Goal: Task Accomplishment & Management: Use online tool/utility

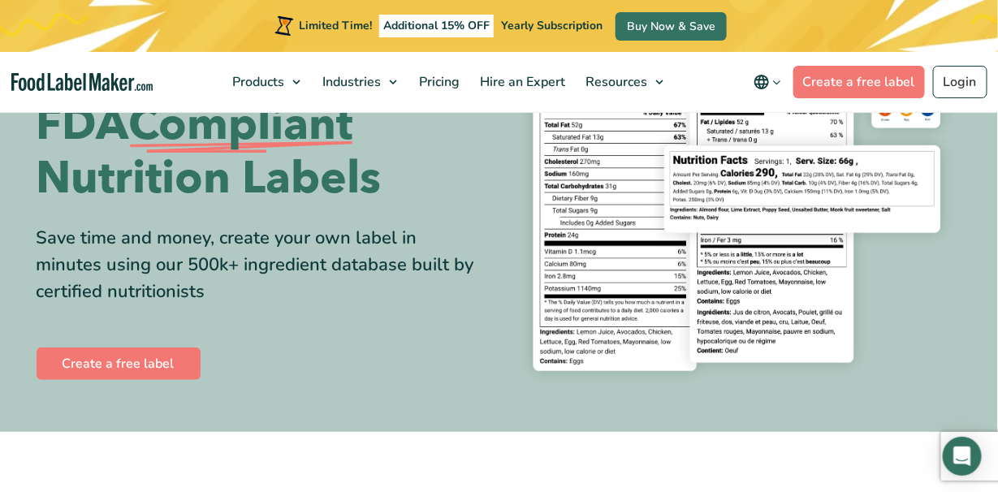
scroll to position [244, 0]
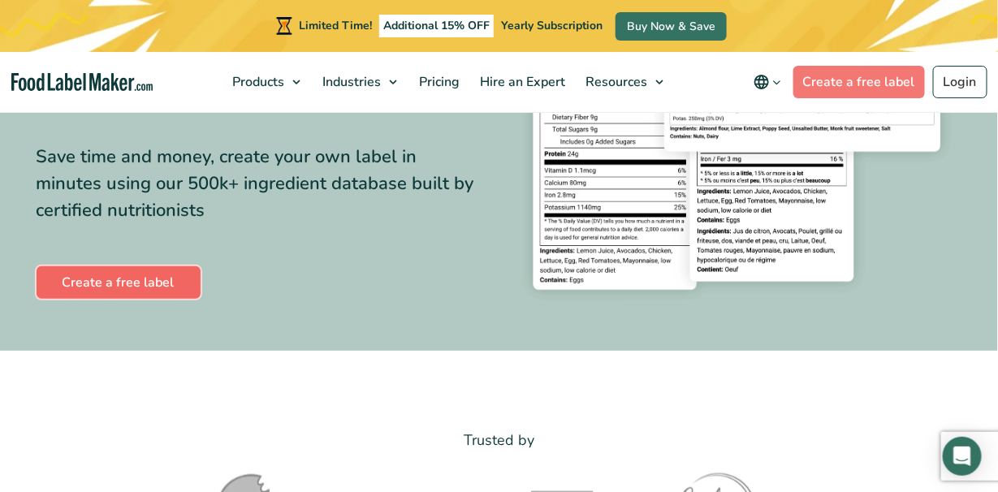
click at [88, 291] on link "Create a free label" at bounding box center [119, 282] width 164 height 32
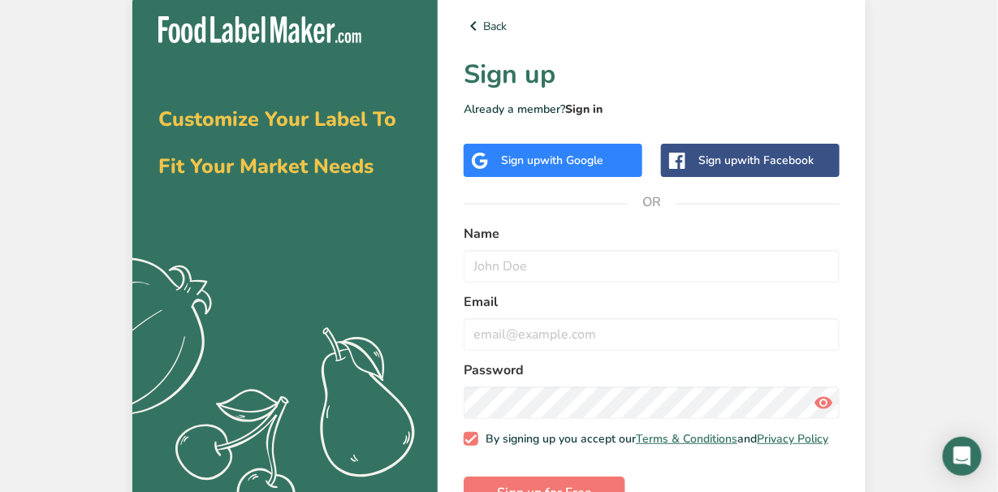
click at [575, 110] on link "Sign in" at bounding box center [583, 108] width 37 height 15
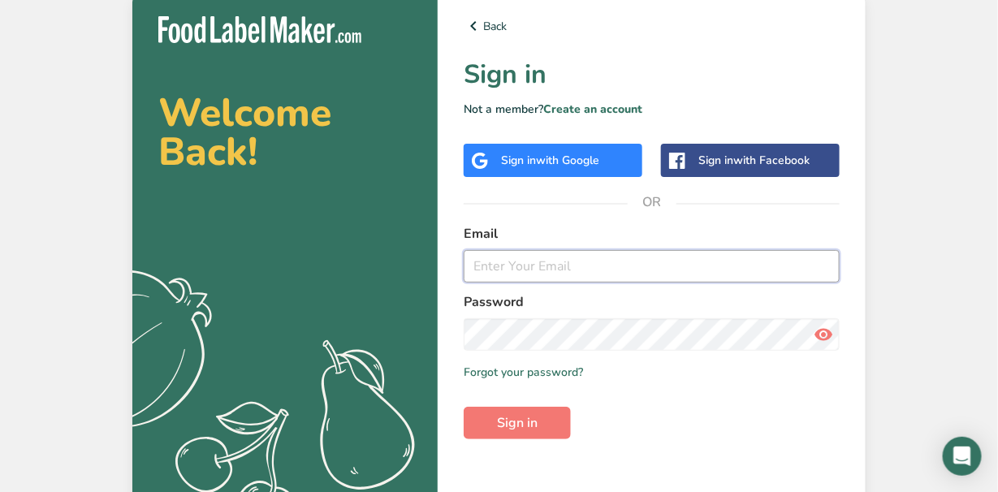
click at [495, 262] on input "email" at bounding box center [651, 266] width 376 height 32
type input "[PERSON_NAME][EMAIL_ADDRESS][PERSON_NAME][DOMAIN_NAME]"
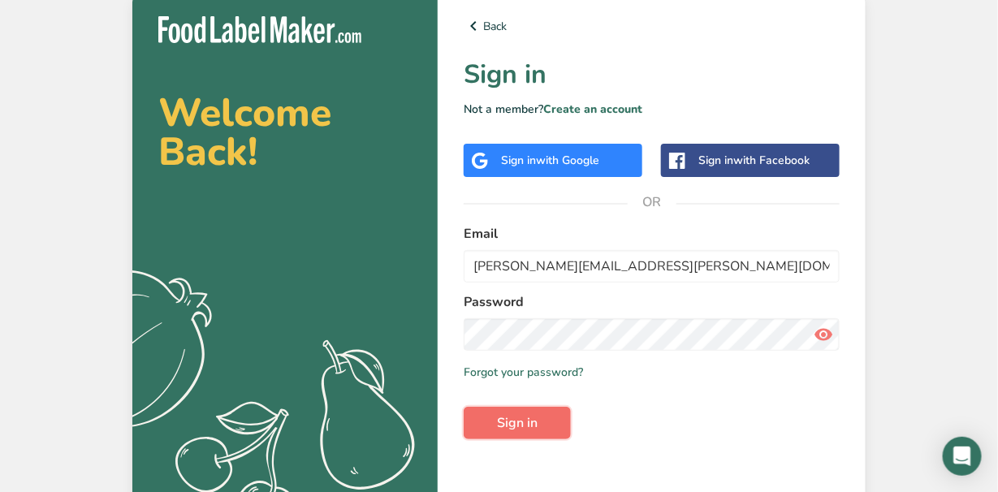
click at [492, 416] on button "Sign in" at bounding box center [516, 423] width 107 height 32
click at [575, 111] on link "Create an account" at bounding box center [592, 108] width 99 height 15
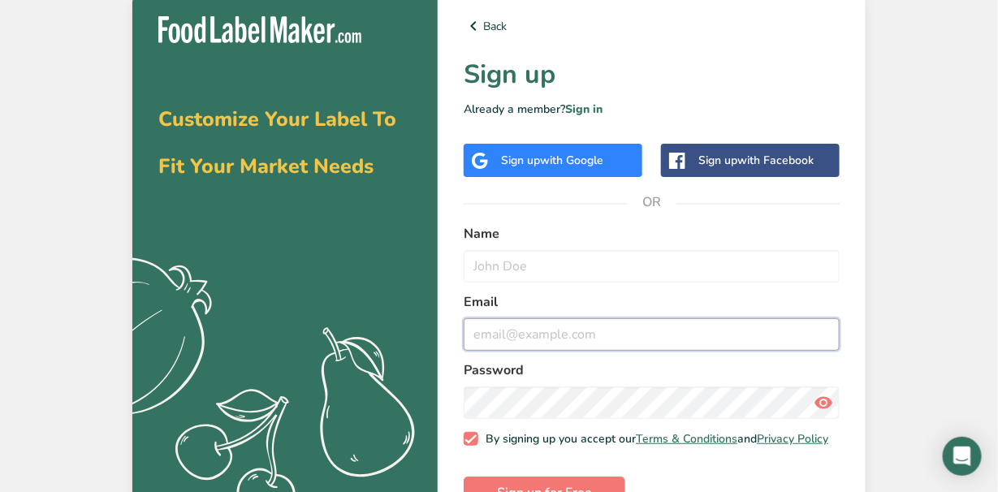
type input "[PERSON_NAME][EMAIL_ADDRESS][PERSON_NAME][DOMAIN_NAME]"
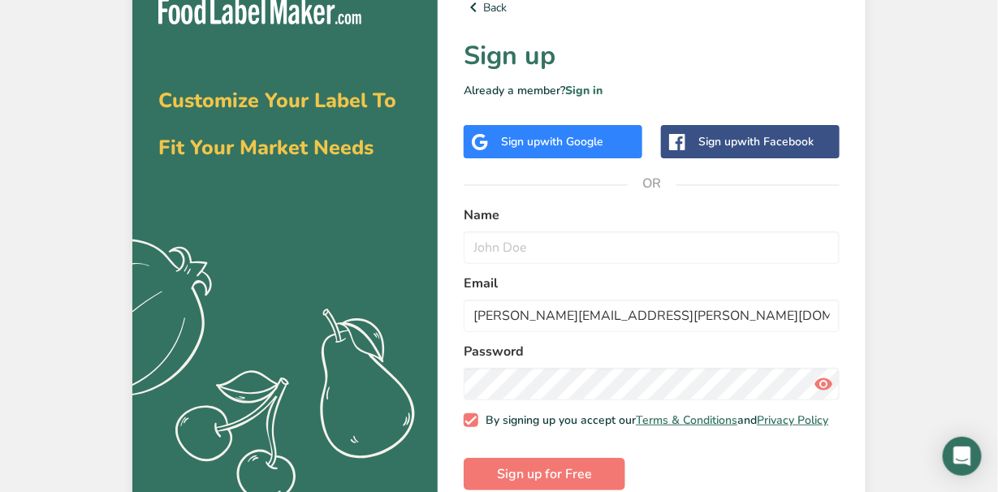
scroll to position [53, 0]
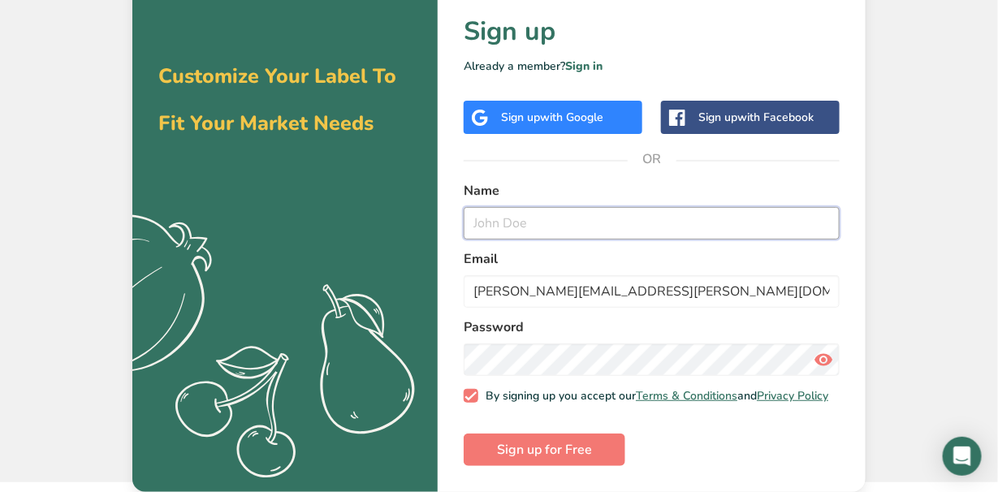
click at [496, 207] on input "text" at bounding box center [651, 223] width 376 height 32
type input "[PERSON_NAME]"
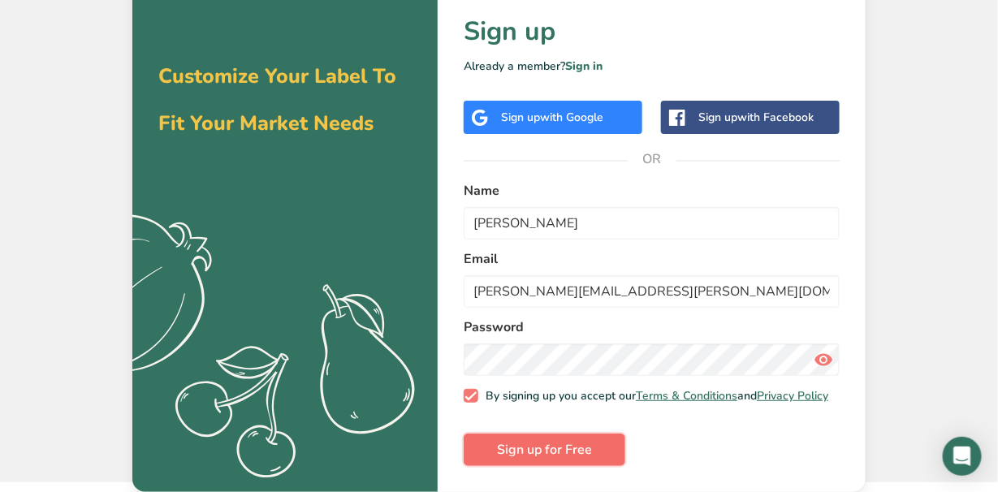
click at [583, 449] on span "Sign up for Free" at bounding box center [544, 449] width 95 height 19
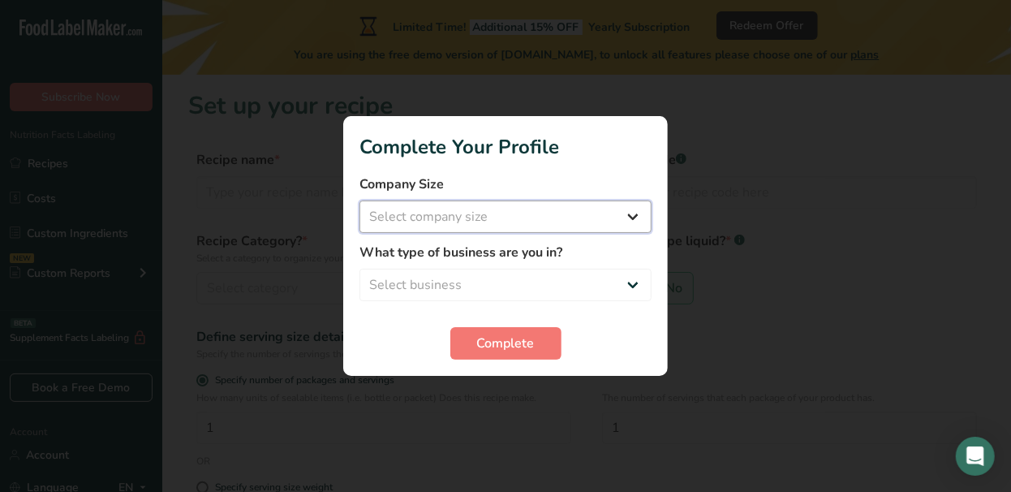
click at [636, 215] on select "Select company size Fewer than 10 Employees 10 to 50 Employees 51 to 500 Employ…" at bounding box center [506, 216] width 292 height 32
select select "1"
click at [360, 200] on select "Select company size Fewer than 10 Employees 10 to 50 Employees 51 to 500 Employ…" at bounding box center [506, 216] width 292 height 32
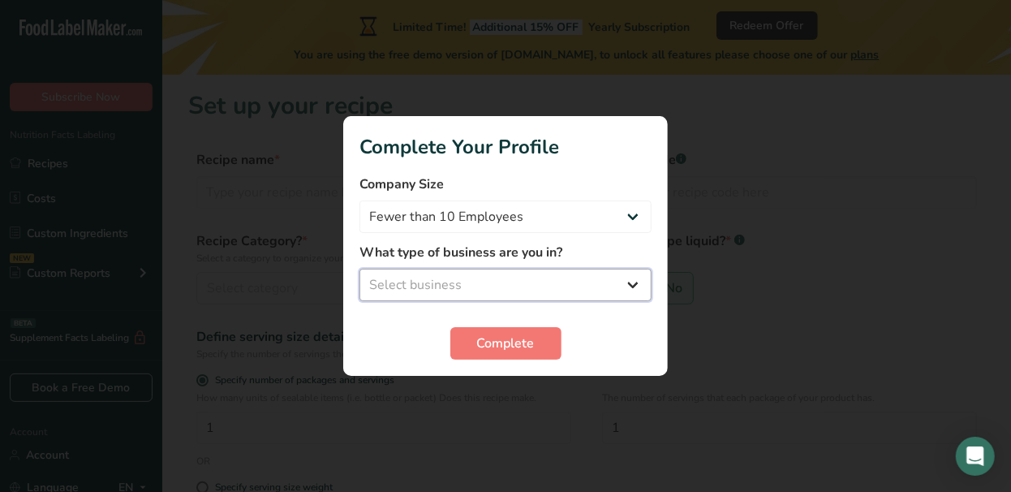
click at [635, 284] on select "Select business Packaged Food Manufacturer Restaurant & Cafe Bakery Meal Plans …" at bounding box center [506, 285] width 292 height 32
select select "2"
click at [360, 269] on select "Select business Packaged Food Manufacturer Restaurant & Cafe Bakery Meal Plans …" at bounding box center [506, 285] width 292 height 32
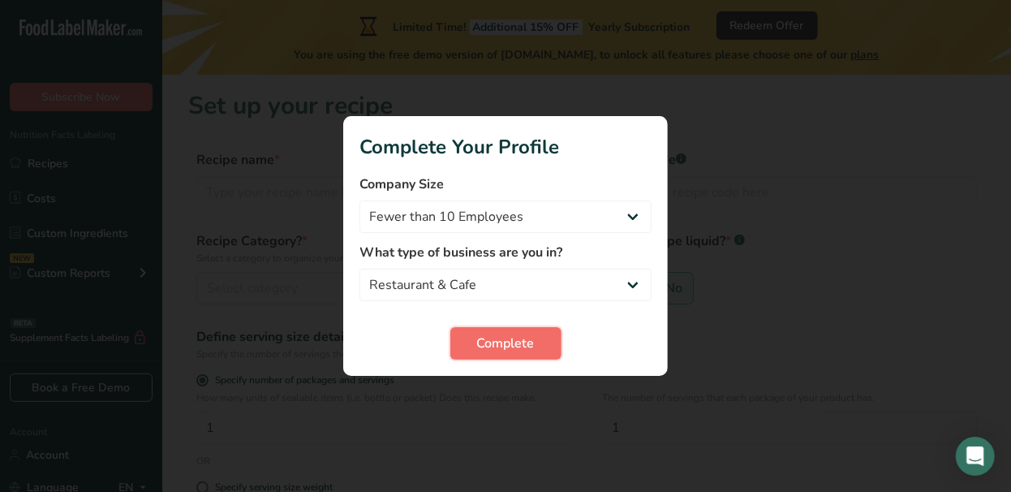
click at [505, 343] on span "Complete" at bounding box center [506, 343] width 58 height 19
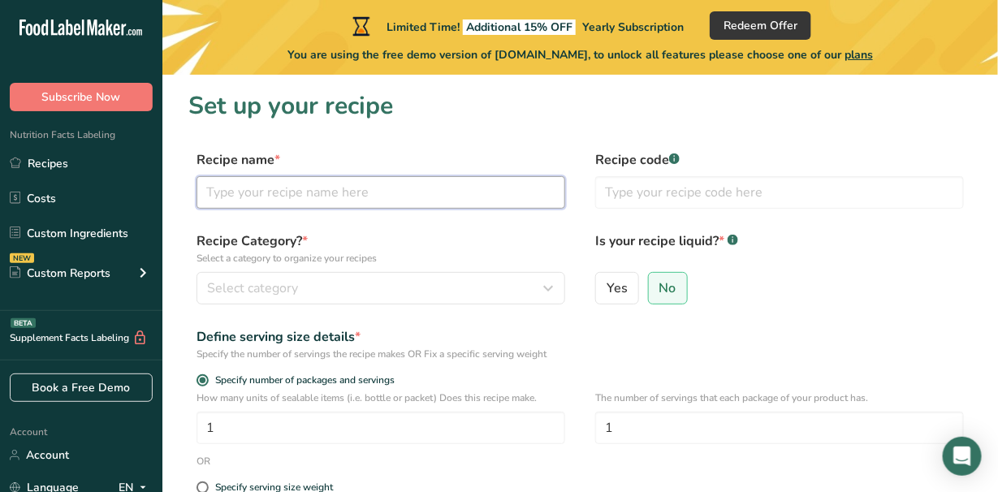
click at [234, 195] on input "text" at bounding box center [380, 192] width 369 height 32
type input "20/20 dipping sauce"
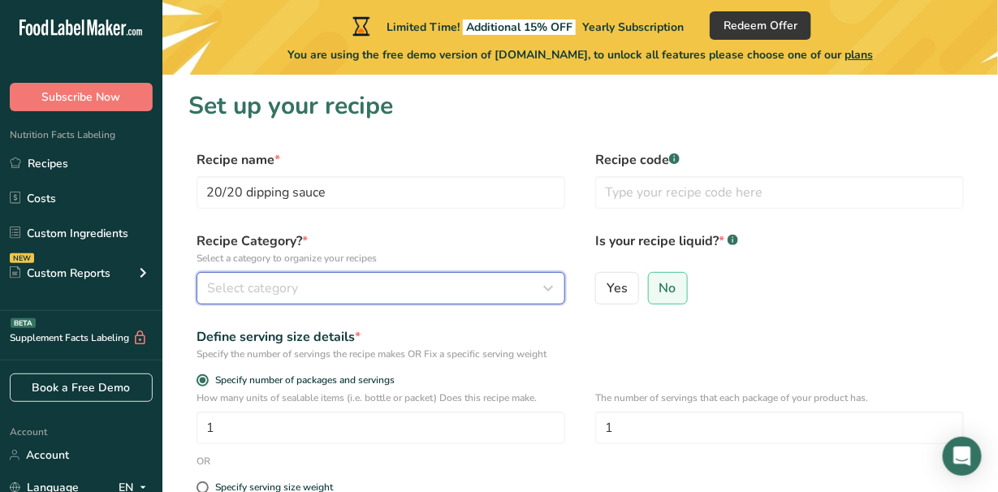
click at [550, 285] on icon "button" at bounding box center [548, 288] width 19 height 29
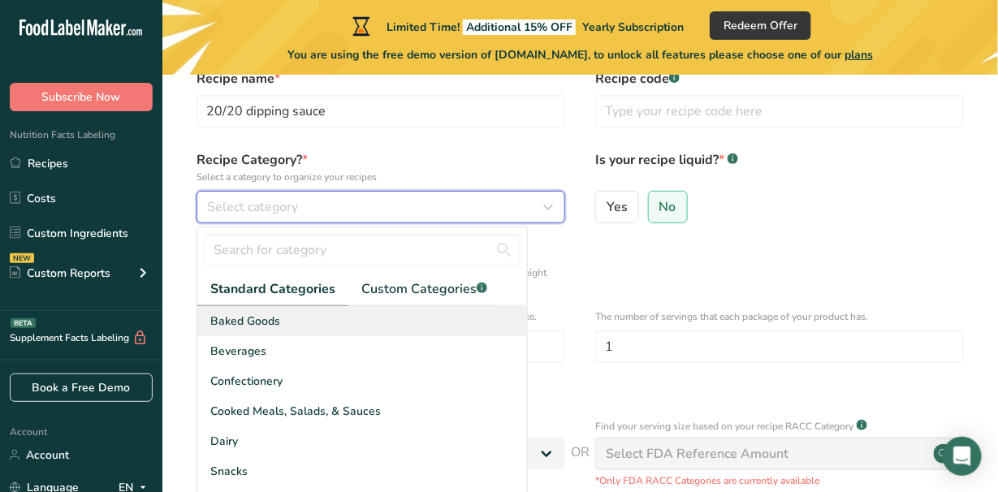
scroll to position [162, 0]
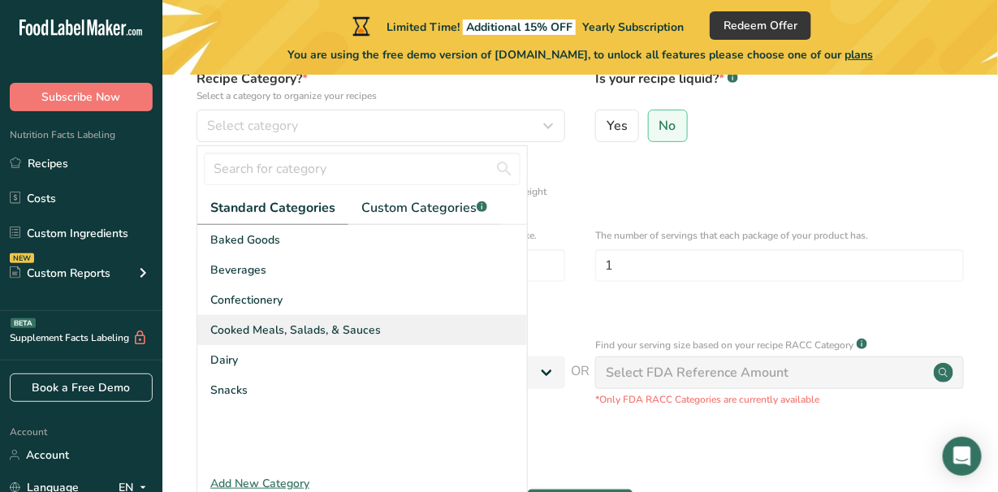
click at [322, 331] on span "Cooked Meals, Salads, & Sauces" at bounding box center [295, 329] width 170 height 17
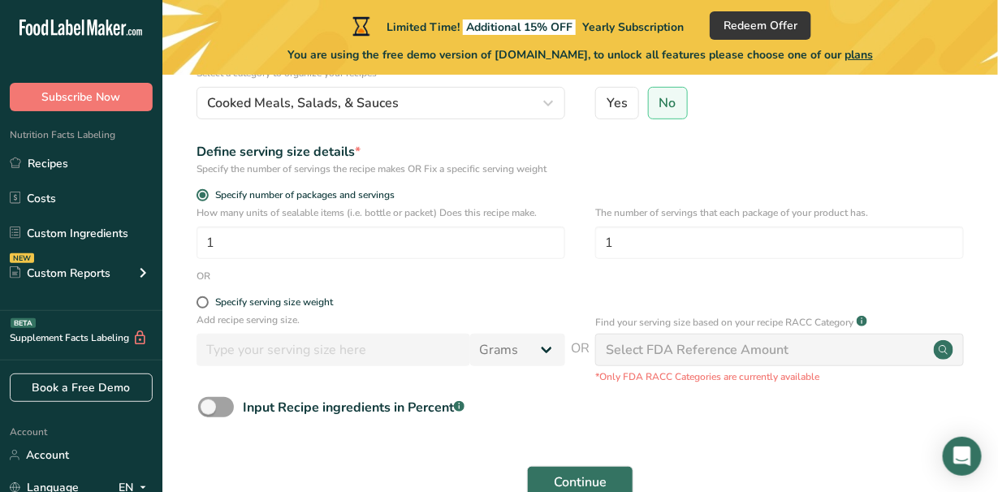
scroll to position [81, 0]
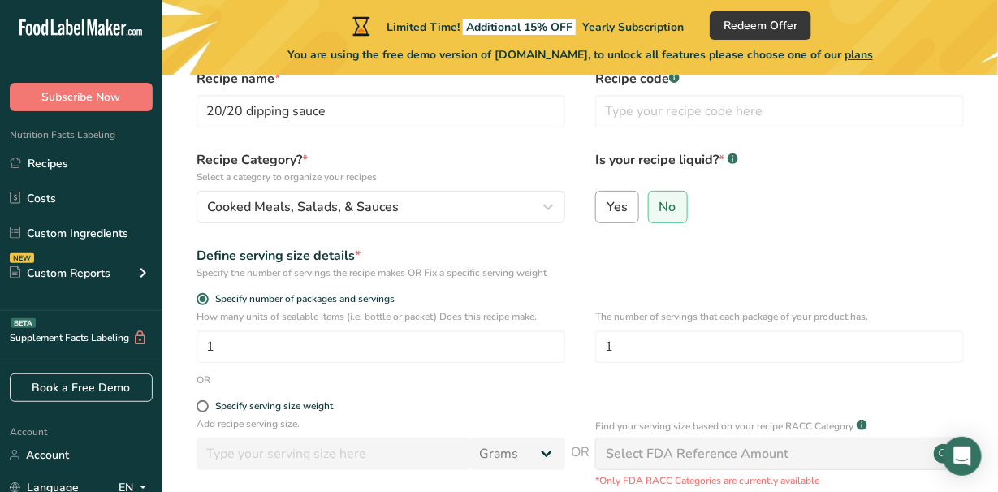
click at [623, 205] on span "Yes" at bounding box center [616, 207] width 21 height 16
click at [606, 205] on input "Yes" at bounding box center [601, 206] width 11 height 11
radio input "true"
radio input "false"
select select "22"
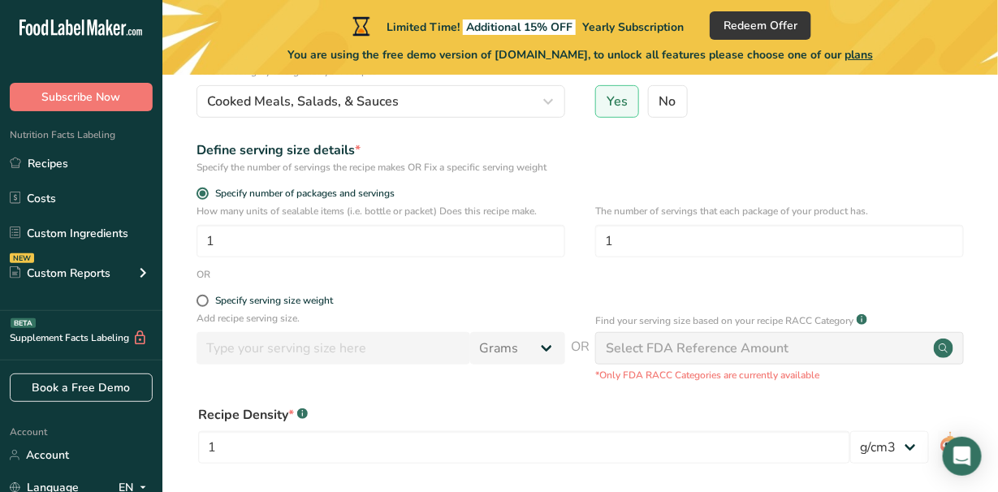
scroll to position [162, 0]
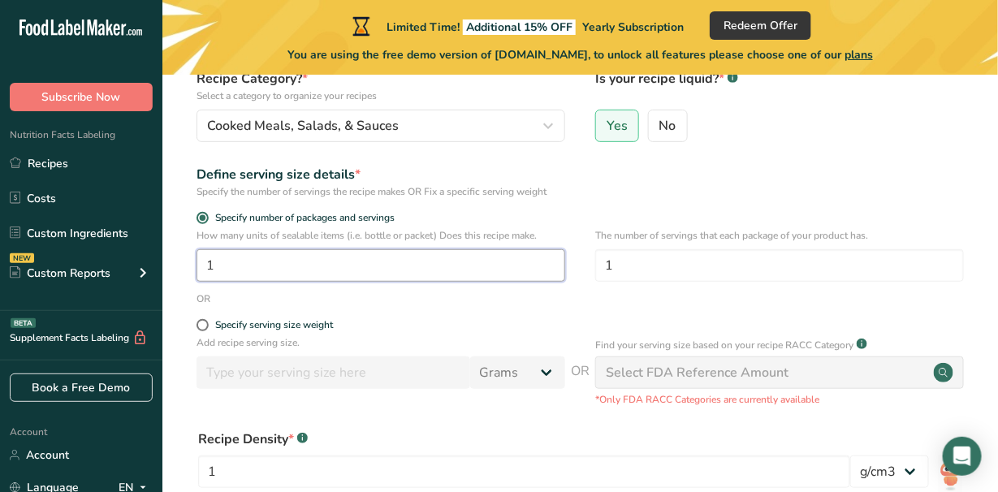
click at [389, 264] on input "1" at bounding box center [380, 265] width 369 height 32
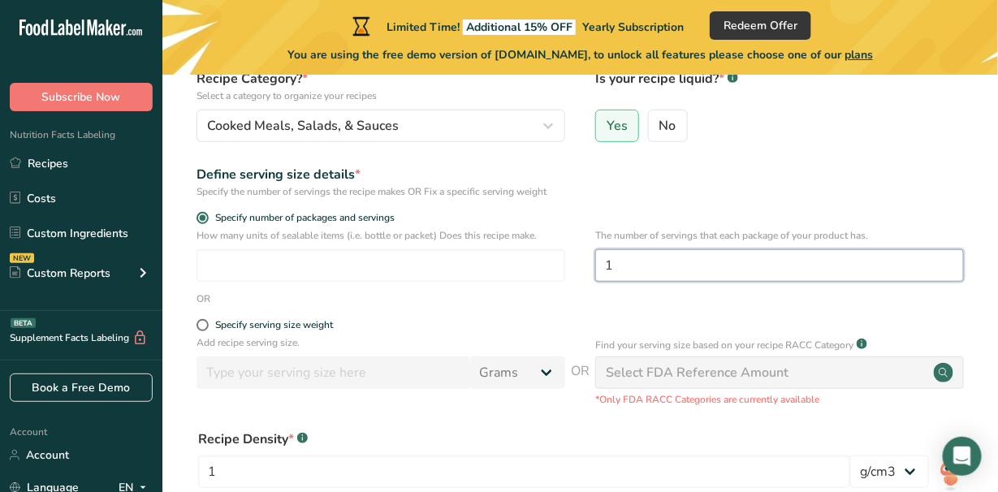
click at [617, 262] on input "1" at bounding box center [779, 265] width 369 height 32
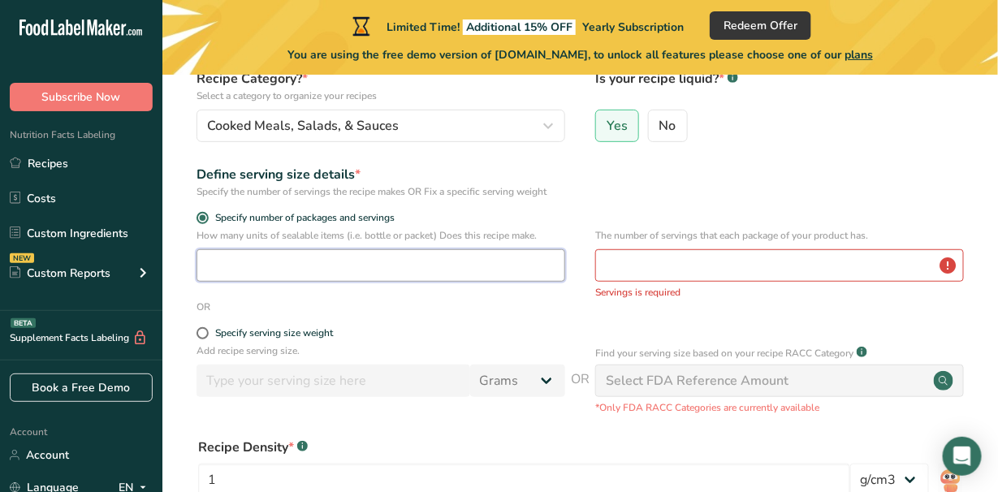
click at [408, 260] on input "number" at bounding box center [380, 265] width 369 height 32
type input "1"
click at [617, 261] on input "number" at bounding box center [779, 265] width 369 height 32
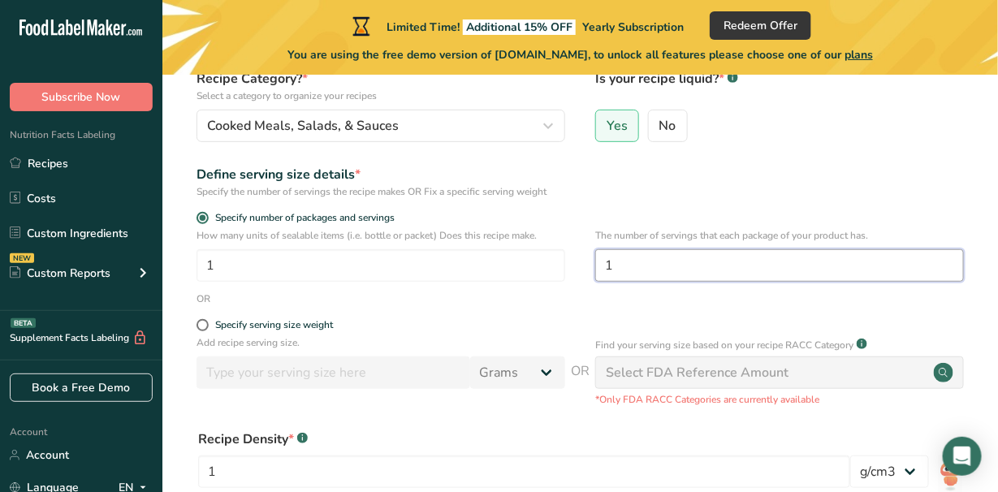
type input "1"
click at [429, 297] on div "OR" at bounding box center [579, 298] width 783 height 15
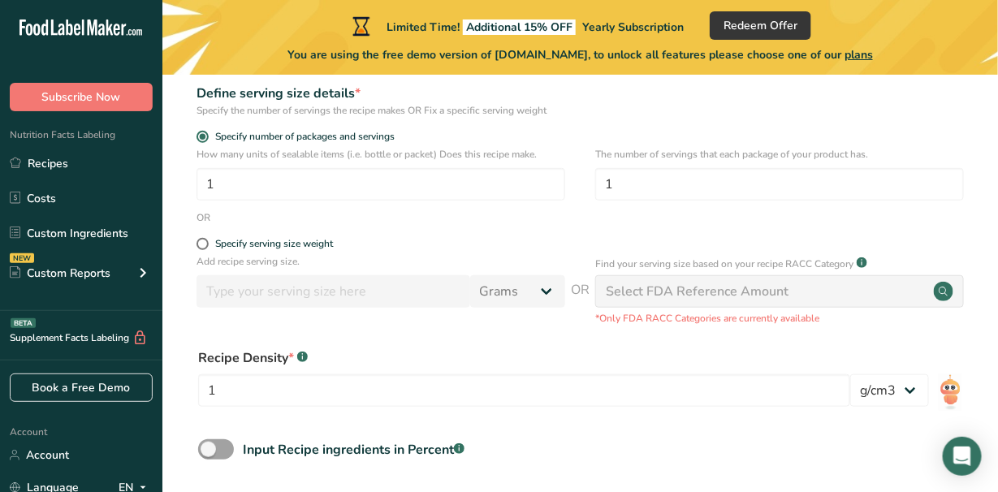
scroll to position [325, 0]
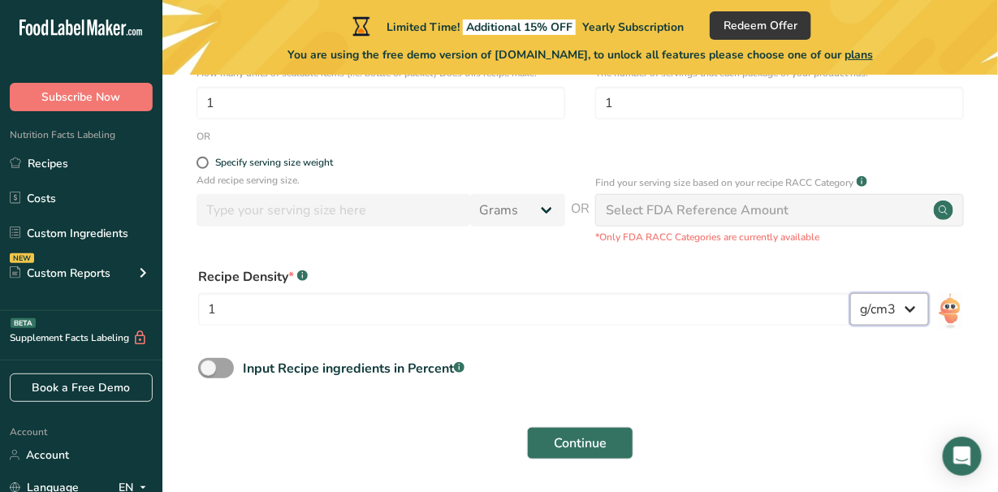
click at [912, 308] on select "lb/ft3 g/cm3" at bounding box center [889, 309] width 79 height 32
select select "23"
click at [851, 293] on select "lb/ft3 g/cm3" at bounding box center [889, 309] width 79 height 32
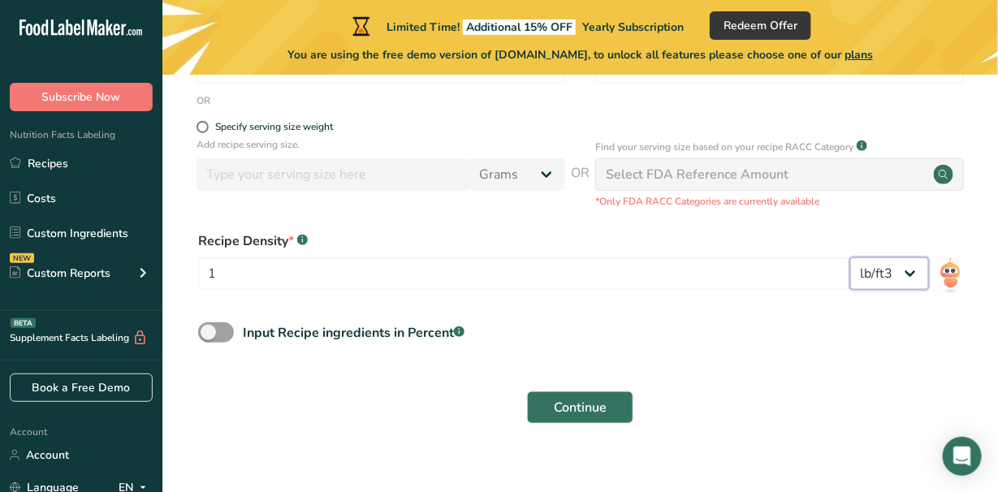
scroll to position [380, 0]
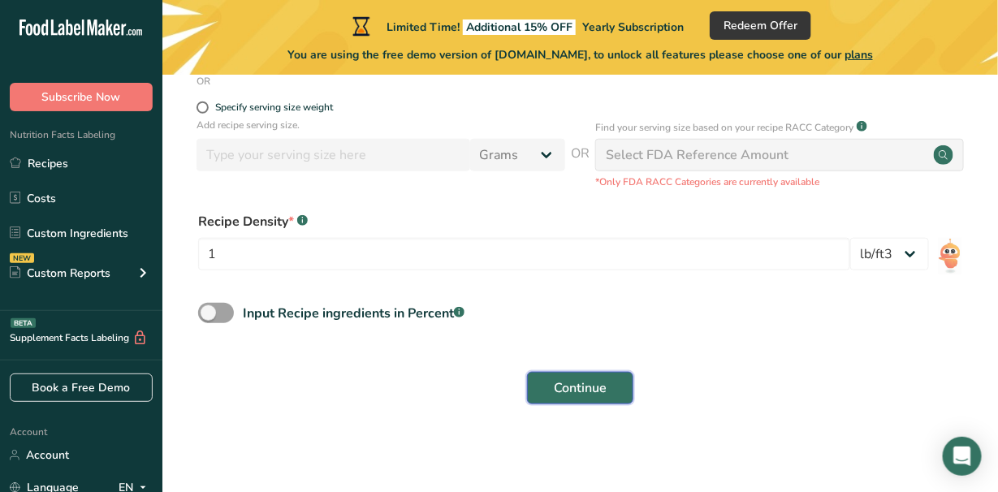
click at [561, 387] on span "Continue" at bounding box center [580, 387] width 53 height 19
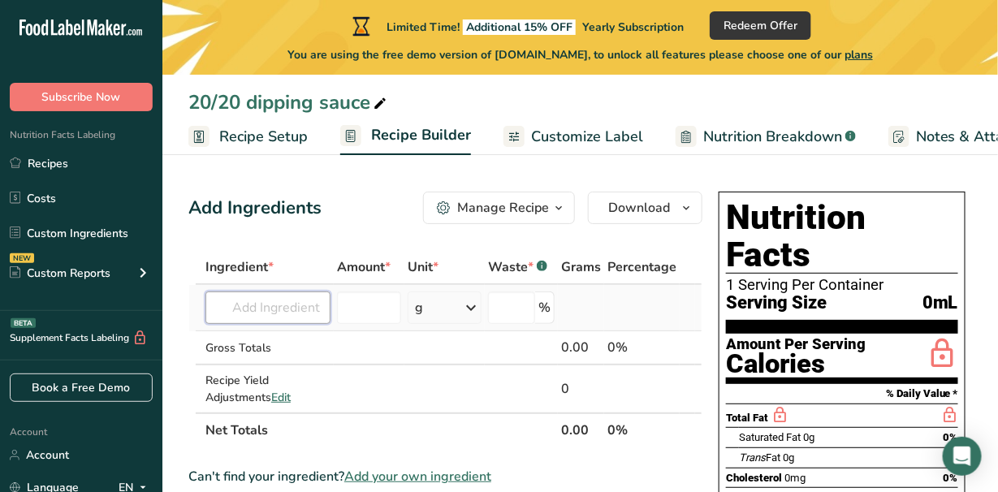
click at [258, 307] on input "text" at bounding box center [267, 307] width 125 height 32
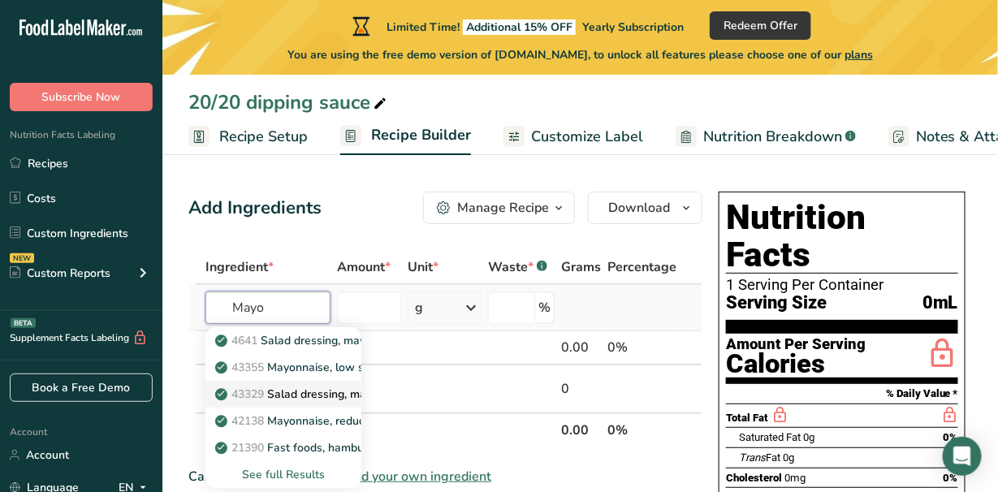
scroll to position [81, 0]
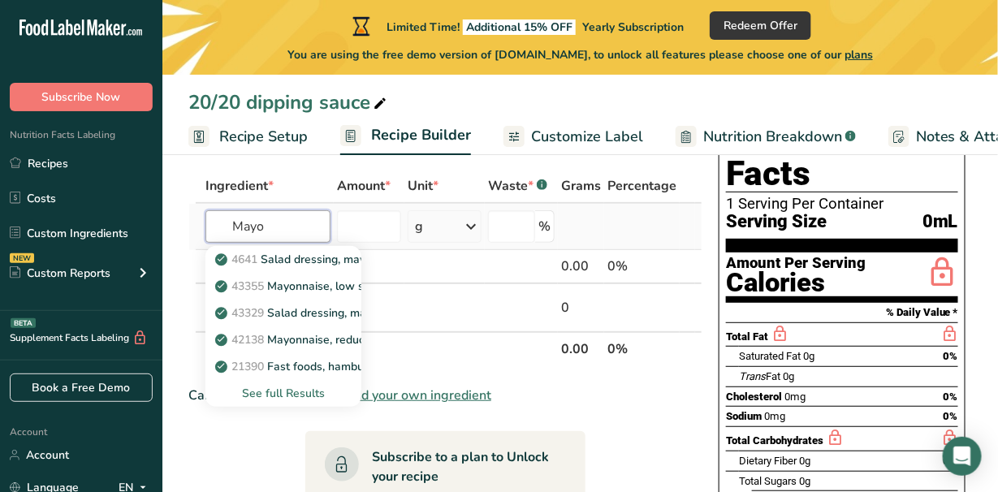
type input "Mayo"
click at [468, 226] on icon at bounding box center [470, 226] width 19 height 29
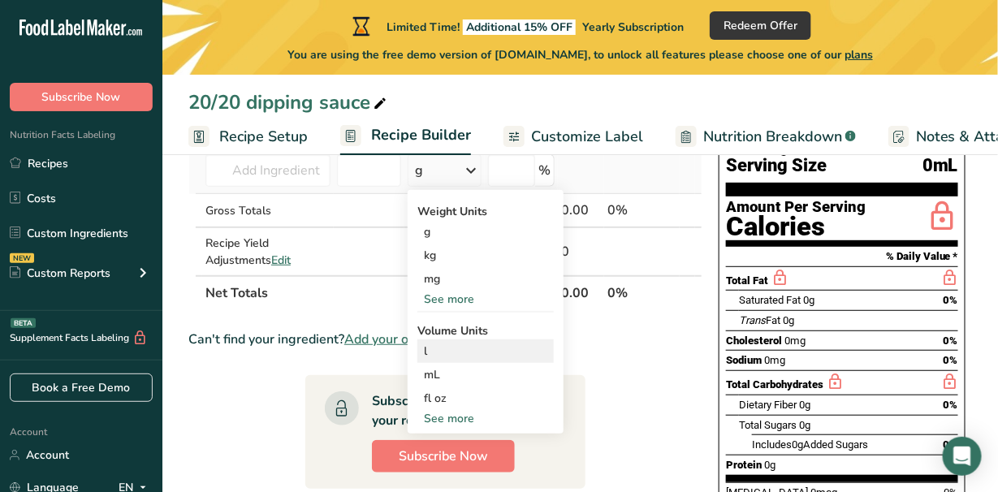
scroll to position [162, 0]
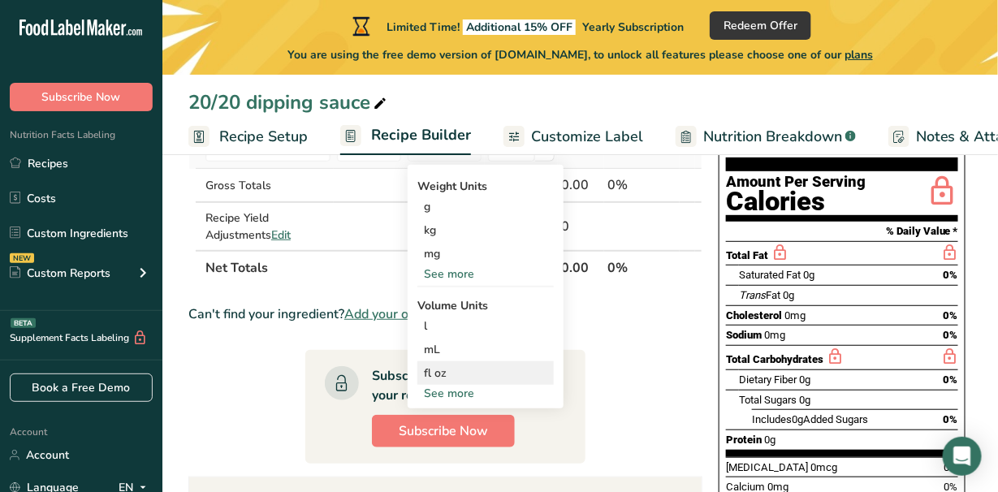
click at [430, 369] on div "fl oz" at bounding box center [485, 372] width 123 height 17
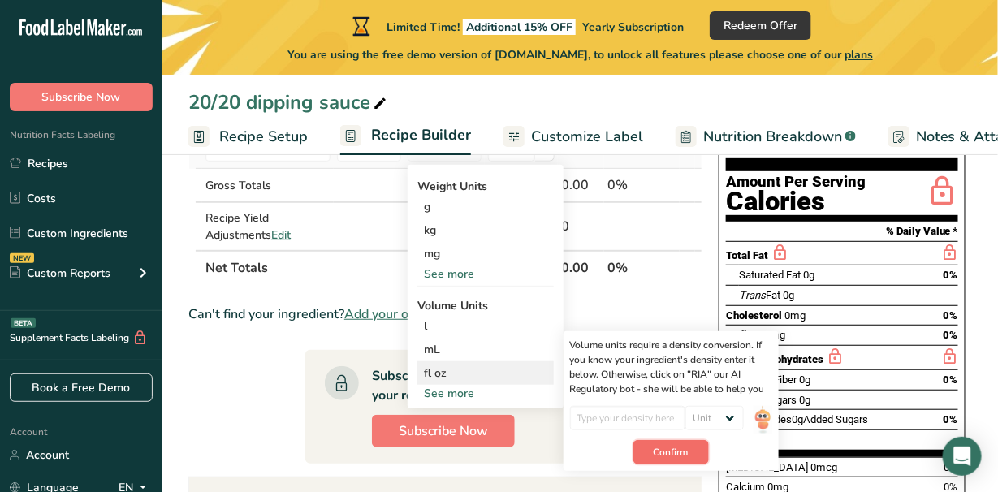
click at [669, 447] on span "Confirm" at bounding box center [670, 452] width 35 height 15
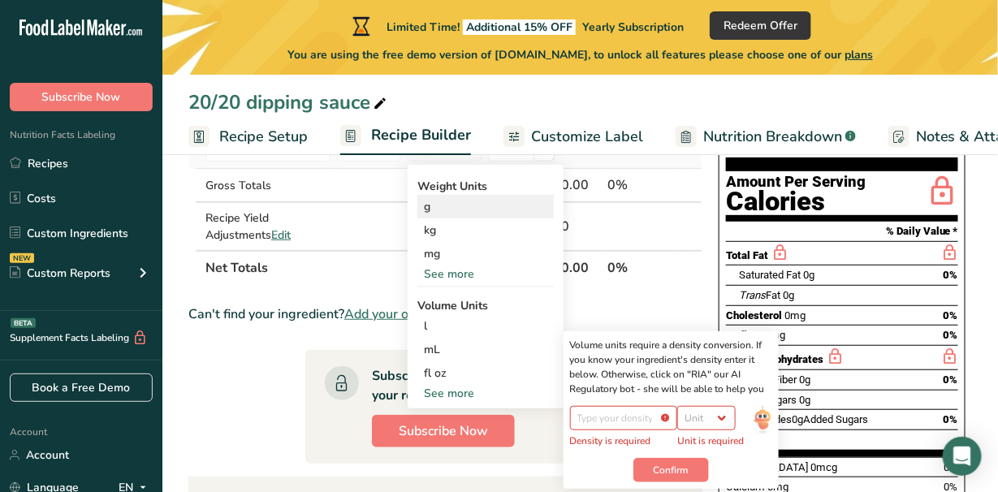
click at [421, 208] on div "g" at bounding box center [485, 207] width 136 height 24
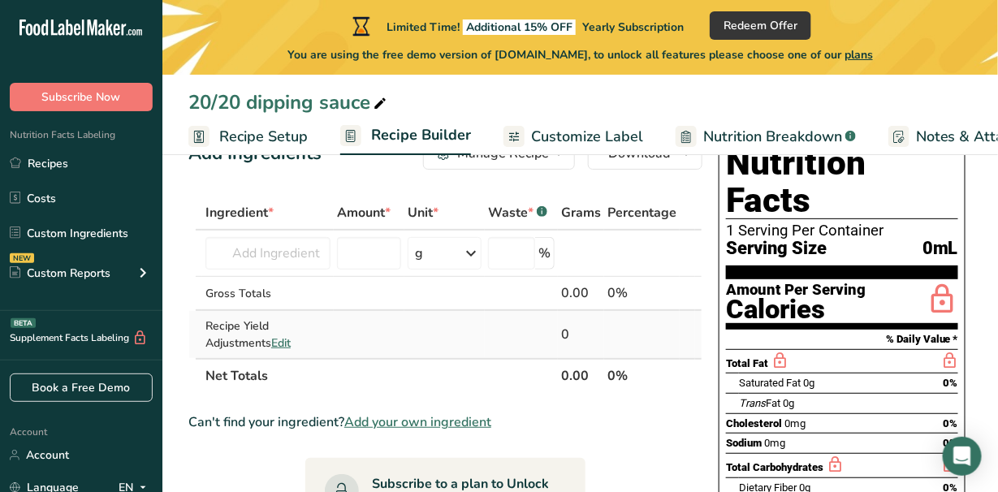
scroll to position [0, 0]
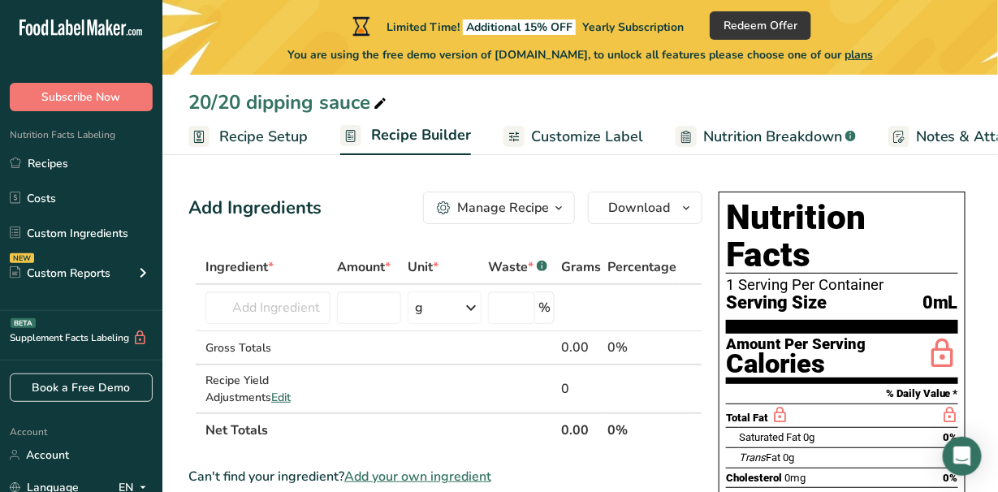
click at [558, 205] on icon "button" at bounding box center [558, 208] width 13 height 20
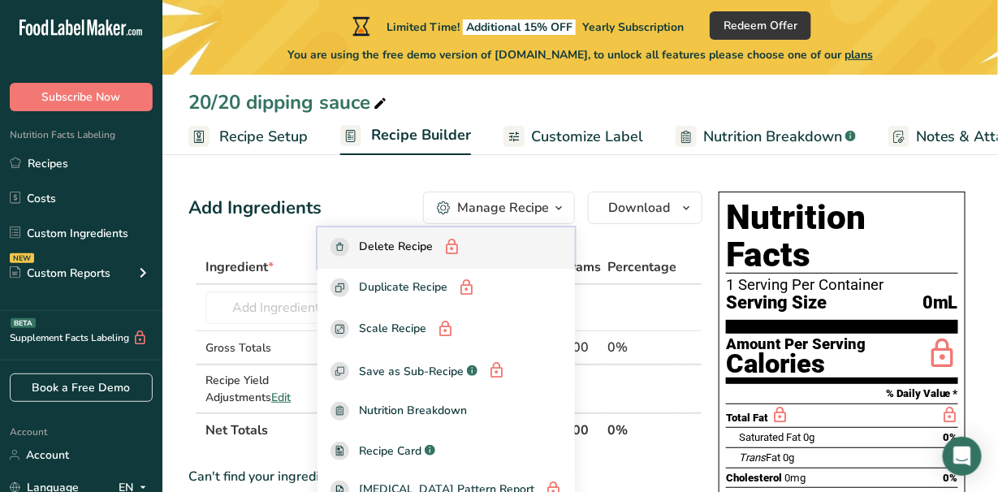
click at [429, 245] on span "Delete Recipe" at bounding box center [396, 248] width 74 height 20
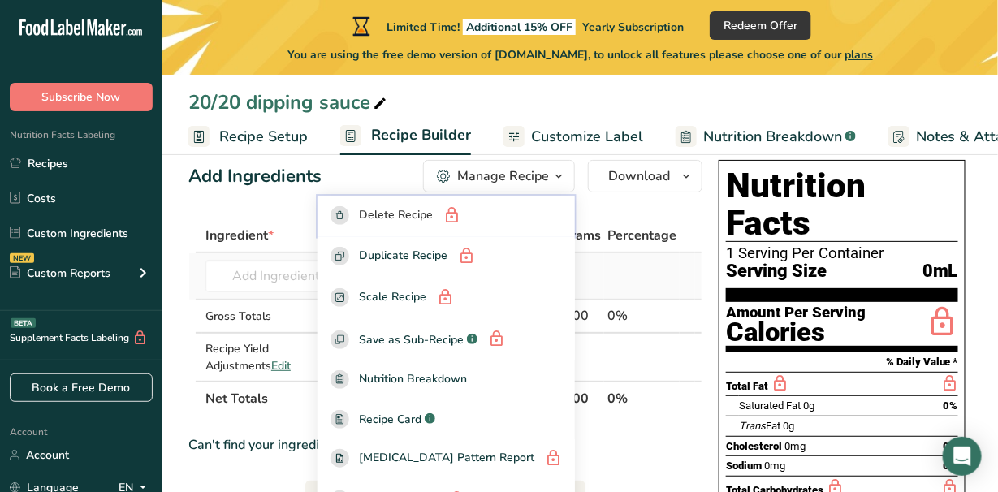
scroll to position [81, 0]
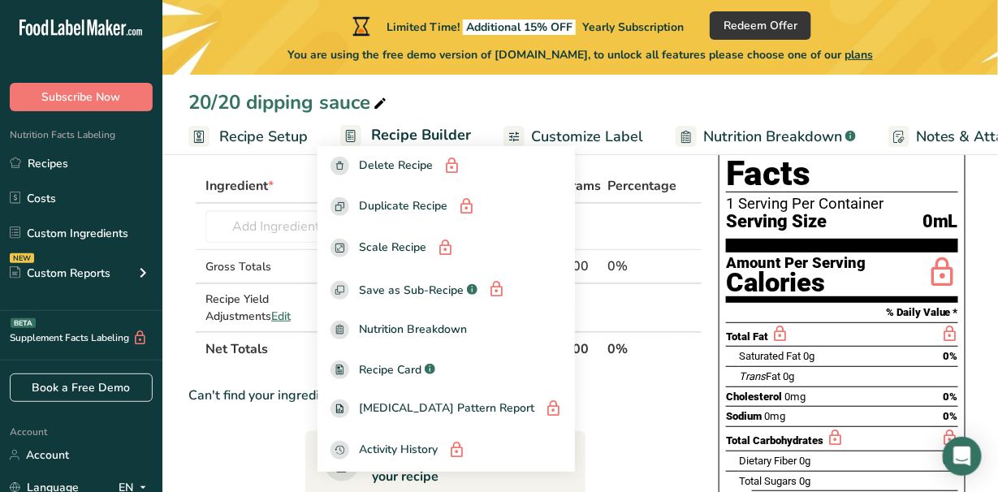
click at [177, 232] on section "Add Ingredients Manage Recipe Delete Recipe Duplicate Recipe Scale Recipe Save …" at bounding box center [579, 481] width 835 height 807
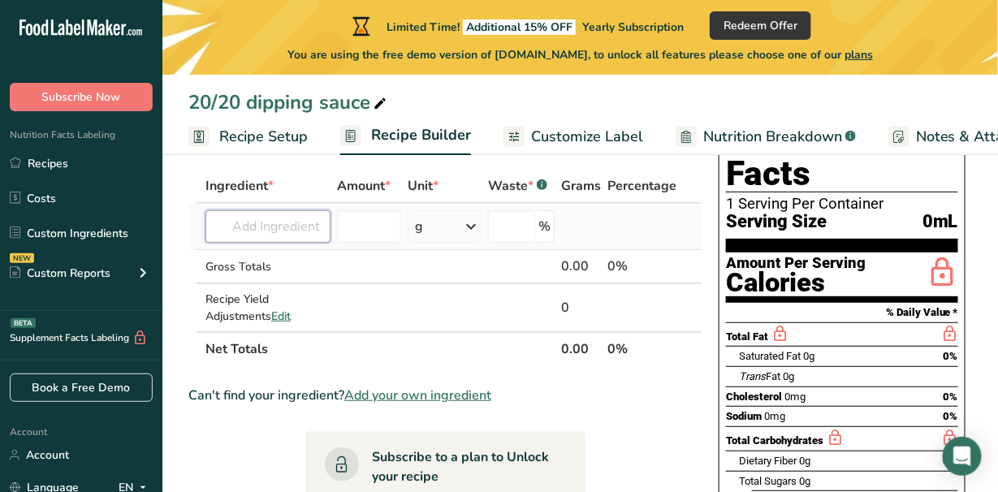
click at [244, 222] on input "text" at bounding box center [267, 226] width 125 height 32
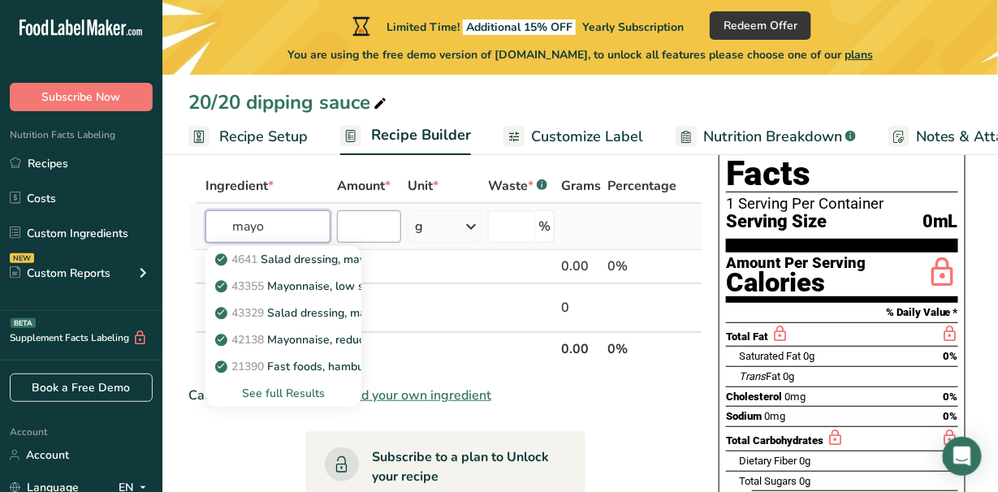
type input "mayo"
click at [361, 224] on input "number" at bounding box center [369, 226] width 64 height 32
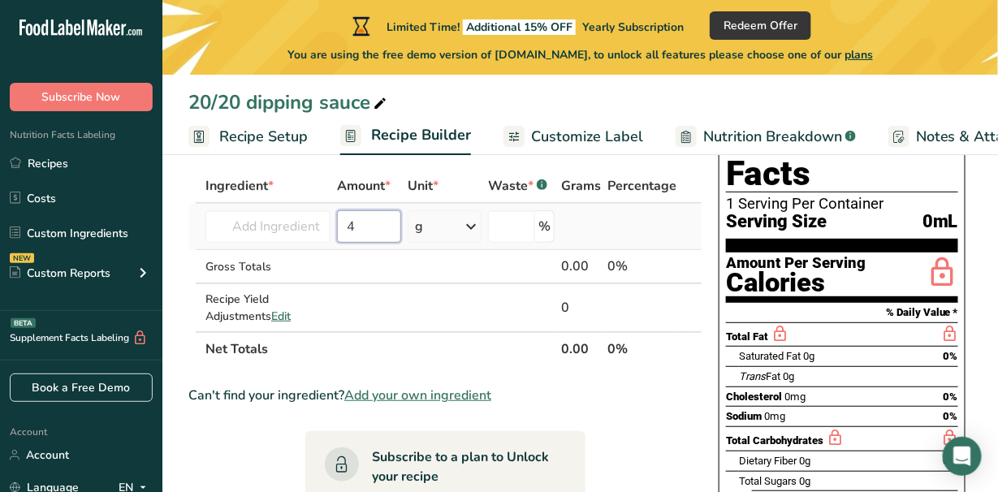
type input "4"
click at [412, 231] on div "g" at bounding box center [444, 226] width 74 height 32
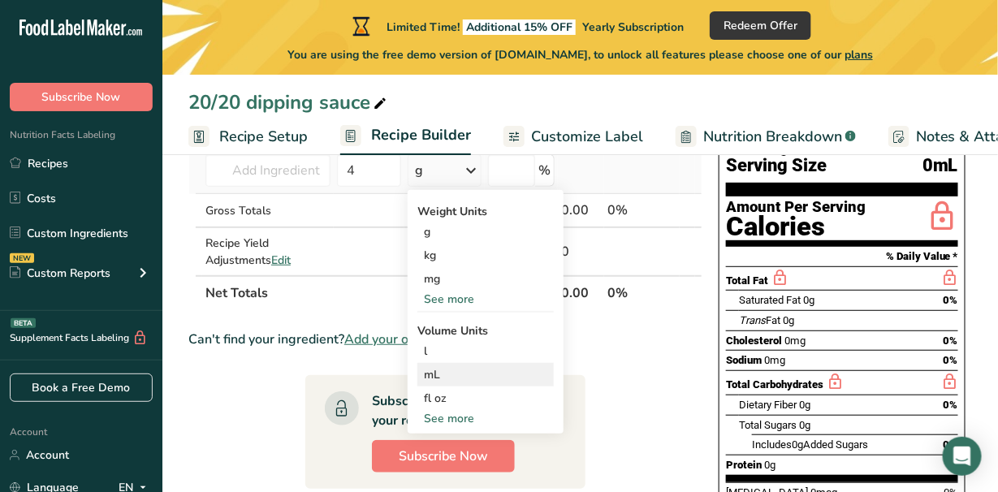
scroll to position [162, 0]
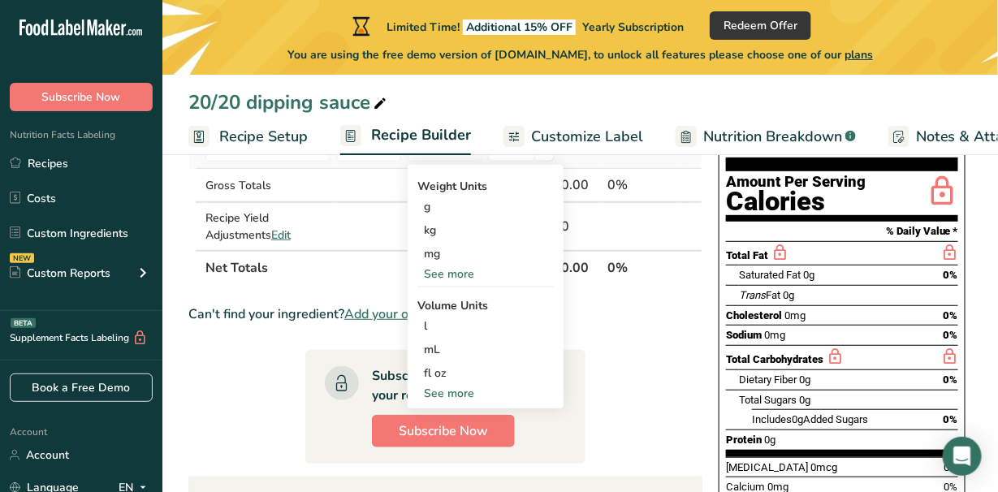
click at [465, 398] on div "See more" at bounding box center [485, 393] width 136 height 17
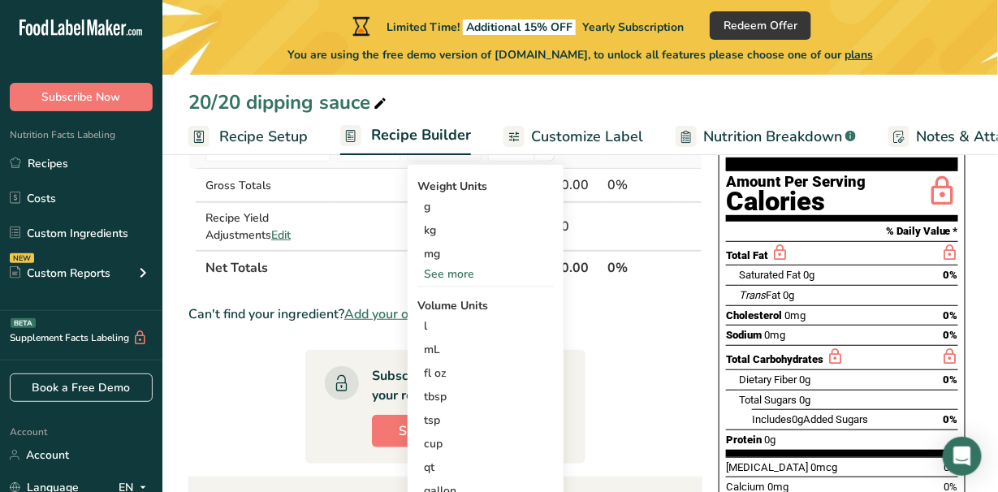
scroll to position [244, 0]
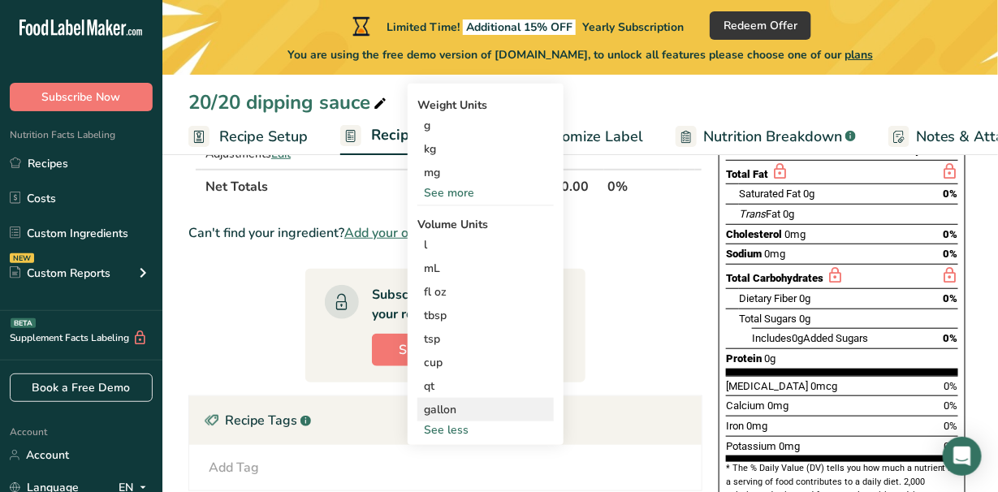
click at [459, 407] on div "gallon" at bounding box center [485, 409] width 123 height 17
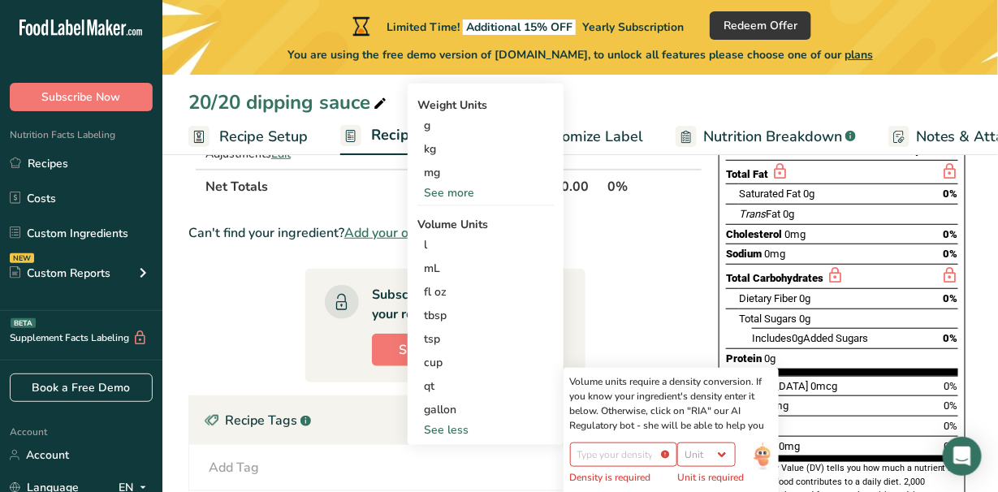
click at [610, 298] on section "Ingredient * Amount * Unit * Waste * .a-a{fill:#347362;}.b-a{fill:#fff;} Grams …" at bounding box center [445, 338] width 514 height 664
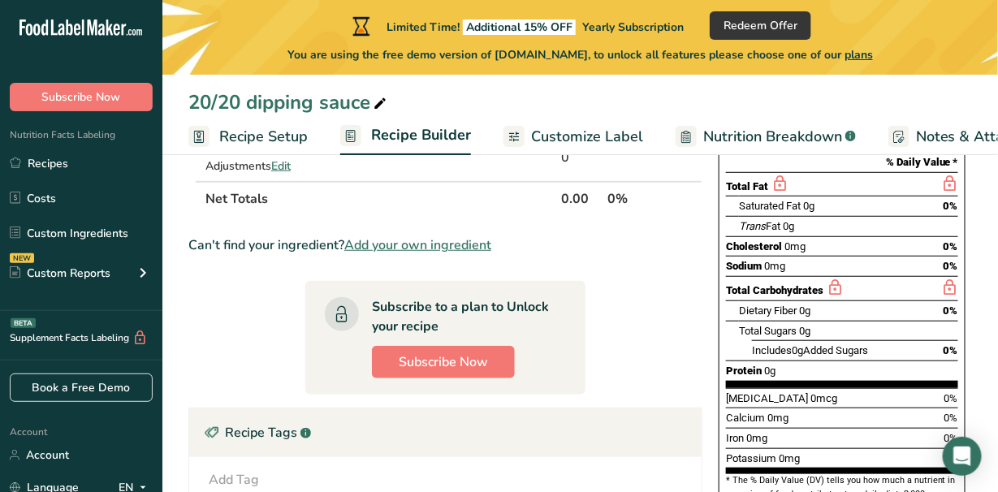
scroll to position [81, 0]
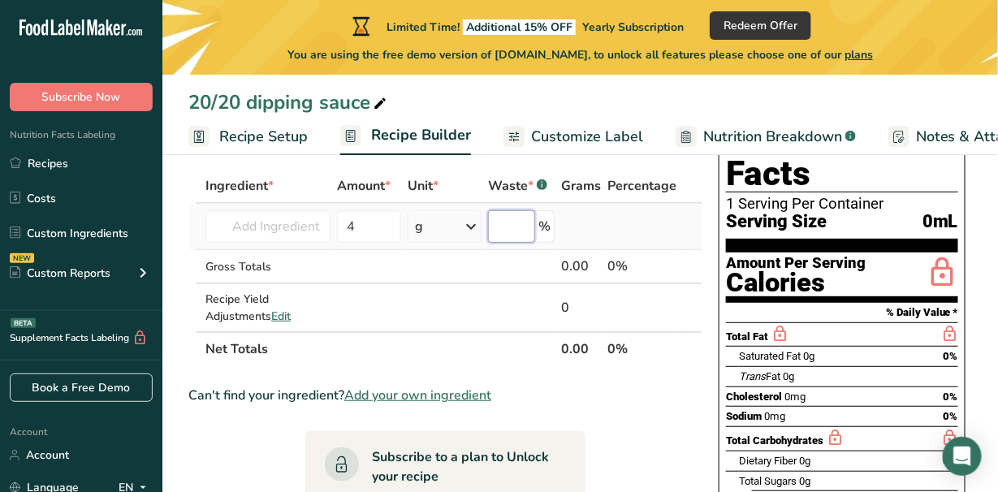
click at [517, 226] on input "number" at bounding box center [511, 226] width 47 height 32
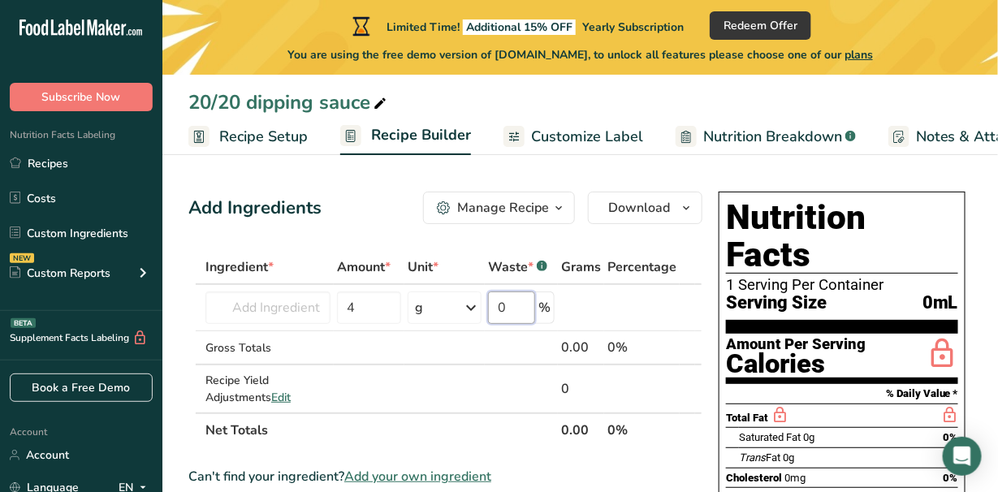
scroll to position [0, 0]
type input "0"
click at [255, 306] on input "text" at bounding box center [267, 307] width 125 height 32
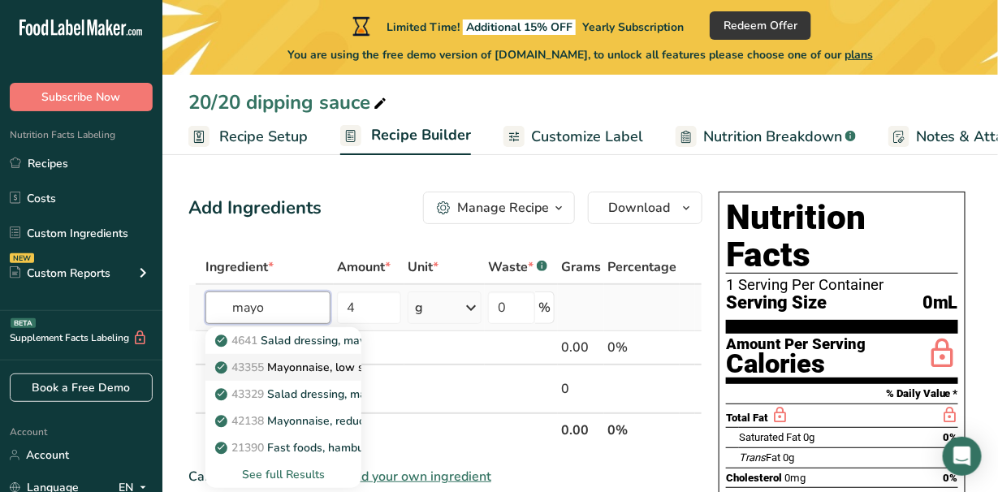
scroll to position [81, 0]
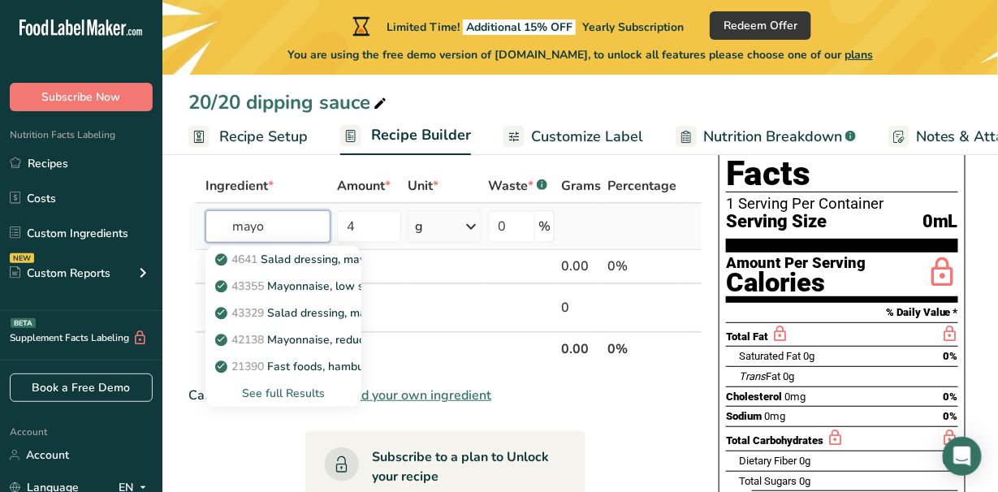
type input "mayo"
click at [261, 390] on div "See full Results" at bounding box center [283, 393] width 130 height 17
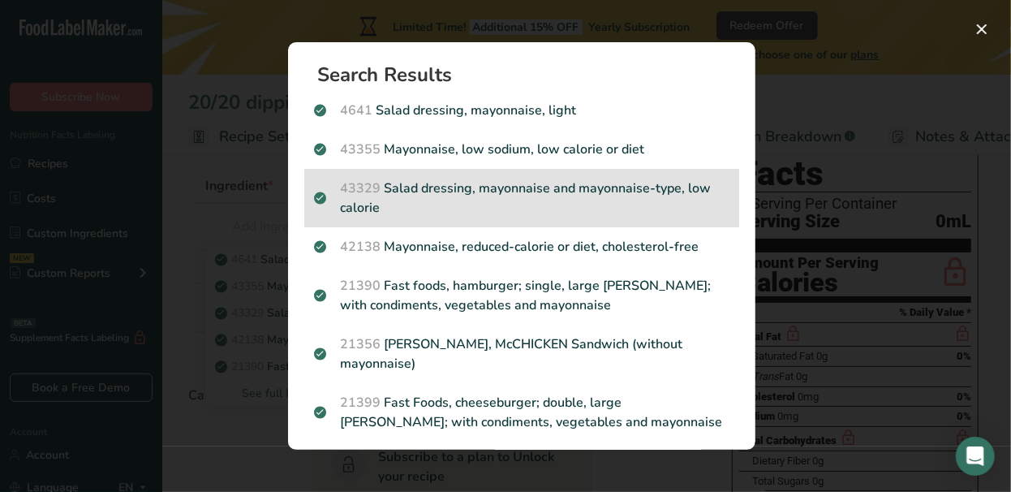
click at [459, 191] on p "43329 Salad dressing, mayonnaise and mayonnaise-type, low calorie" at bounding box center [522, 198] width 416 height 39
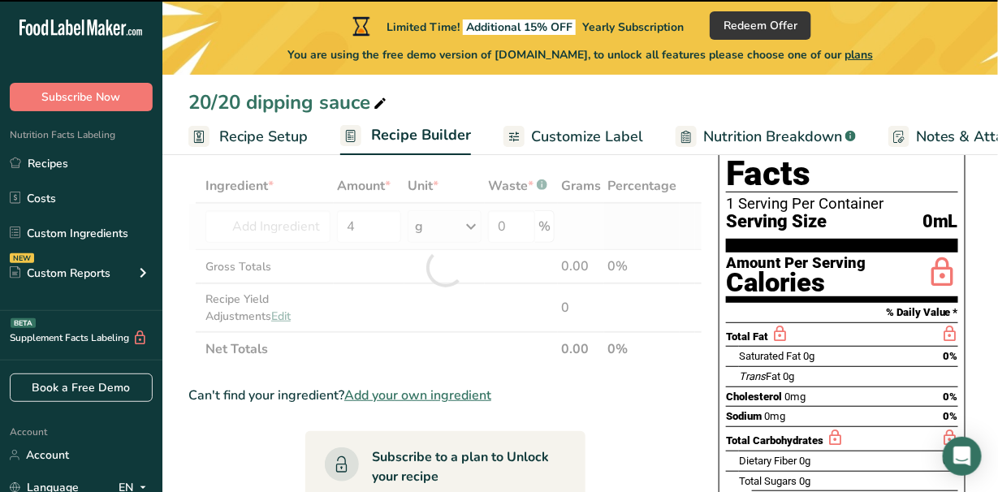
type input "0"
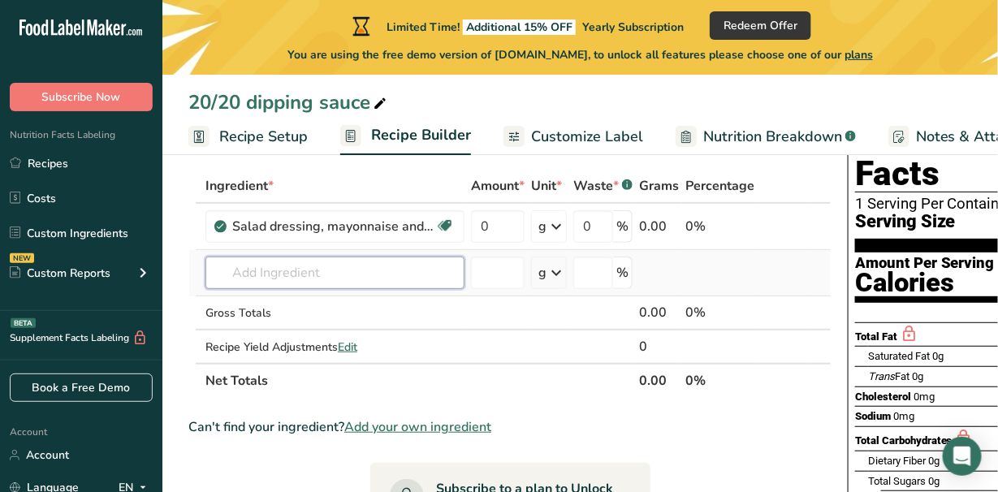
click at [292, 274] on input "text" at bounding box center [334, 272] width 259 height 32
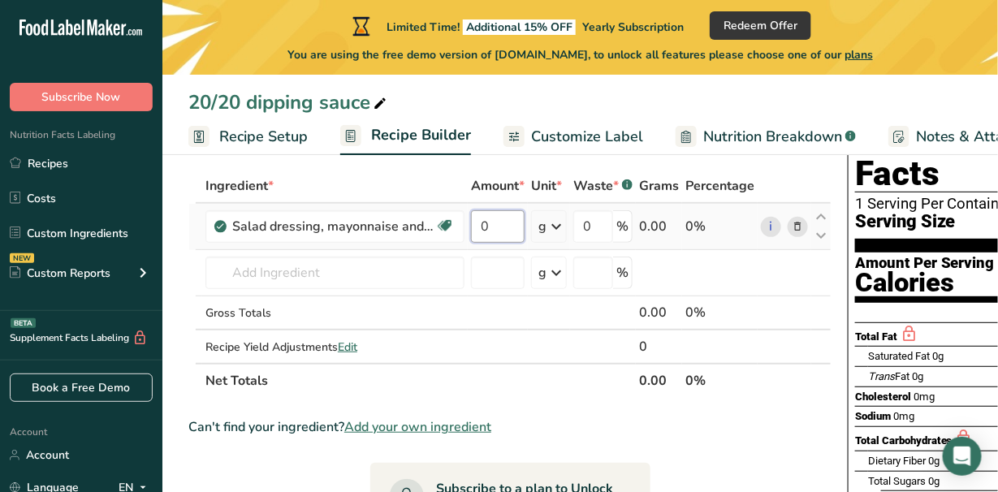
click at [495, 232] on input "0" at bounding box center [498, 226] width 54 height 32
type input "4"
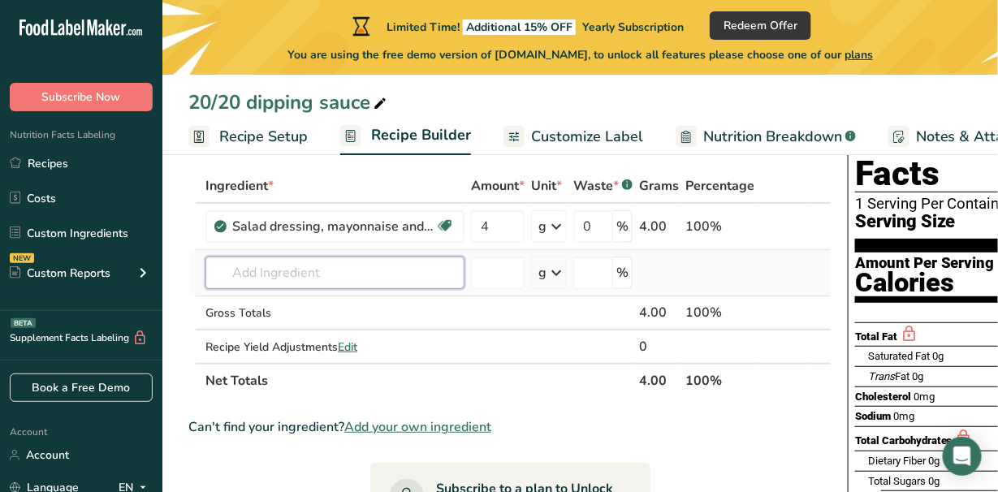
click at [233, 273] on div "Ingredient * Amount * Unit * Waste * .a-a{fill:#347362;}.b-a{fill:#fff;} Grams …" at bounding box center [509, 283] width 643 height 229
type input "seasoning salt"
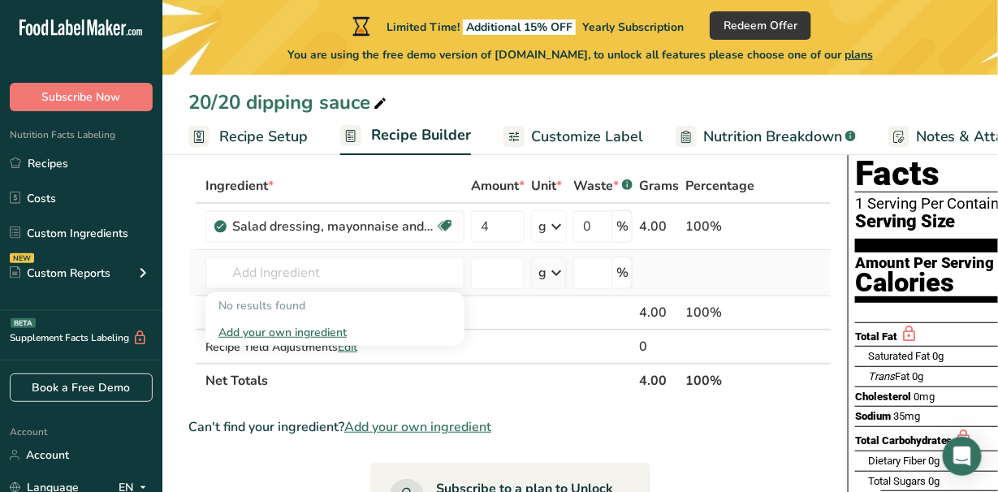
click at [558, 272] on icon at bounding box center [555, 272] width 19 height 29
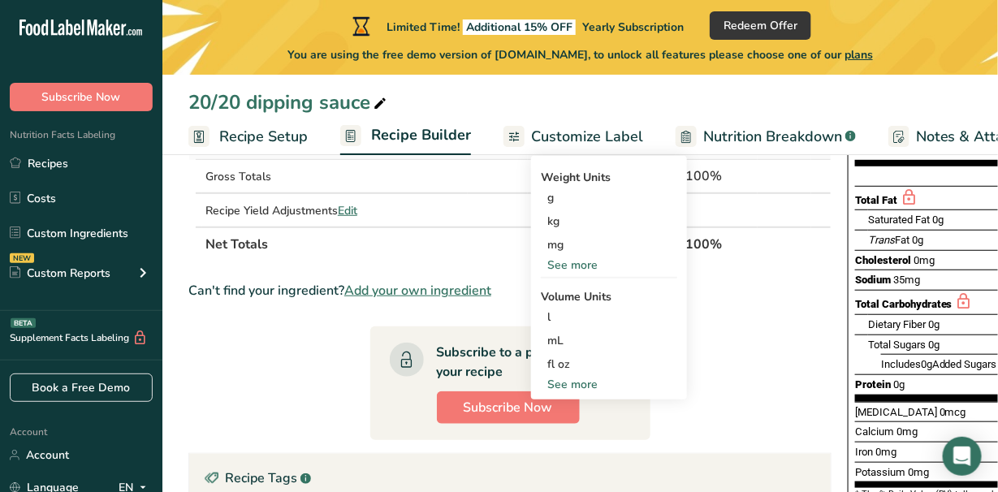
scroll to position [244, 0]
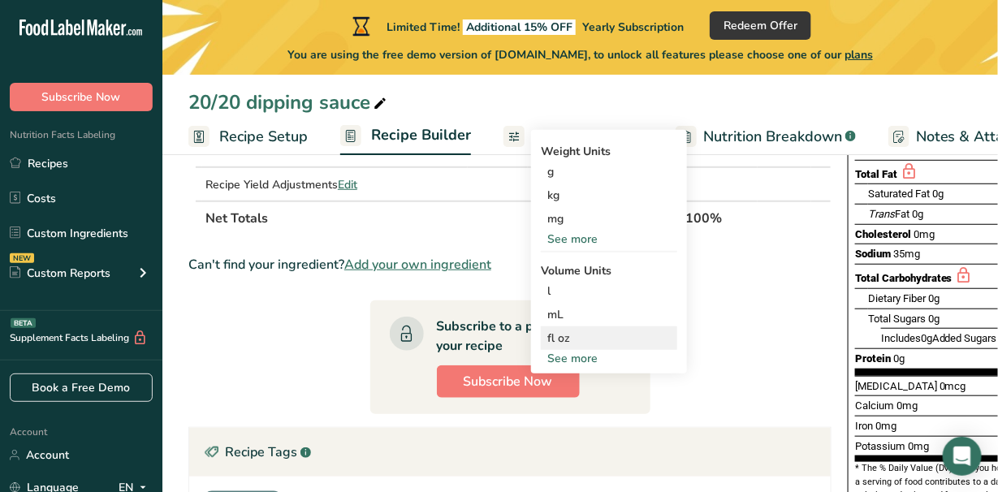
click at [587, 331] on div "fl oz" at bounding box center [608, 338] width 123 height 17
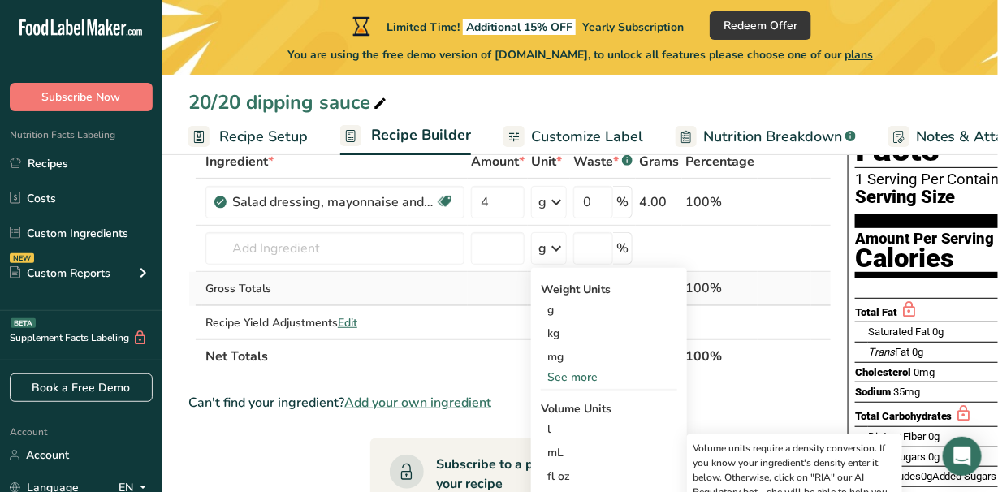
scroll to position [81, 0]
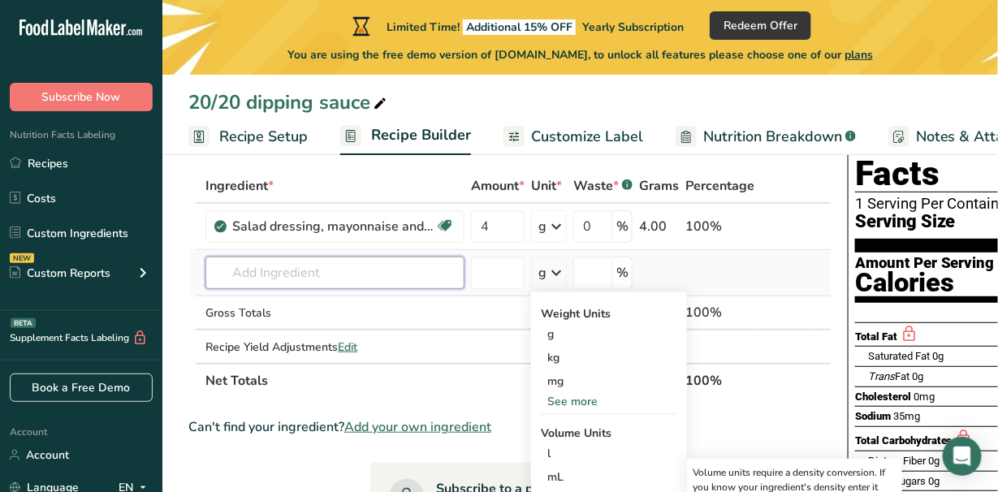
click at [389, 270] on input "text" at bounding box center [334, 272] width 259 height 32
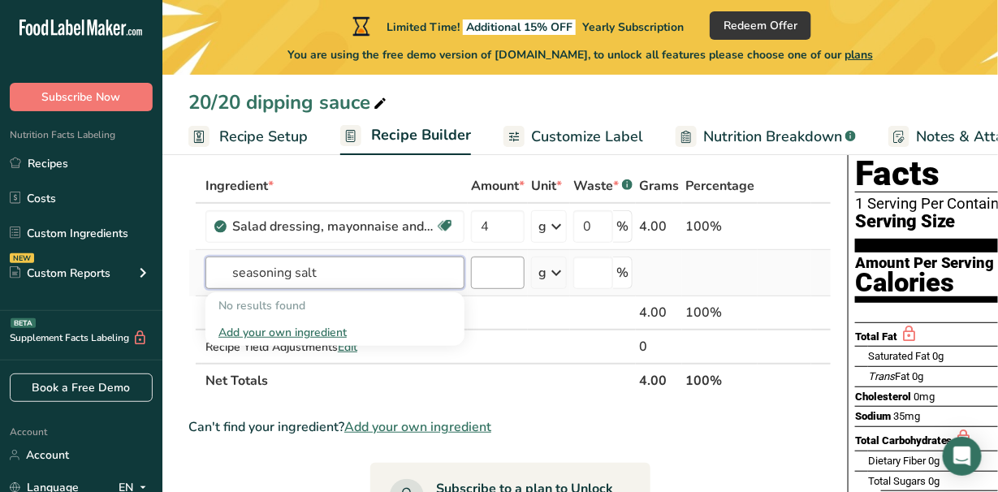
type input "seasoning salt"
click at [479, 269] on input "number" at bounding box center [498, 272] width 54 height 32
click at [368, 269] on input "text" at bounding box center [334, 272] width 259 height 32
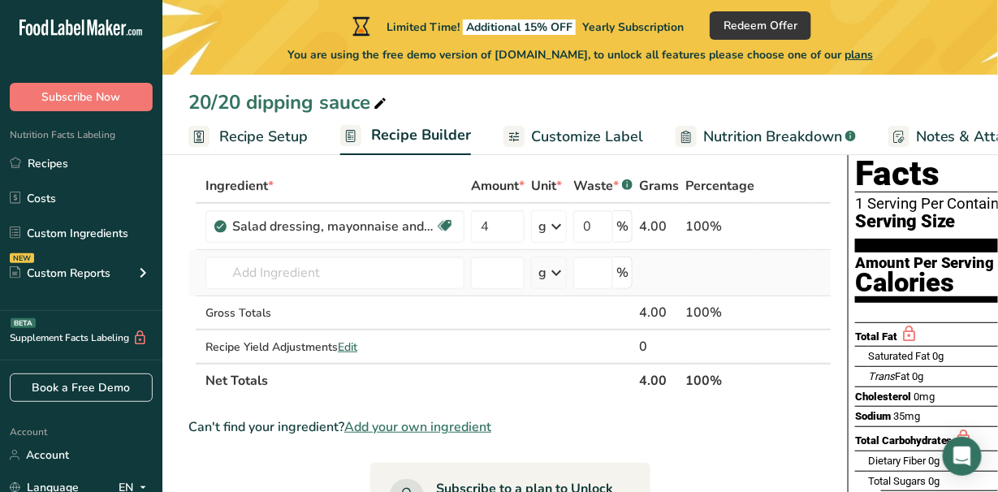
click at [556, 272] on icon at bounding box center [555, 272] width 19 height 29
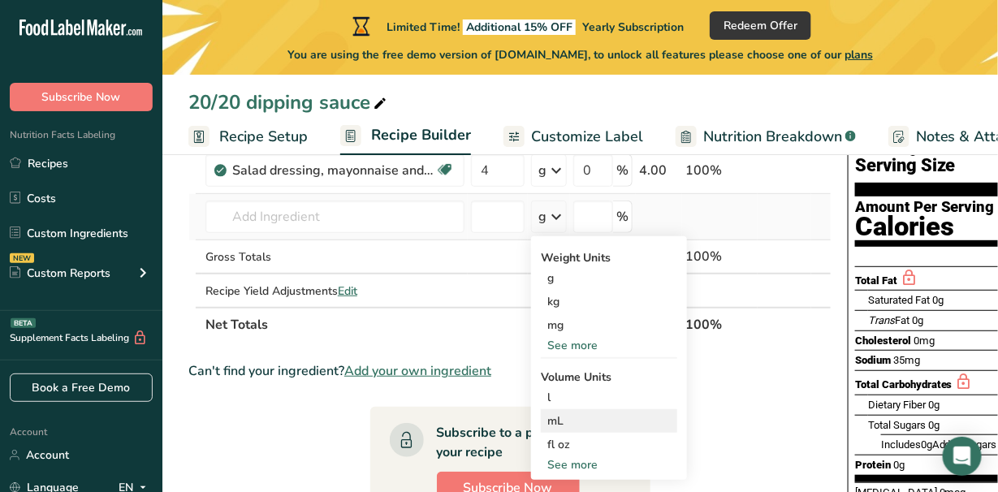
scroll to position [162, 0]
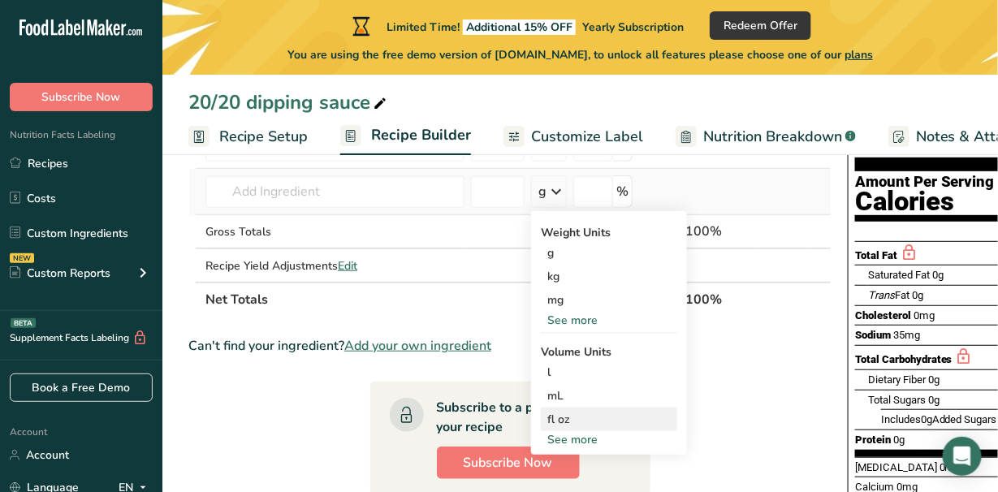
click at [575, 416] on div "fl oz" at bounding box center [608, 419] width 123 height 17
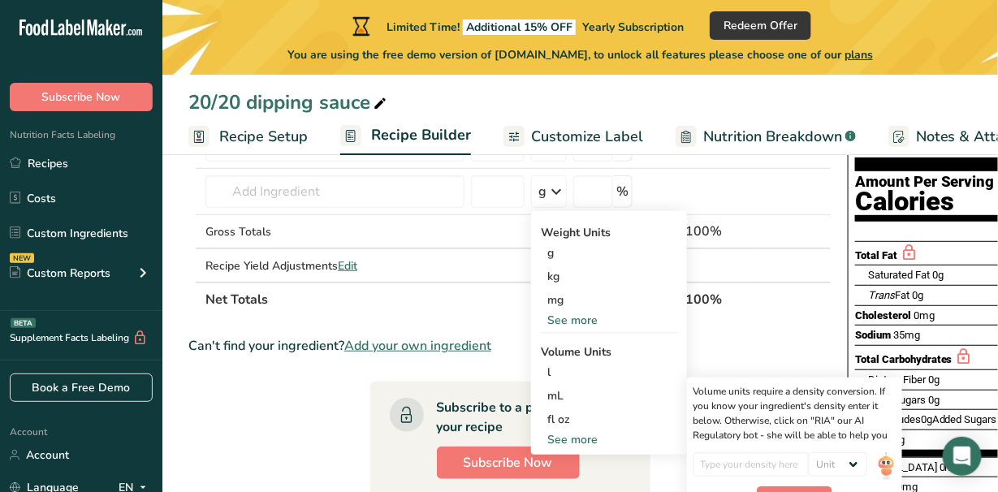
click at [442, 308] on th "Net Totals" at bounding box center [418, 299] width 433 height 34
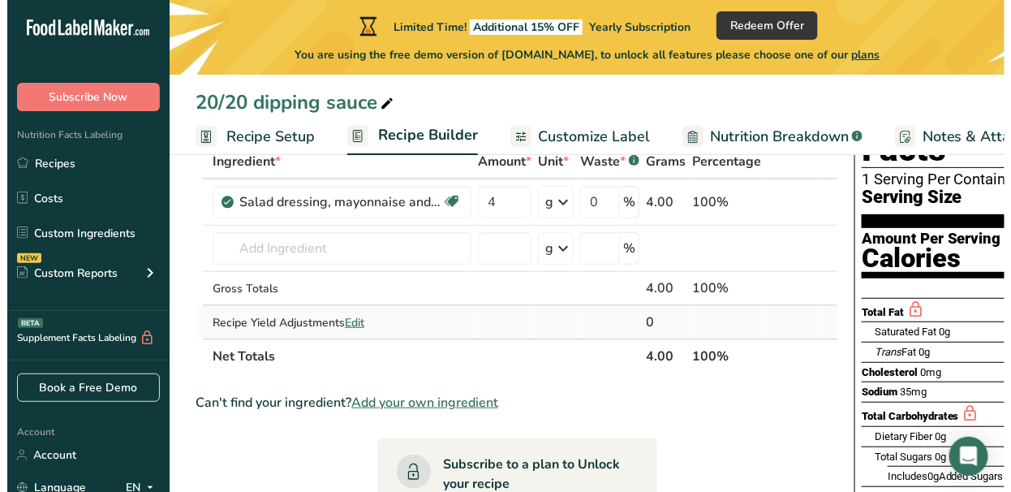
scroll to position [81, 0]
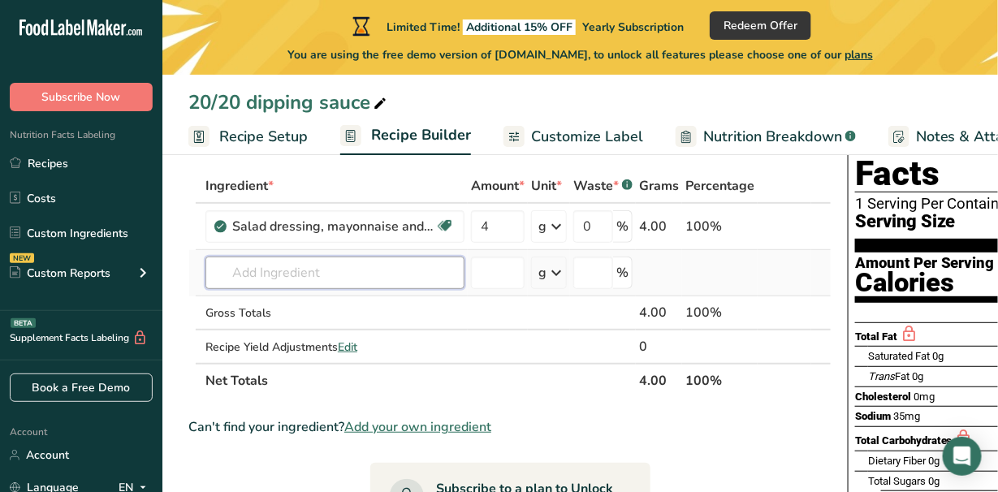
click at [386, 268] on input "text" at bounding box center [334, 272] width 259 height 32
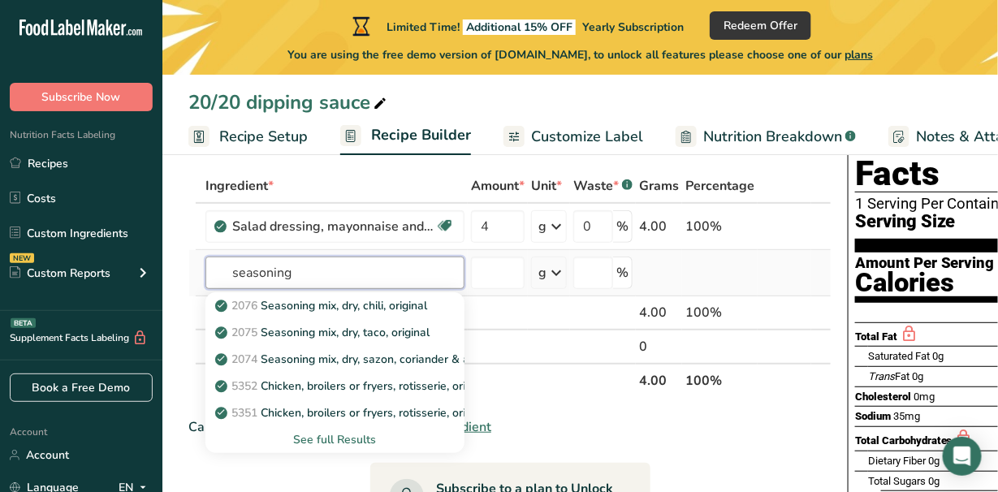
type input "seasoning"
click at [328, 439] on div "See full Results" at bounding box center [334, 439] width 233 height 17
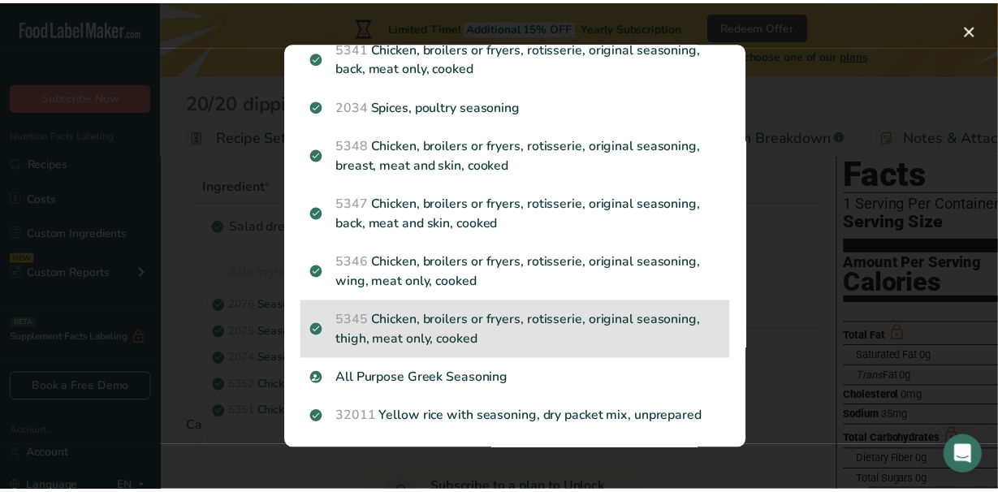
scroll to position [449, 0]
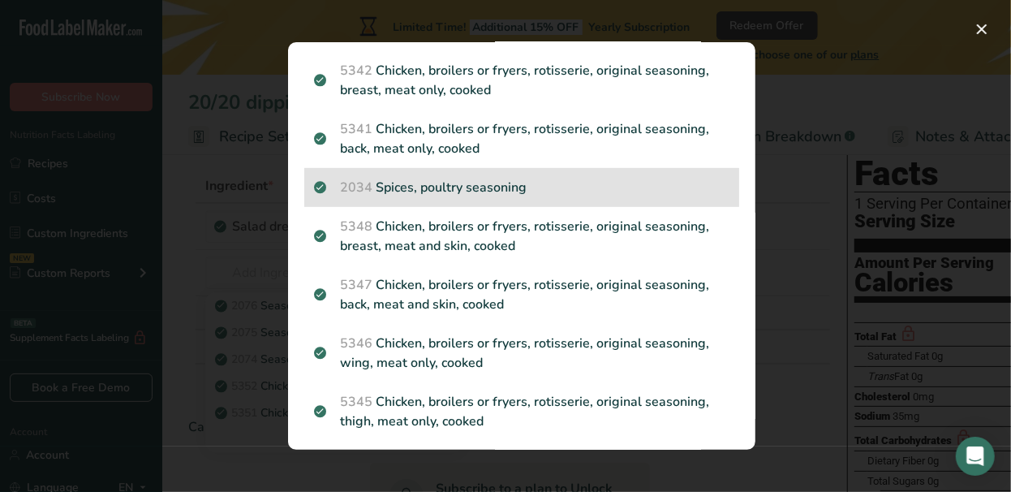
click at [457, 188] on p "2034 Spices, poultry seasoning" at bounding box center [522, 187] width 416 height 19
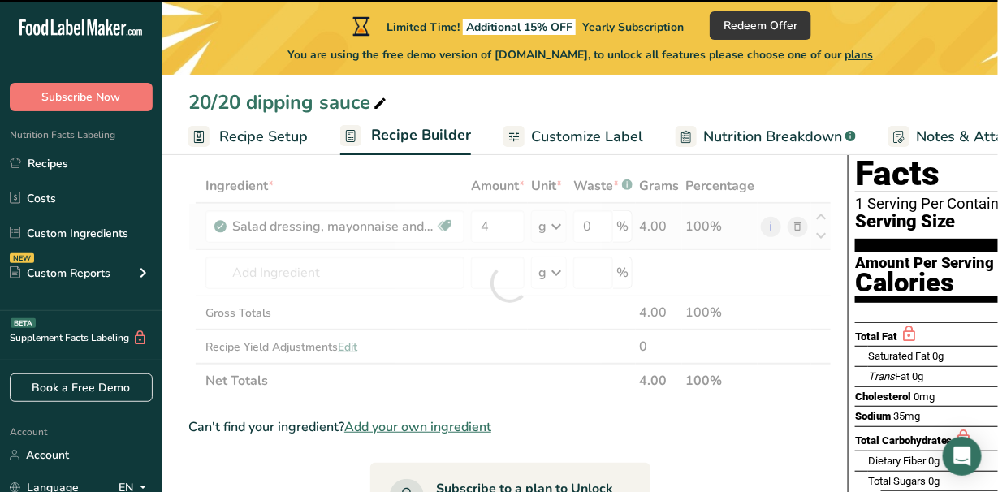
type input "0"
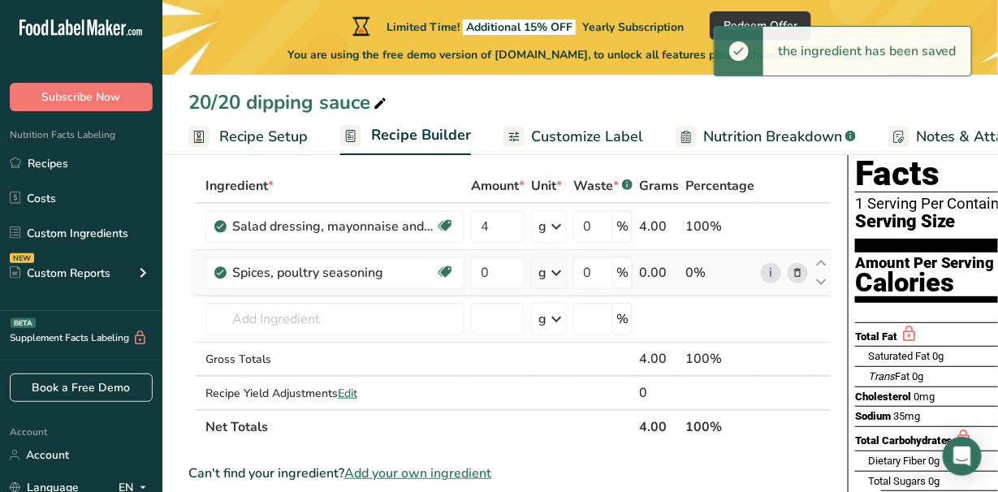
click at [557, 272] on icon at bounding box center [555, 272] width 19 height 29
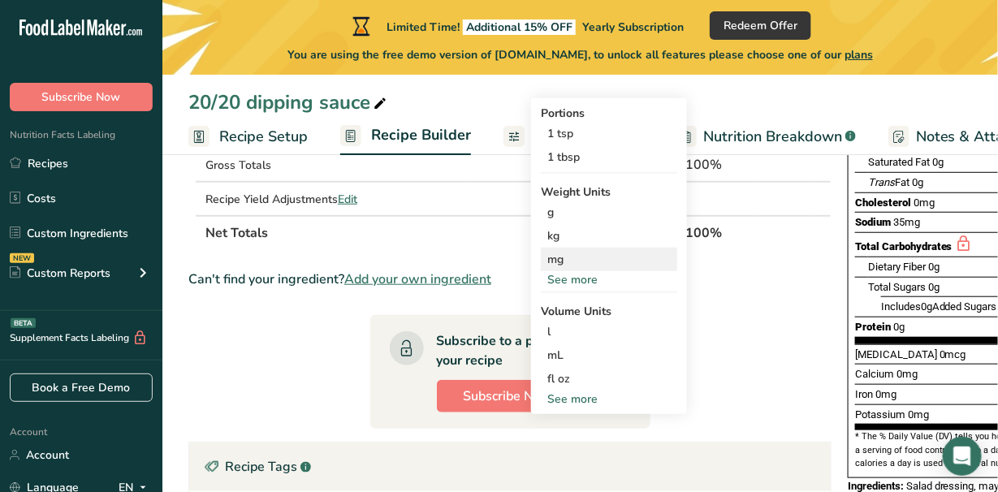
scroll to position [325, 0]
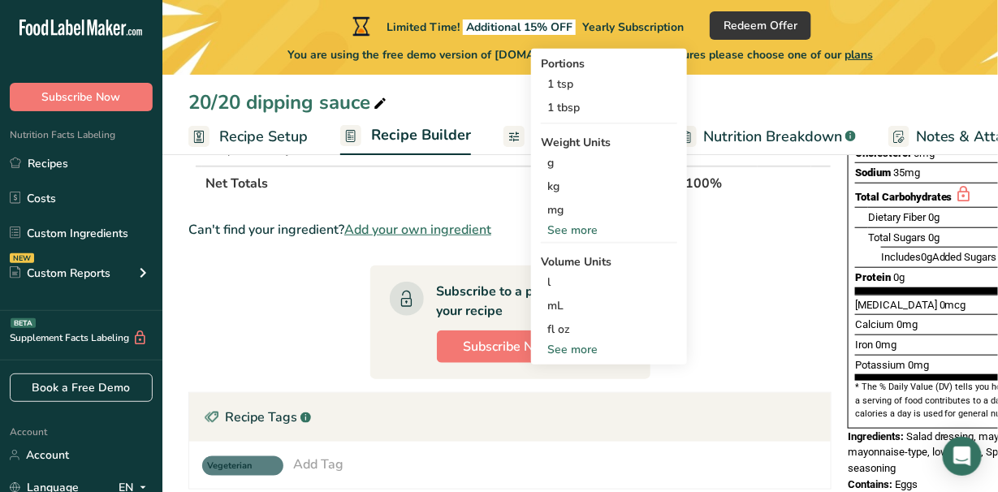
click at [575, 342] on div "See more" at bounding box center [609, 349] width 136 height 17
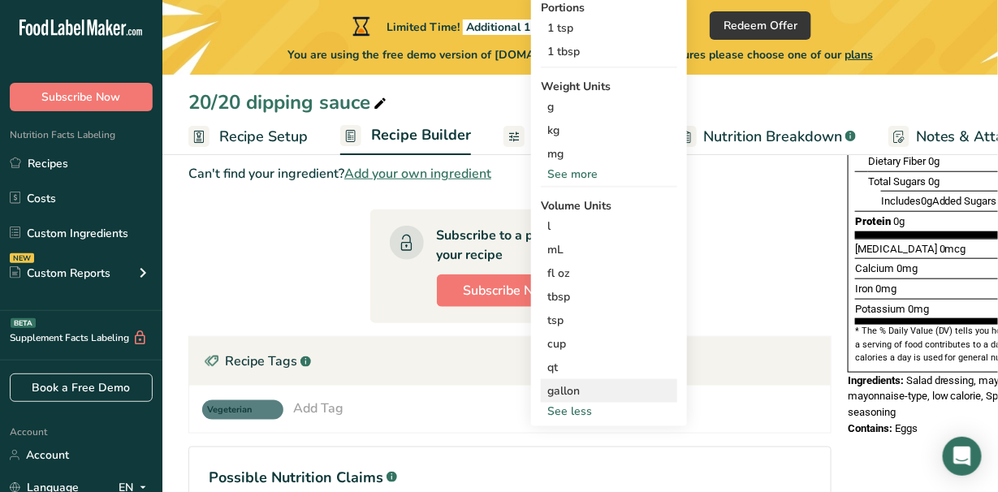
scroll to position [406, 0]
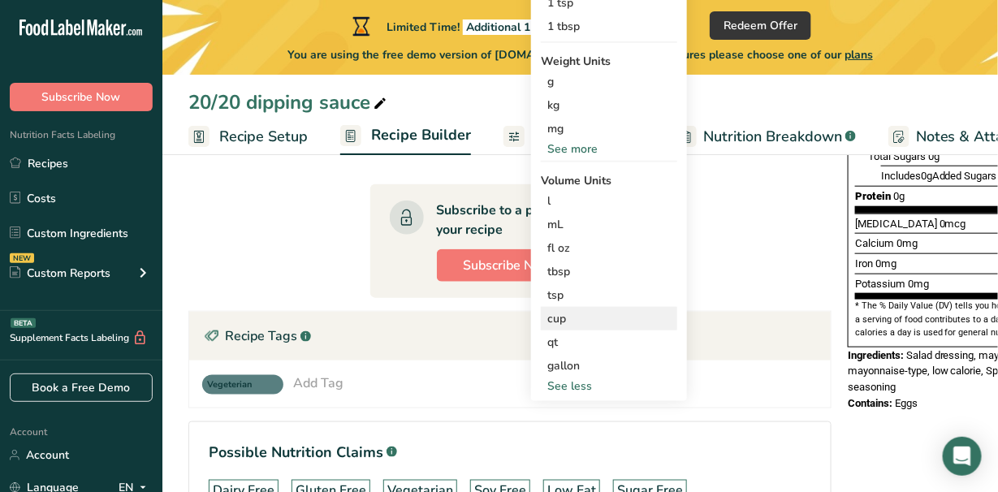
click at [572, 316] on div "cup" at bounding box center [608, 318] width 123 height 17
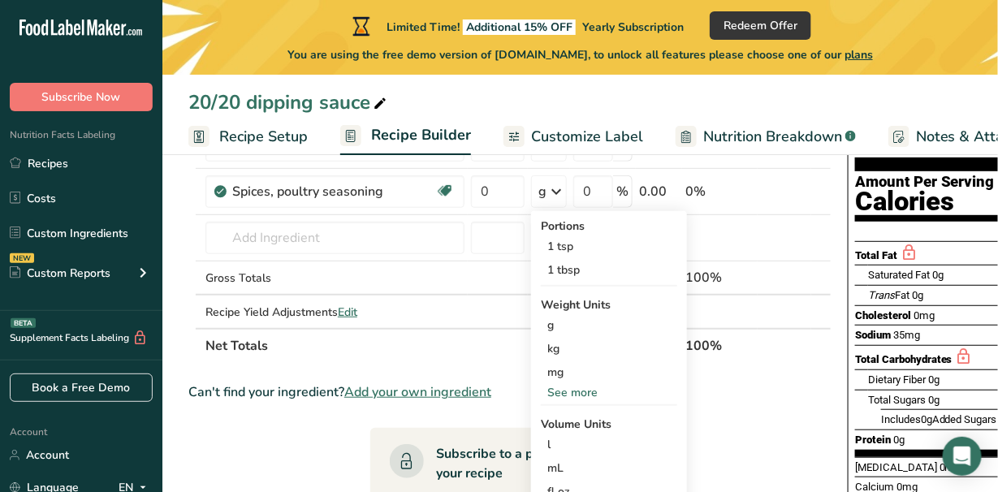
scroll to position [81, 0]
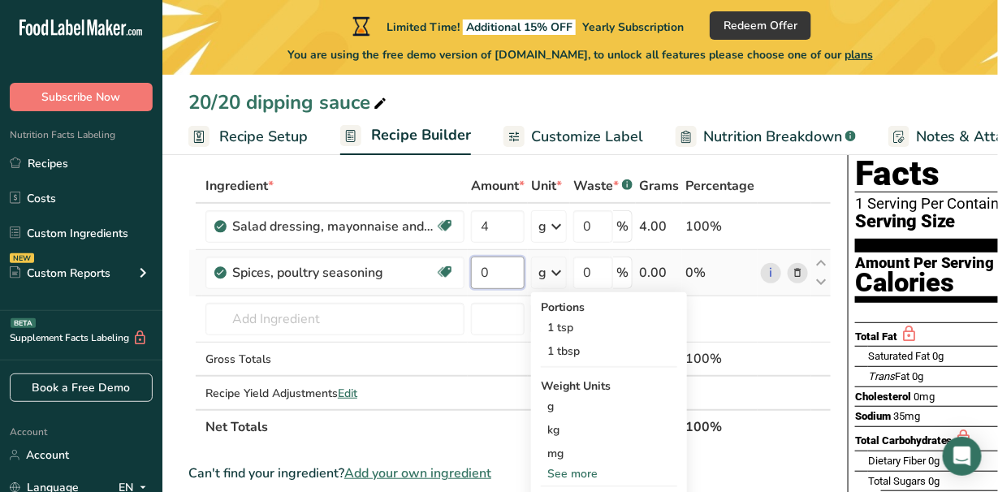
click at [494, 266] on input "0" at bounding box center [498, 272] width 54 height 32
type input "3"
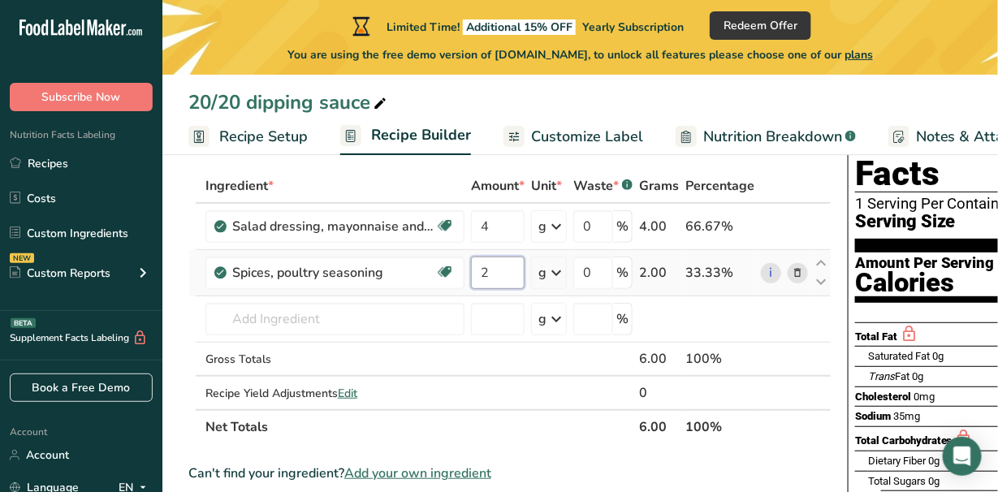
type input "2"
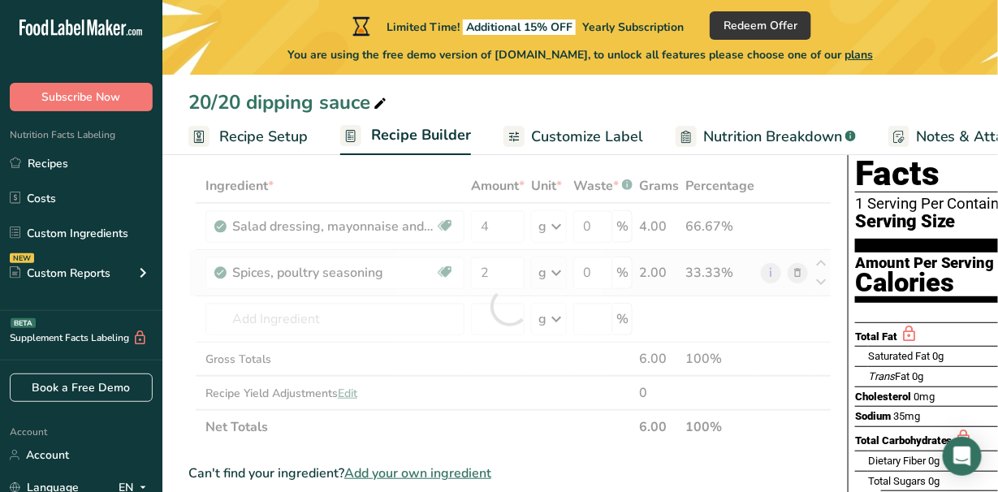
click at [561, 272] on div "Ingredient * Amount * Unit * Waste * .a-a{fill:#347362;}.b-a{fill:#fff;} Grams …" at bounding box center [509, 306] width 643 height 275
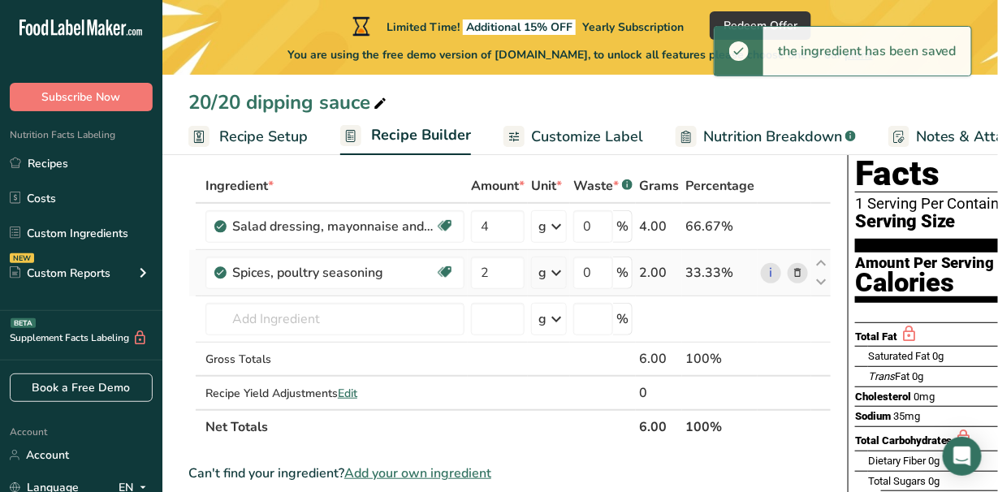
click at [556, 272] on icon at bounding box center [555, 272] width 19 height 29
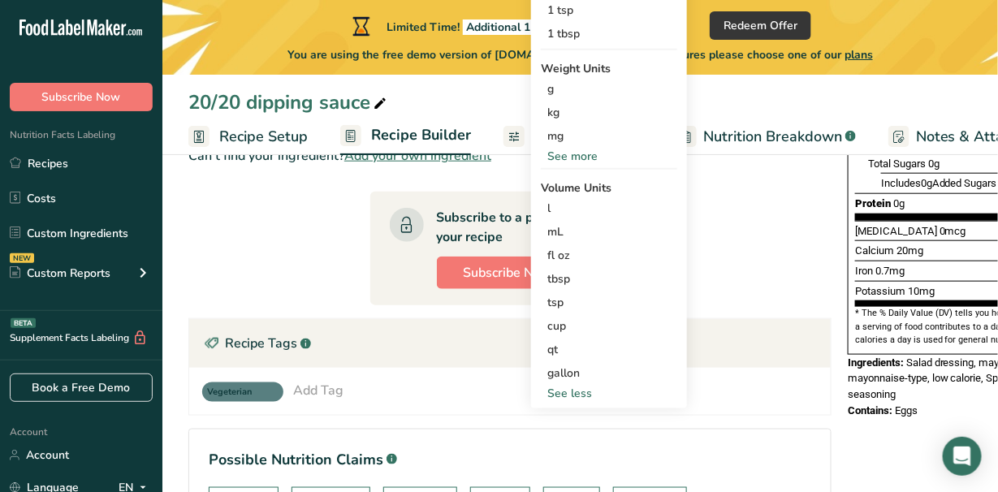
scroll to position [406, 0]
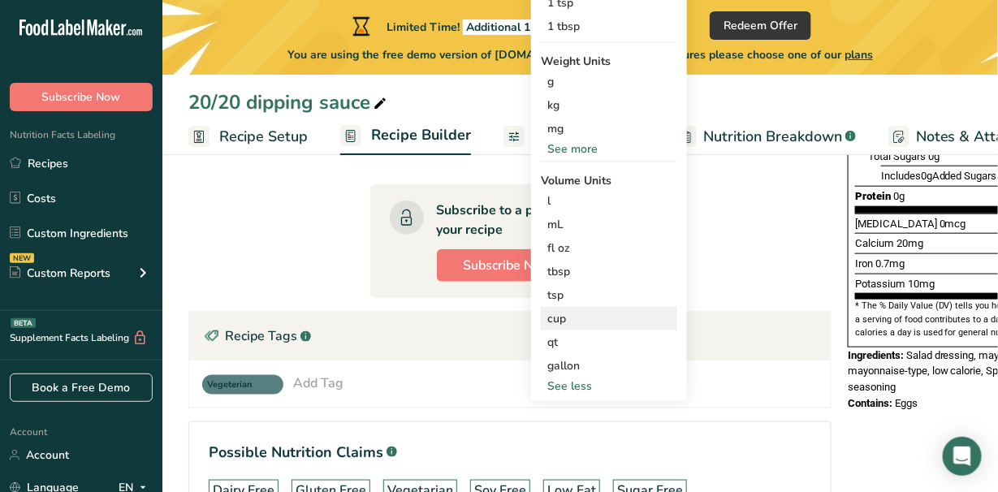
click at [594, 311] on div "cup" at bounding box center [608, 318] width 123 height 17
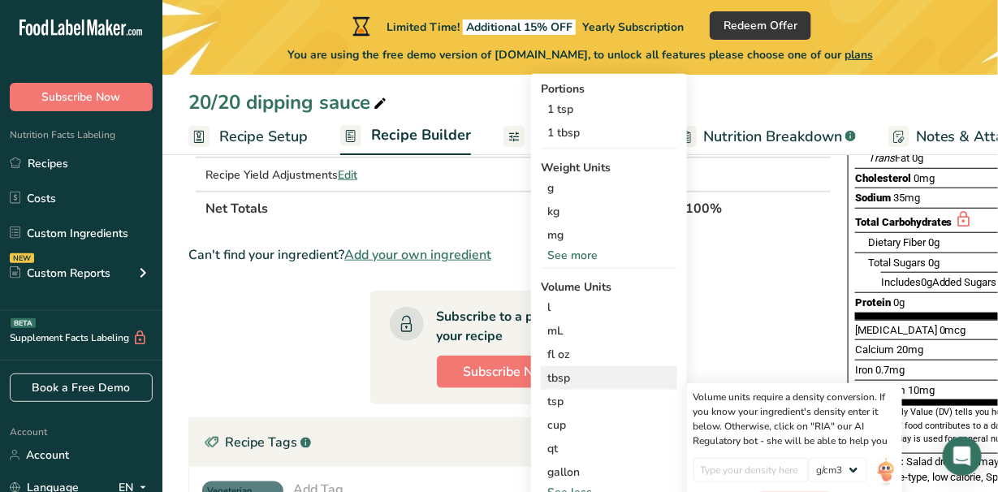
scroll to position [325, 0]
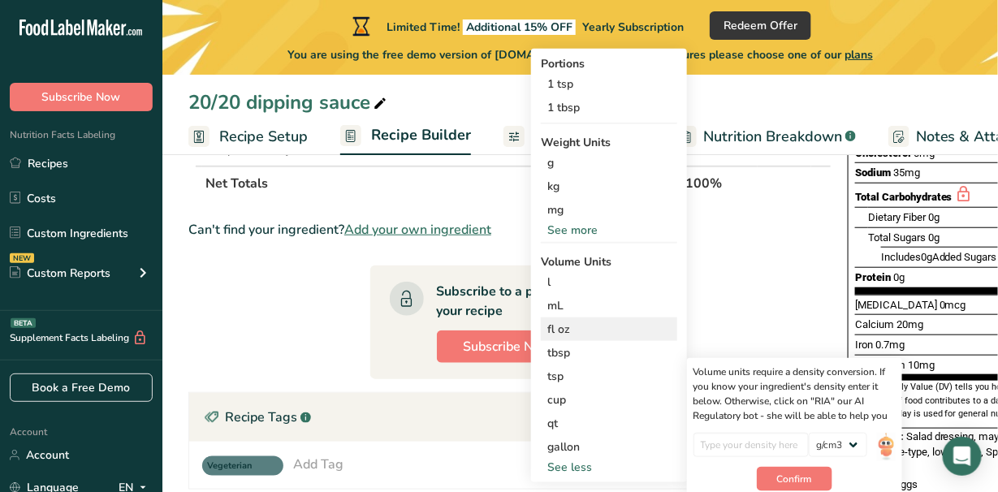
click at [580, 328] on div "fl oz" at bounding box center [608, 329] width 123 height 17
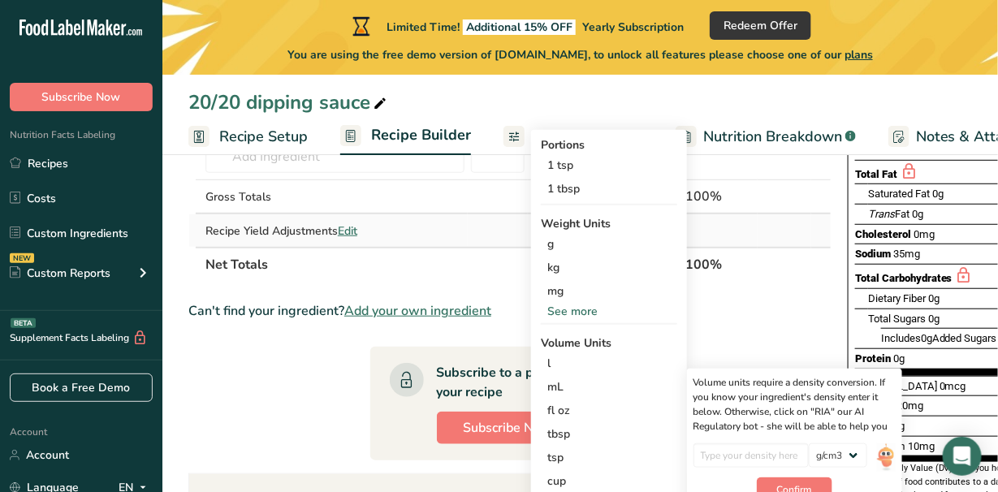
scroll to position [162, 0]
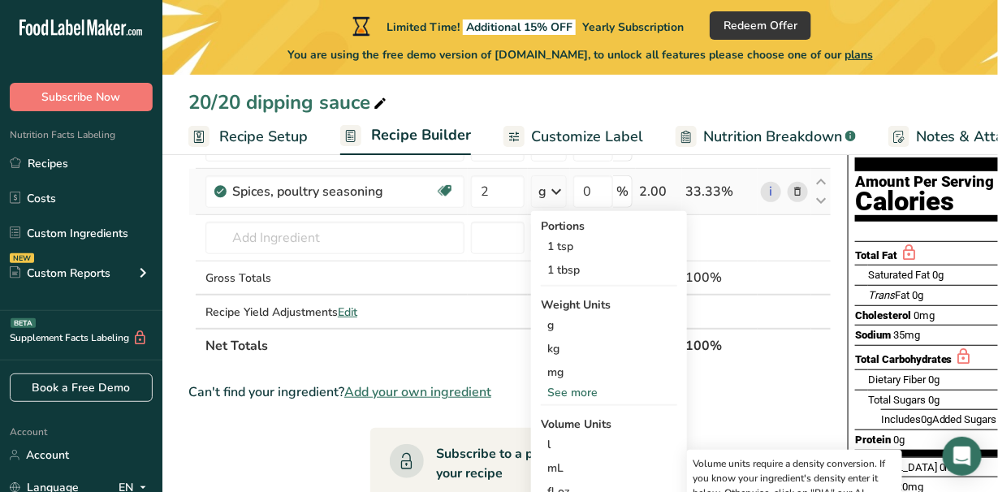
click at [556, 190] on icon at bounding box center [555, 191] width 19 height 29
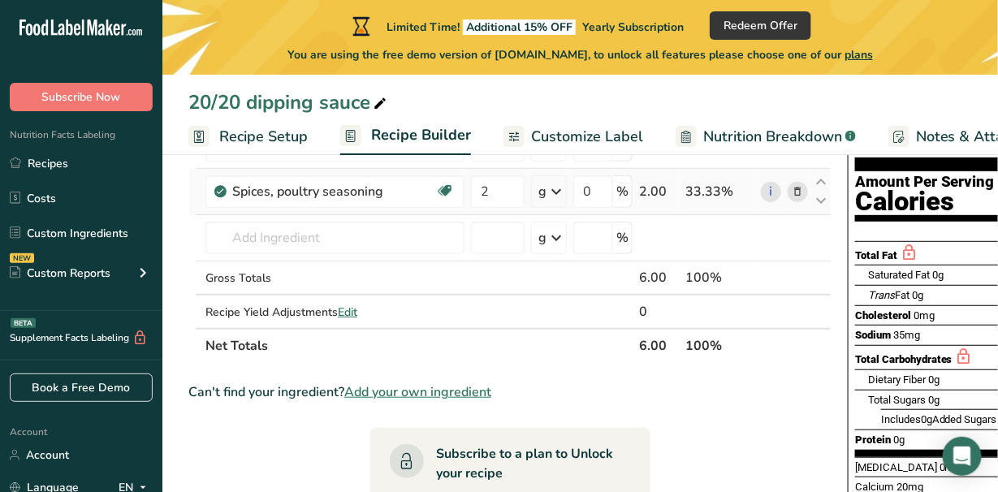
click at [556, 190] on icon at bounding box center [555, 191] width 19 height 29
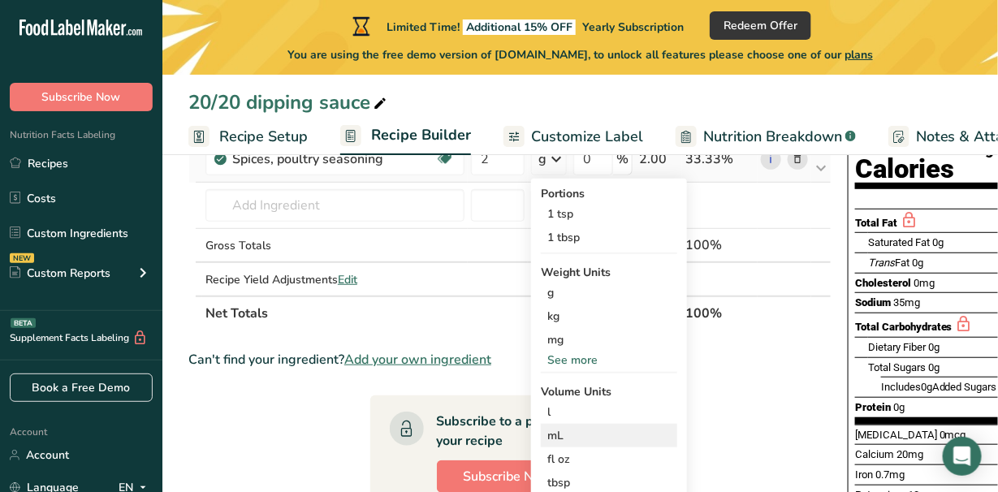
scroll to position [244, 0]
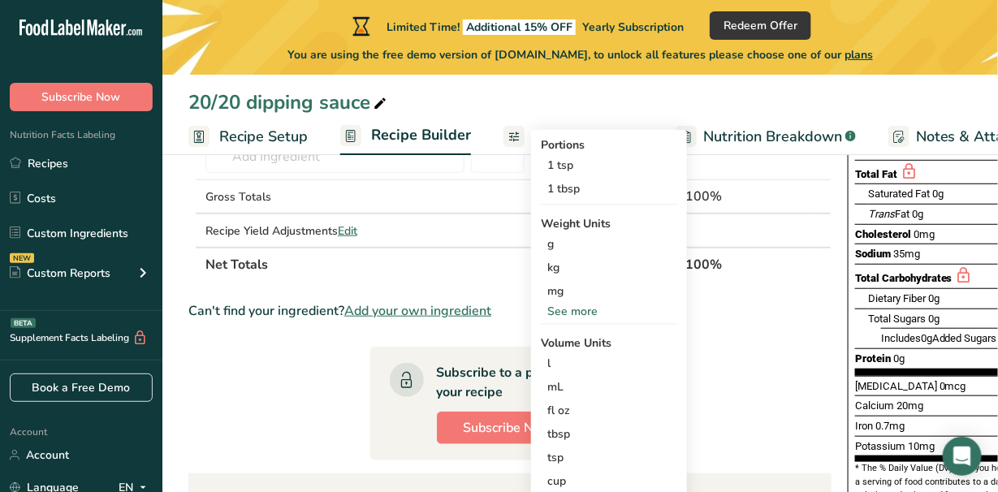
click at [567, 312] on div "See more" at bounding box center [609, 311] width 136 height 17
click at [563, 353] on div "oz" at bounding box center [609, 362] width 136 height 24
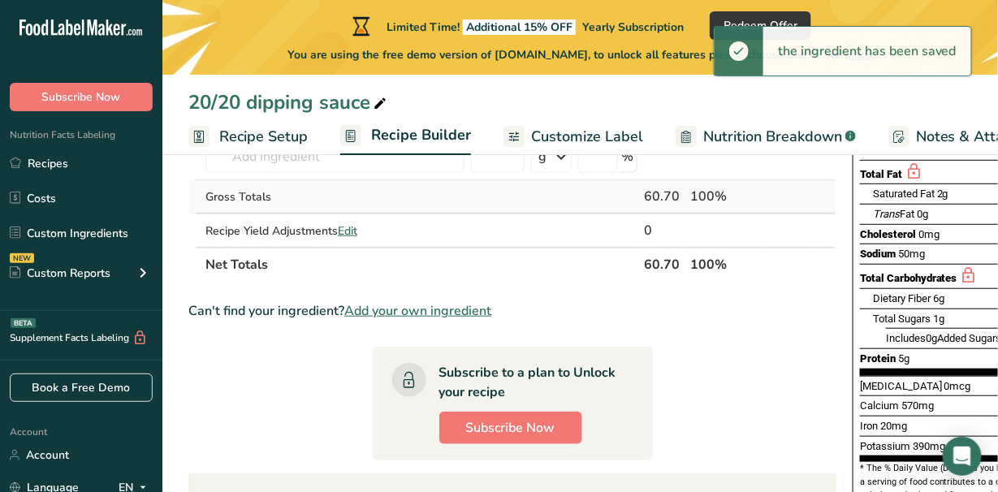
scroll to position [162, 0]
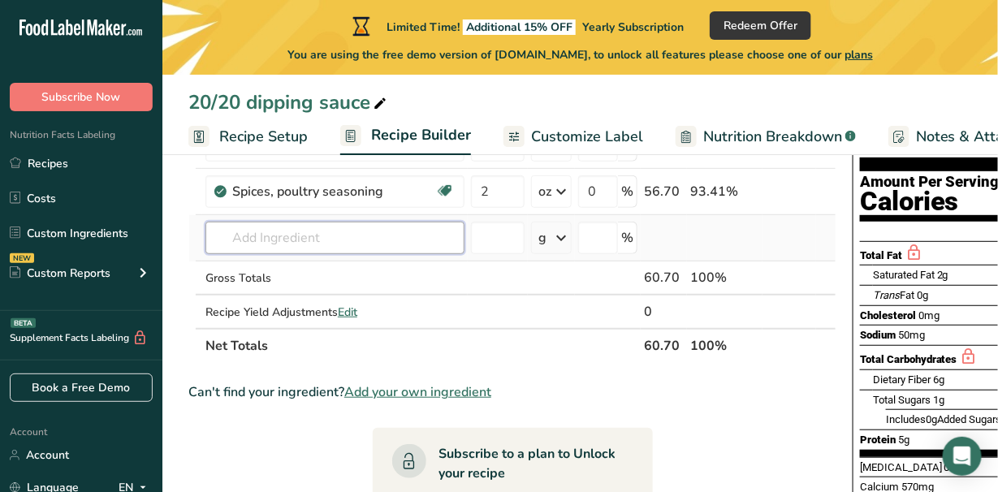
click at [361, 239] on input "text" at bounding box center [334, 238] width 259 height 32
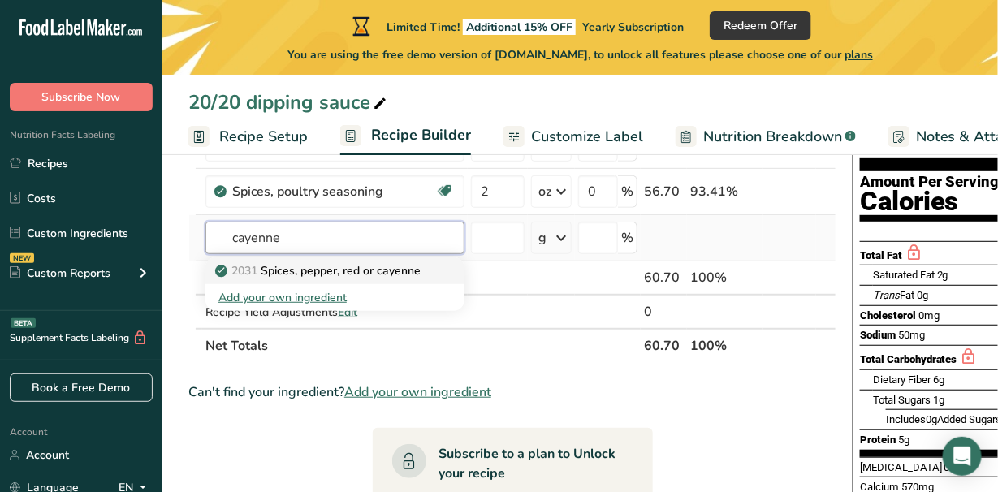
type input "cayenne"
click at [317, 265] on p "2031 Spices, pepper, red or cayenne" at bounding box center [319, 270] width 202 height 17
type input "Spices, pepper, red or cayenne"
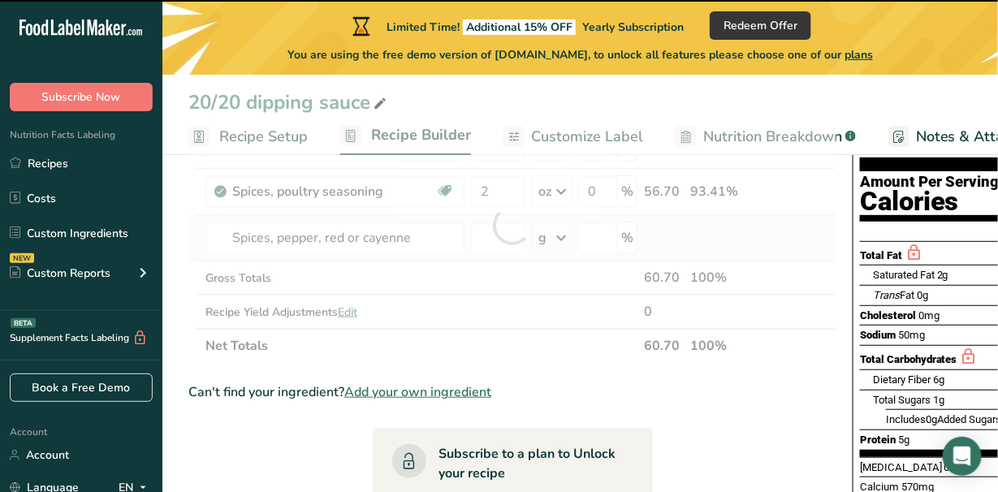
type input "0"
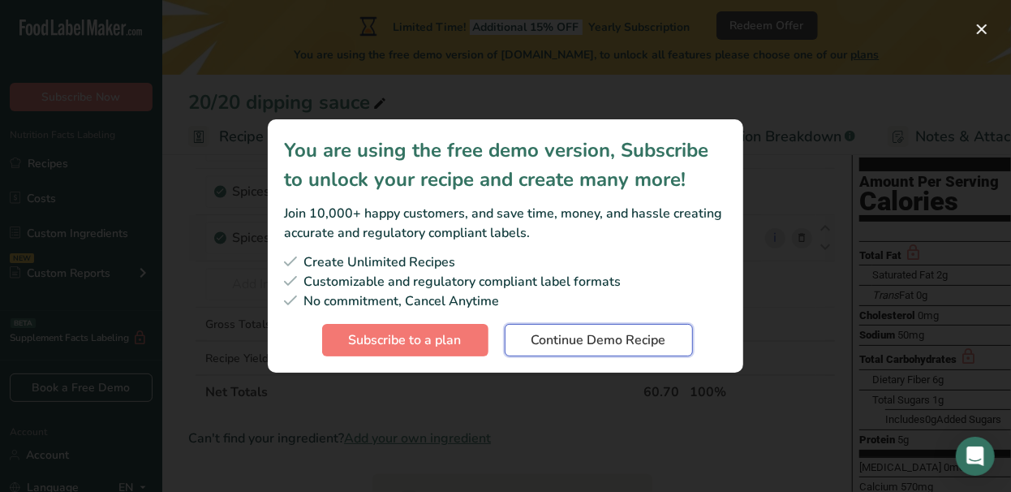
click at [551, 347] on span "Continue Demo Recipe" at bounding box center [599, 339] width 135 height 19
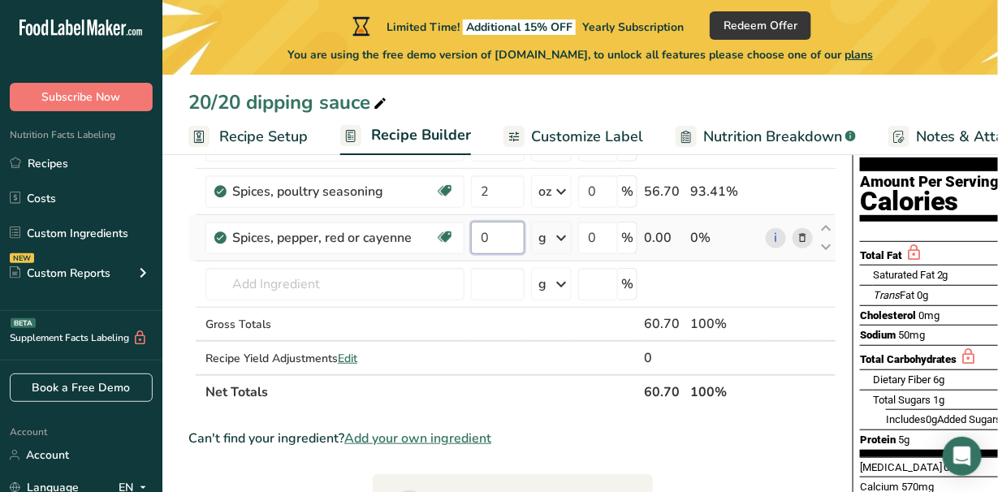
click at [503, 235] on input "0" at bounding box center [498, 238] width 54 height 32
type input "1"
click at [559, 238] on div "Ingredient * Amount * Unit * Waste * .a-a{fill:#347362;}.b-a{fill:#fff;} Grams …" at bounding box center [512, 248] width 648 height 321
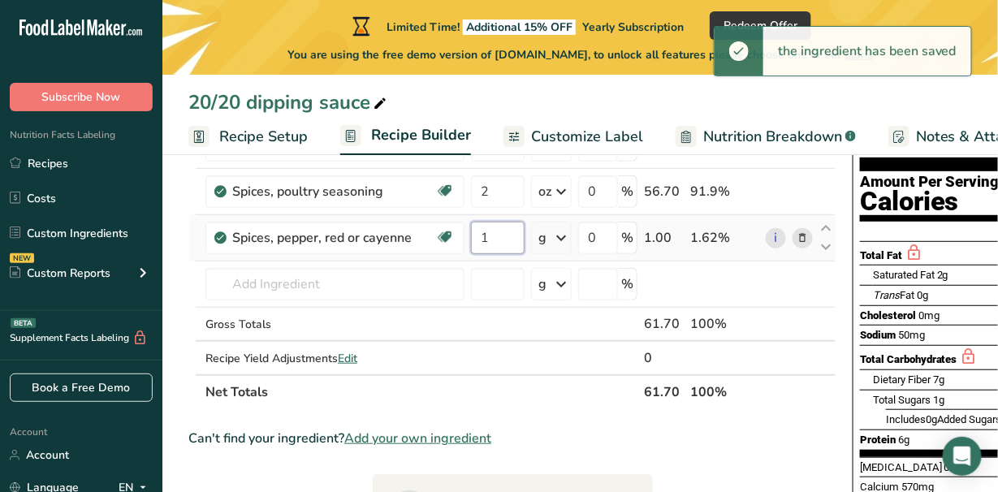
click at [496, 235] on input "1" at bounding box center [498, 238] width 54 height 32
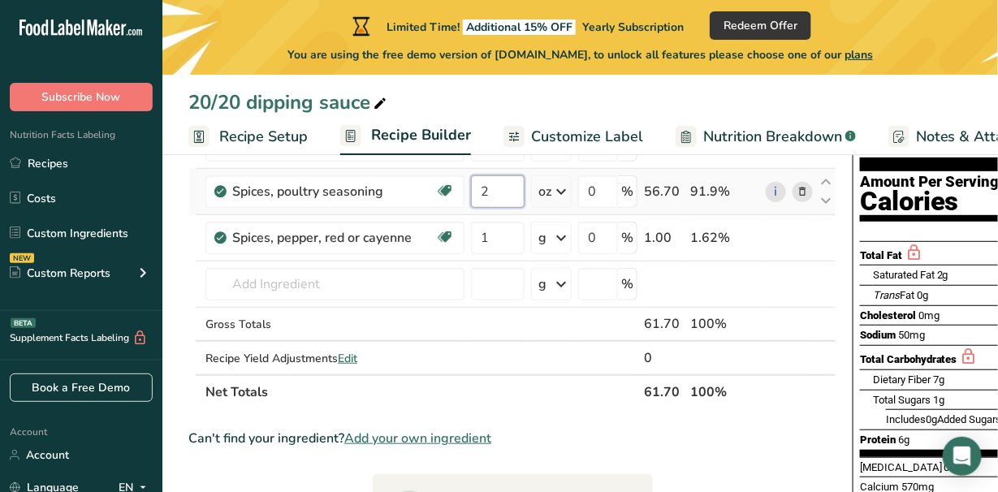
click at [497, 191] on div "Ingredient * Amount * Unit * Waste * .a-a{fill:#347362;}.b-a{fill:#fff;} Grams …" at bounding box center [512, 248] width 648 height 321
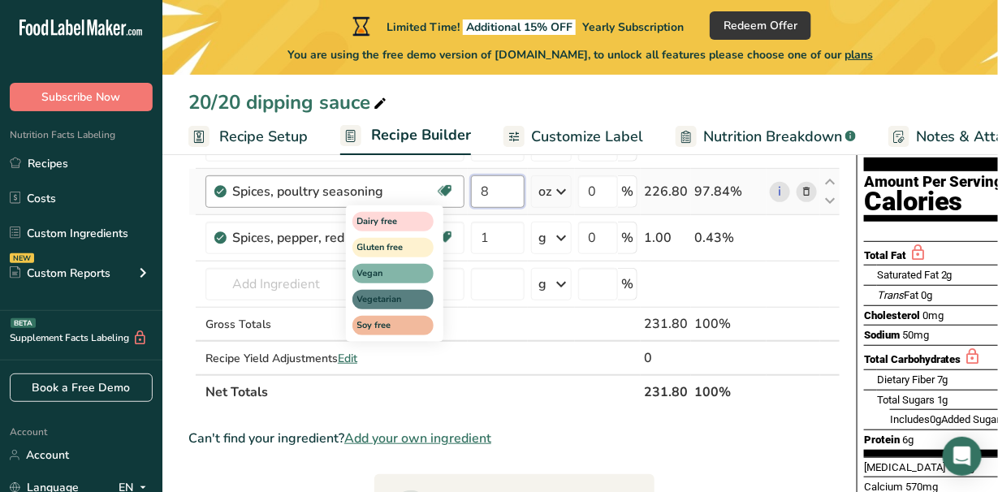
type input "8"
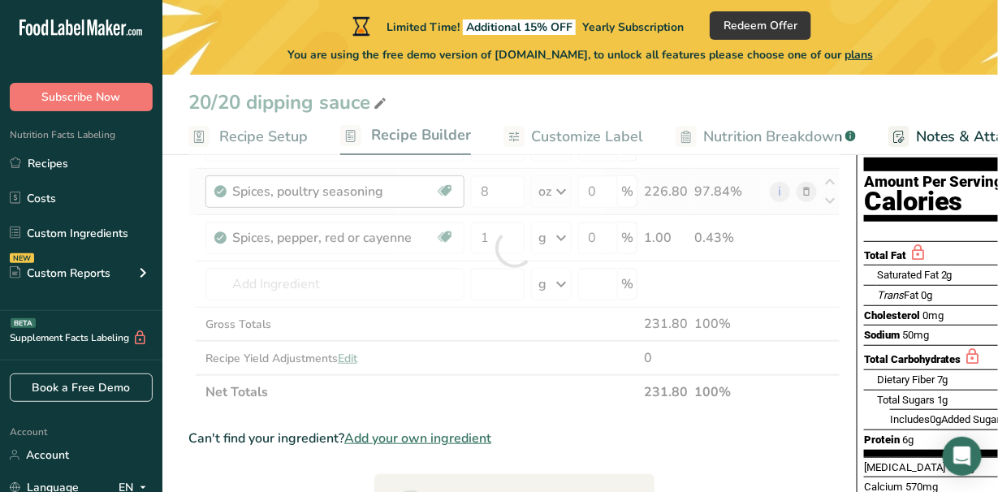
click at [489, 231] on div "Ingredient * Amount * Unit * Waste * .a-a{fill:#347362;}.b-a{fill:#fff;} Grams …" at bounding box center [514, 248] width 652 height 321
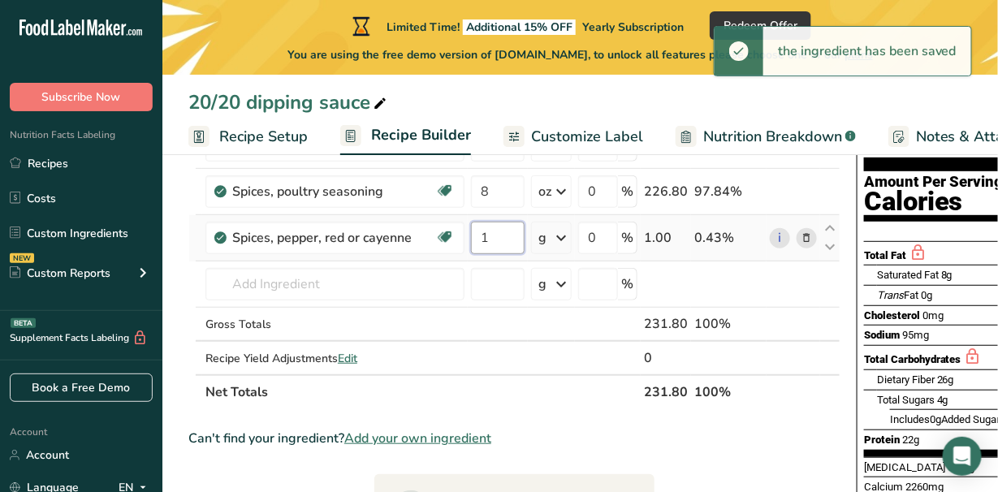
click at [495, 237] on input "1" at bounding box center [498, 238] width 54 height 32
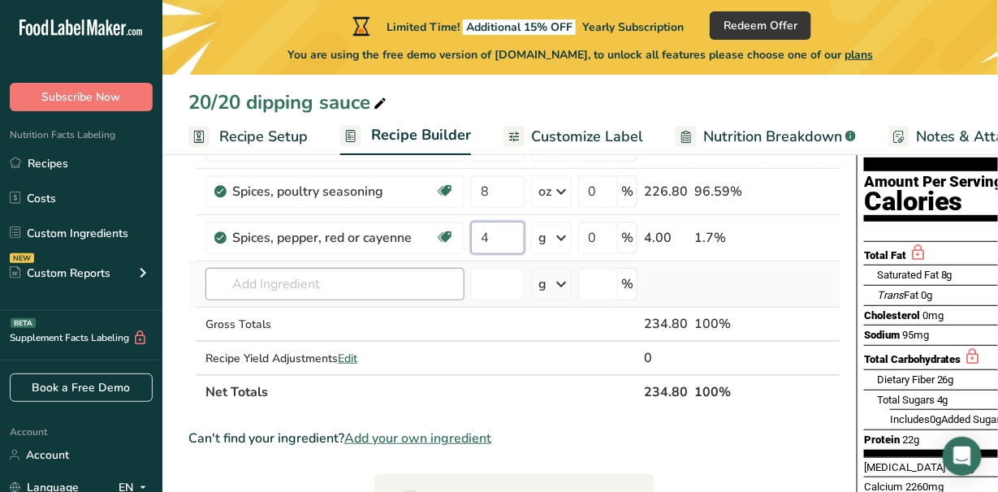
type input "4"
click at [359, 283] on div "Ingredient * Amount * Unit * Waste * .a-a{fill:#347362;}.b-a{fill:#fff;} Grams …" at bounding box center [514, 248] width 652 height 321
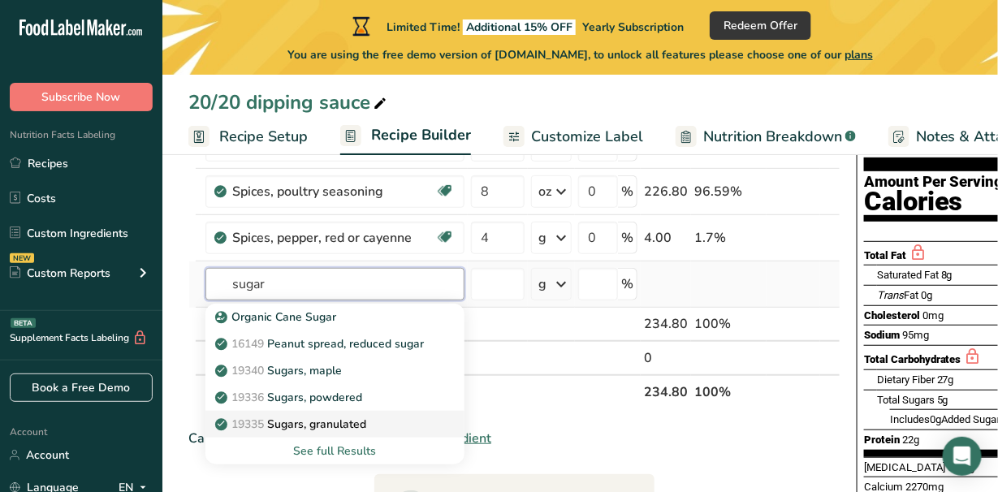
type input "sugar"
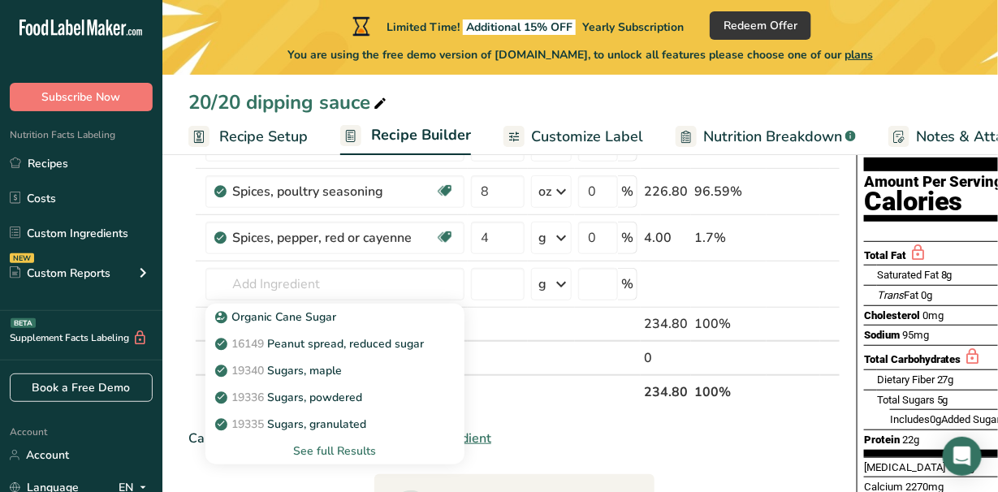
click at [312, 423] on p "19335 [GEOGRAPHIC_DATA], granulated" at bounding box center [292, 424] width 148 height 17
type input "Sugars, granulated"
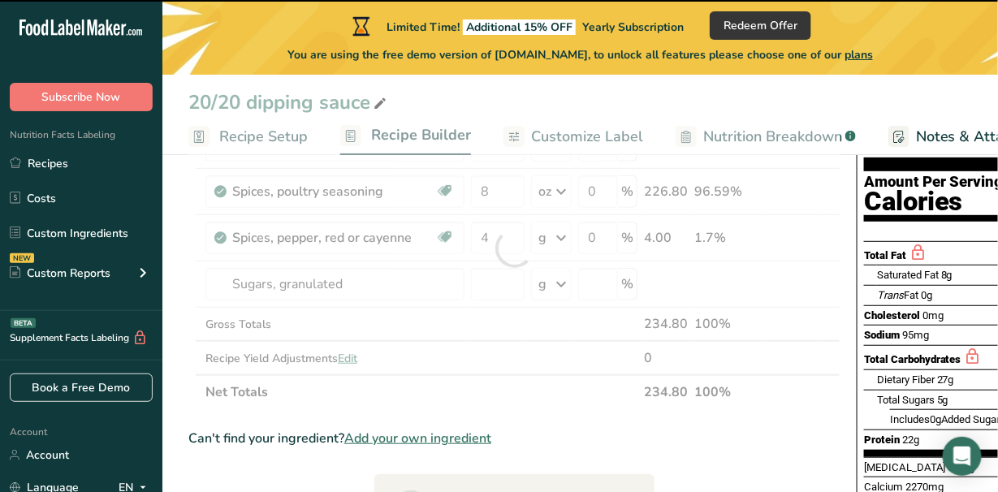
type input "0"
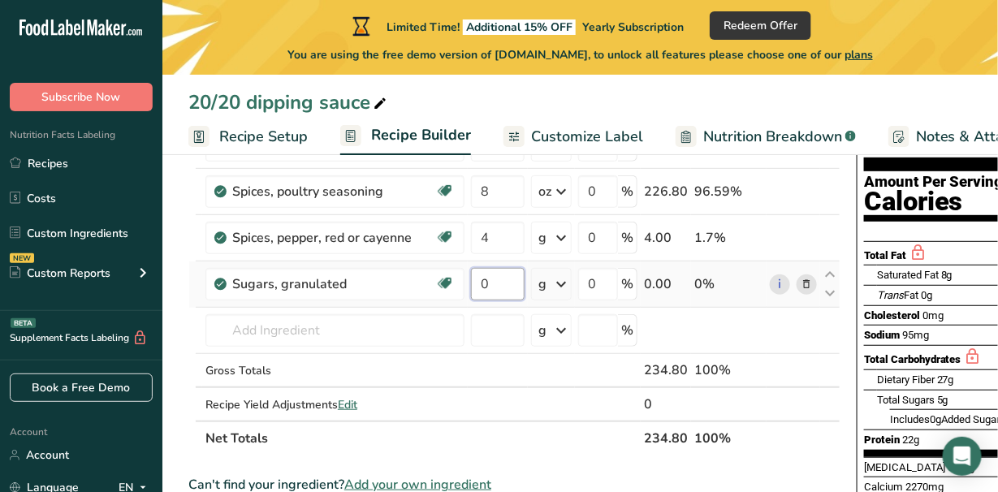
click at [495, 280] on input "0" at bounding box center [498, 284] width 54 height 32
click at [562, 284] on div "Ingredient * Amount * Unit * Waste * .a-a{fill:#347362;}.b-a{fill:#fff;} Grams …" at bounding box center [514, 272] width 652 height 368
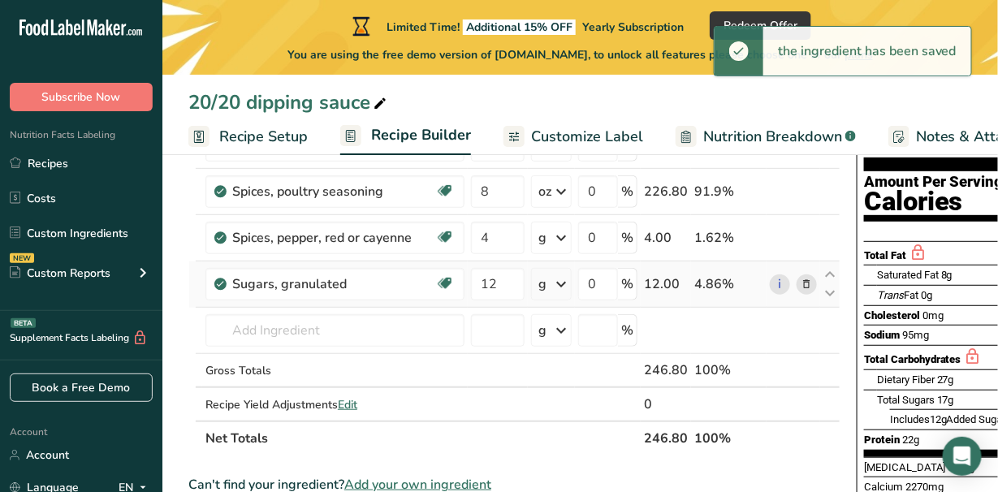
click at [562, 284] on icon at bounding box center [560, 283] width 19 height 29
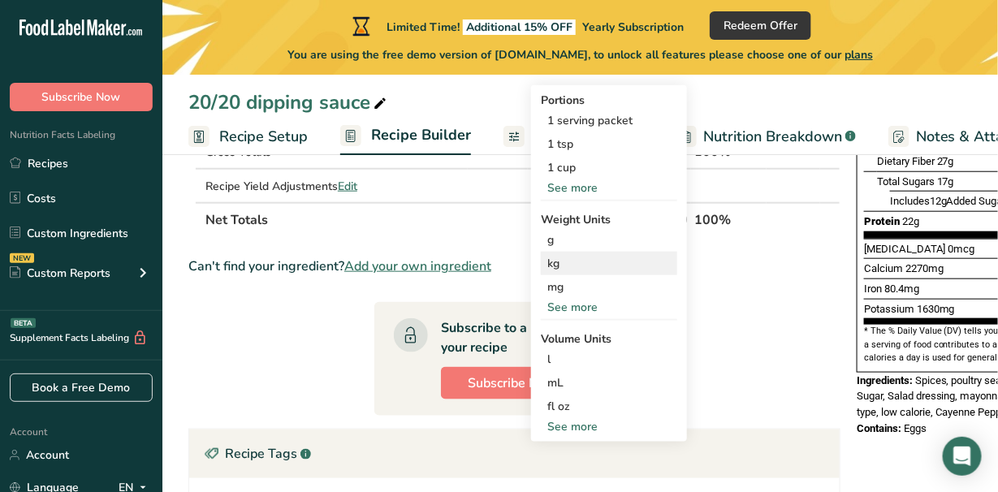
scroll to position [406, 0]
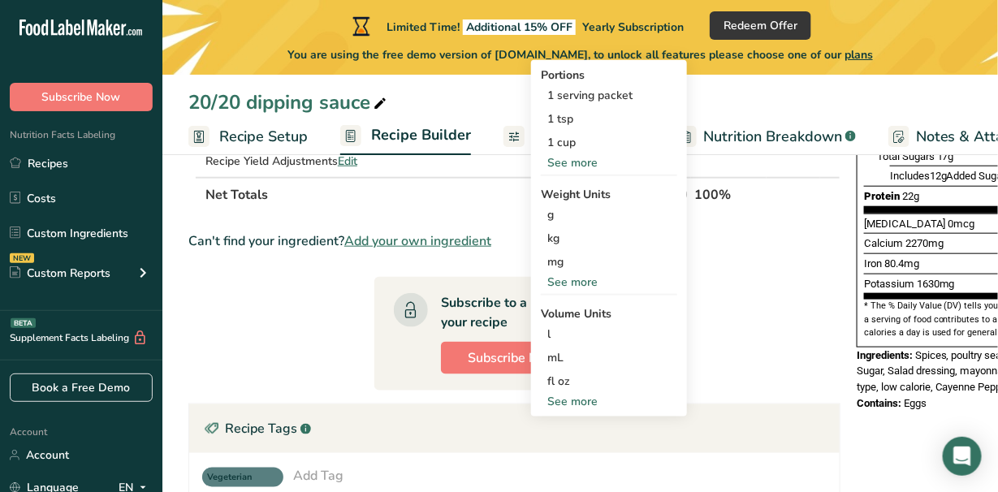
click at [562, 396] on div "See more" at bounding box center [609, 401] width 136 height 17
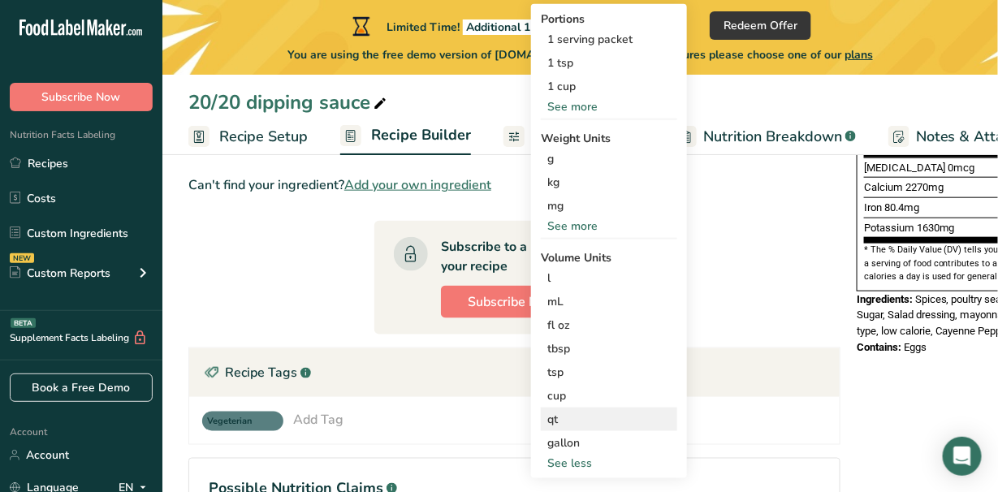
scroll to position [487, 0]
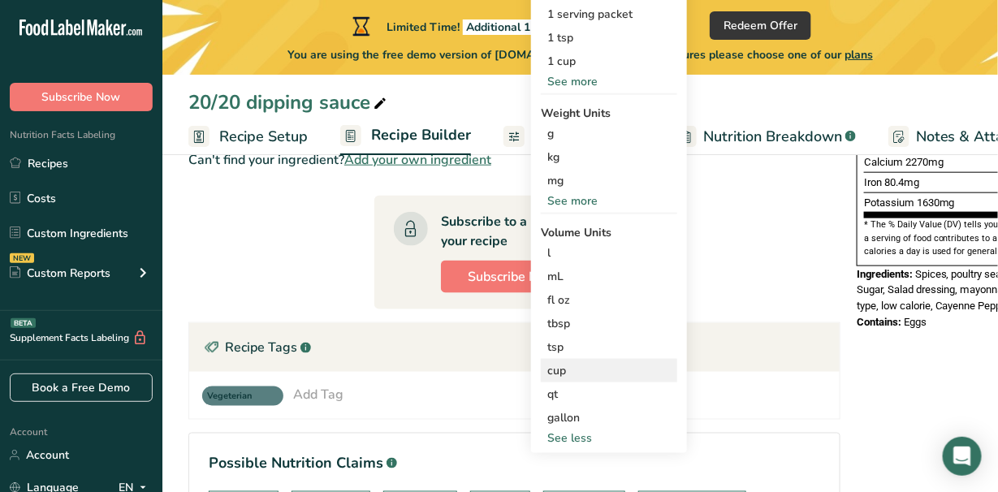
click at [567, 366] on div "cup" at bounding box center [608, 370] width 123 height 17
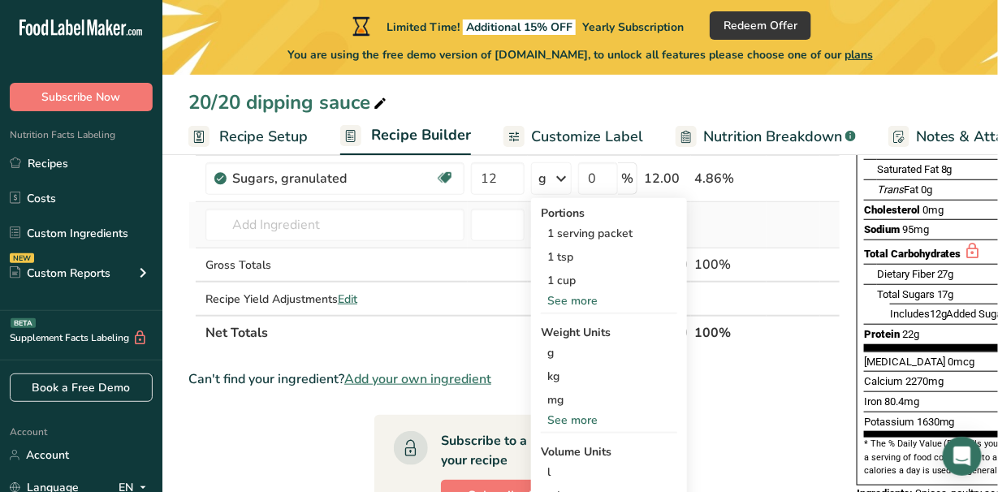
scroll to position [244, 0]
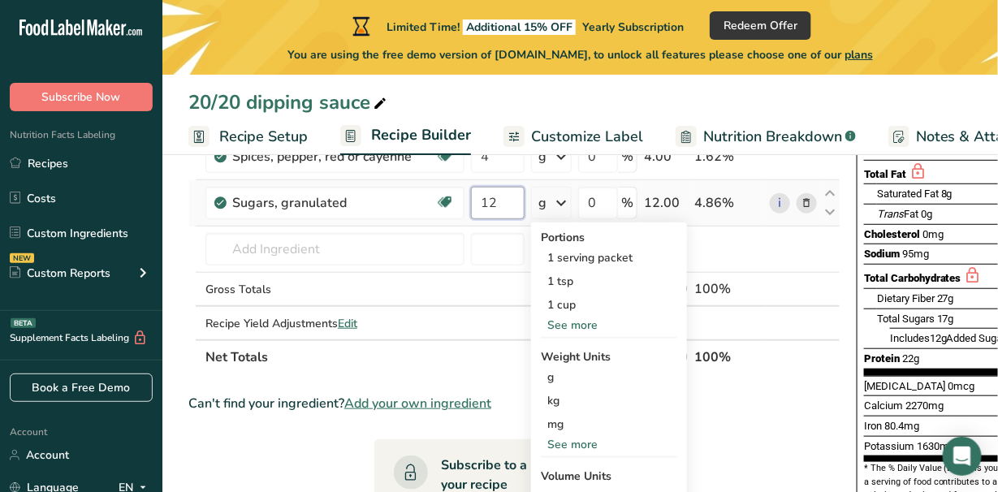
click at [497, 198] on input "12" at bounding box center [498, 203] width 54 height 32
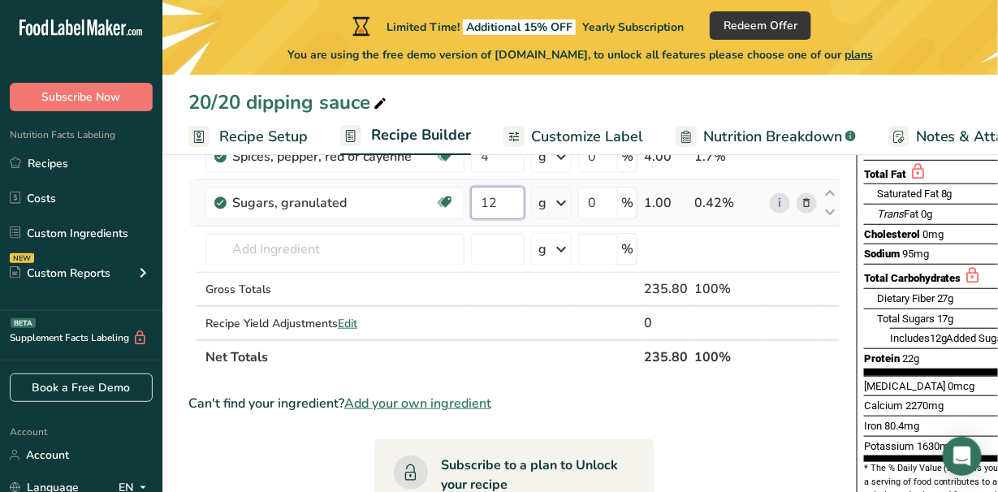
type input "1"
type input "3"
click at [564, 200] on div "Ingredient * Amount * Unit * Waste * .a-a{fill:#347362;}.b-a{fill:#fff;} Grams …" at bounding box center [514, 190] width 652 height 368
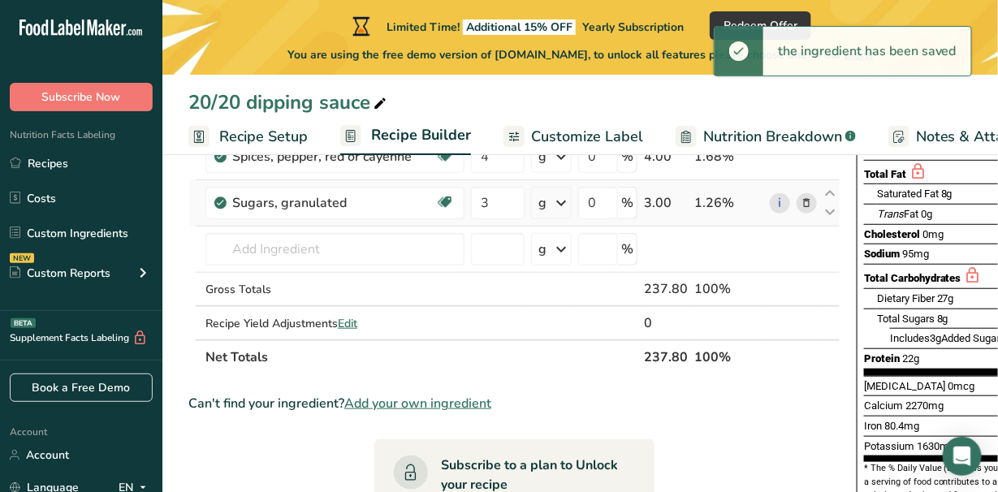
click at [561, 201] on icon at bounding box center [560, 202] width 19 height 29
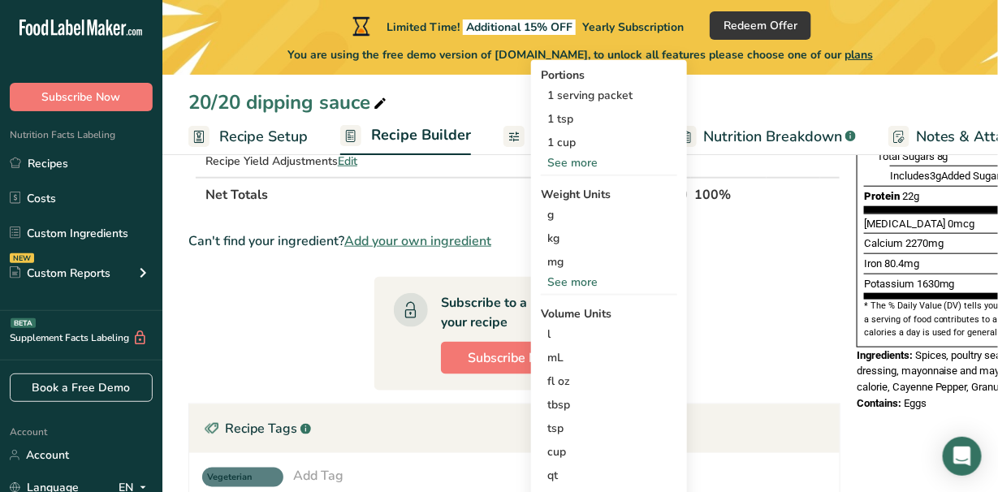
scroll to position [487, 0]
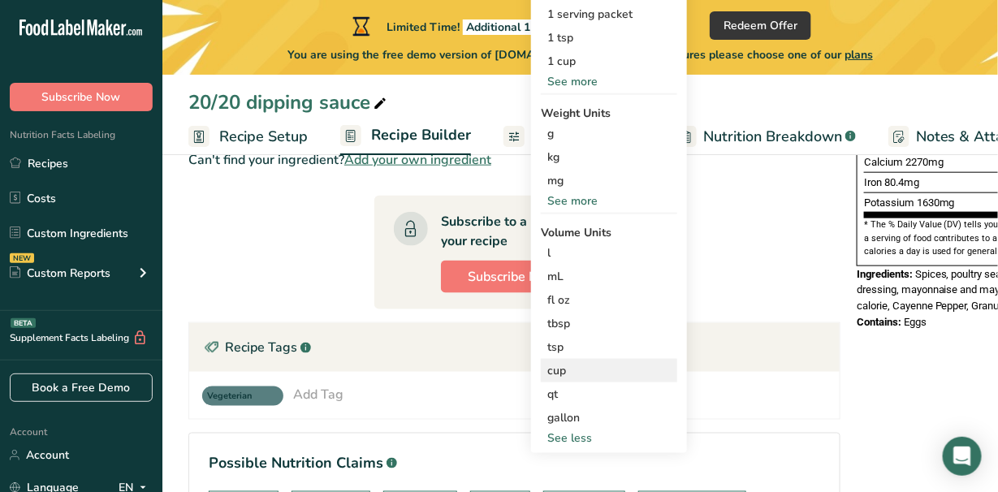
click at [567, 366] on div "cup" at bounding box center [608, 370] width 123 height 17
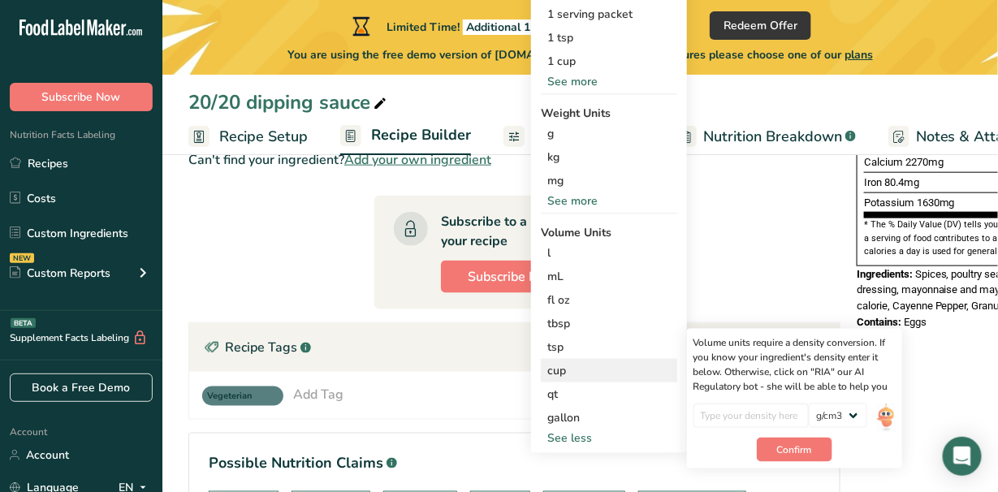
click at [550, 370] on div "cup" at bounding box center [608, 370] width 123 height 17
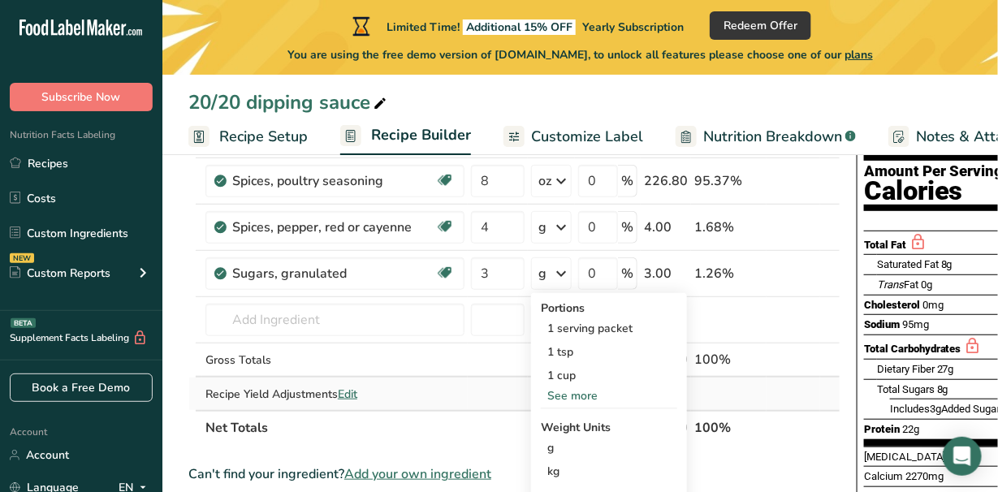
scroll to position [162, 0]
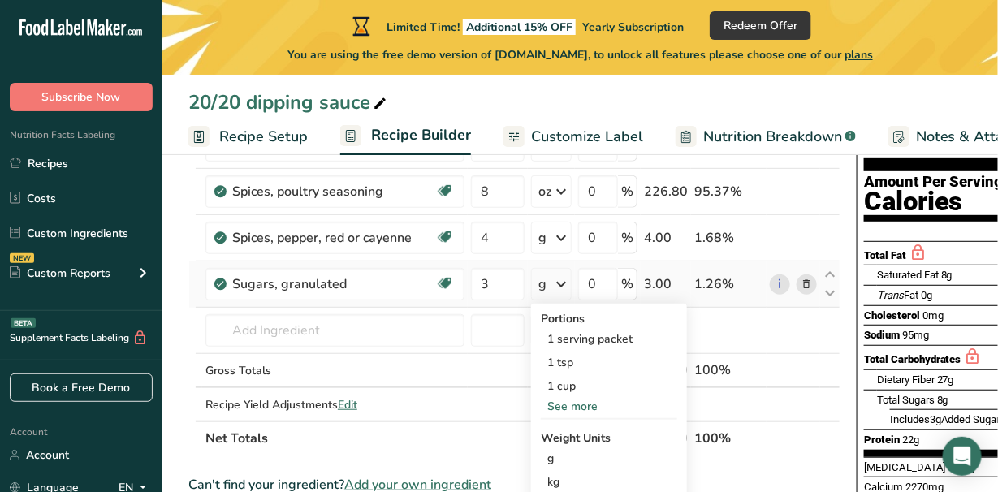
click at [558, 284] on icon at bounding box center [560, 283] width 19 height 29
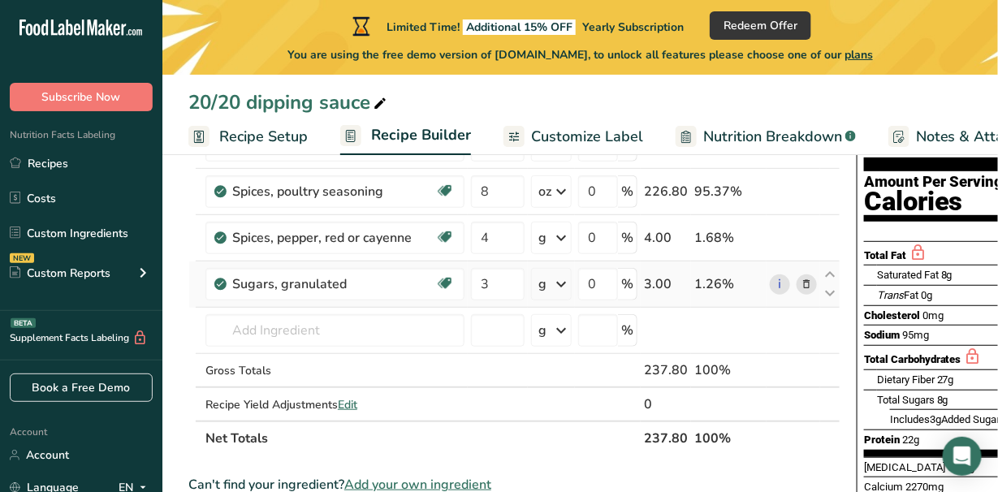
click at [558, 284] on icon at bounding box center [560, 283] width 19 height 29
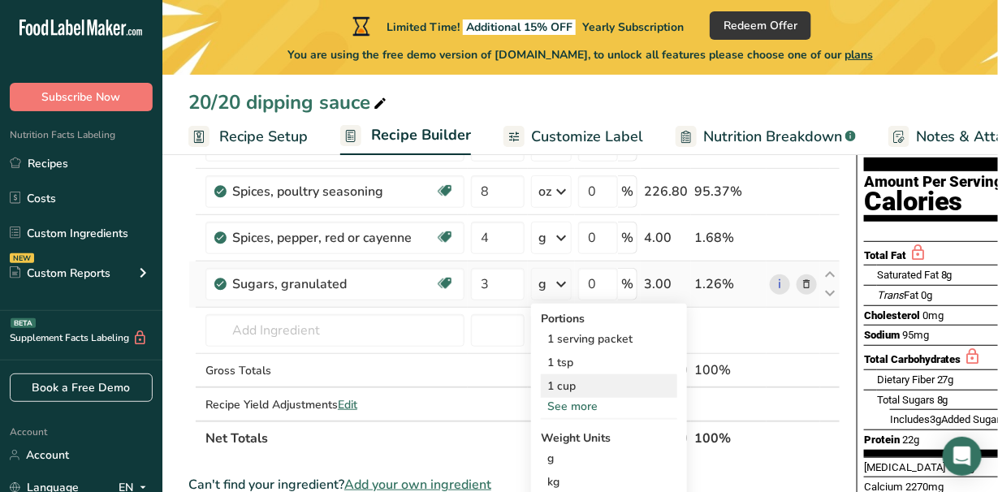
click at [580, 385] on div "1 cup" at bounding box center [609, 386] width 136 height 24
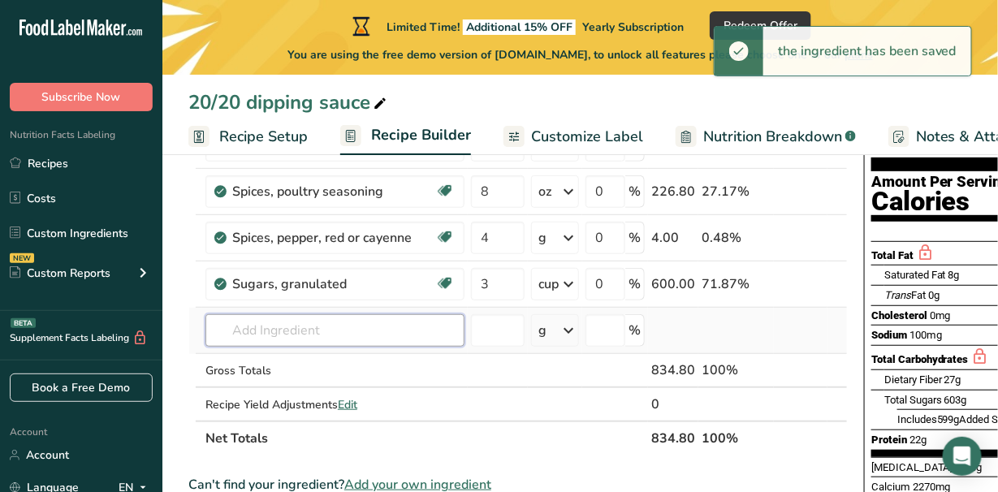
click at [316, 328] on input "text" at bounding box center [334, 330] width 259 height 32
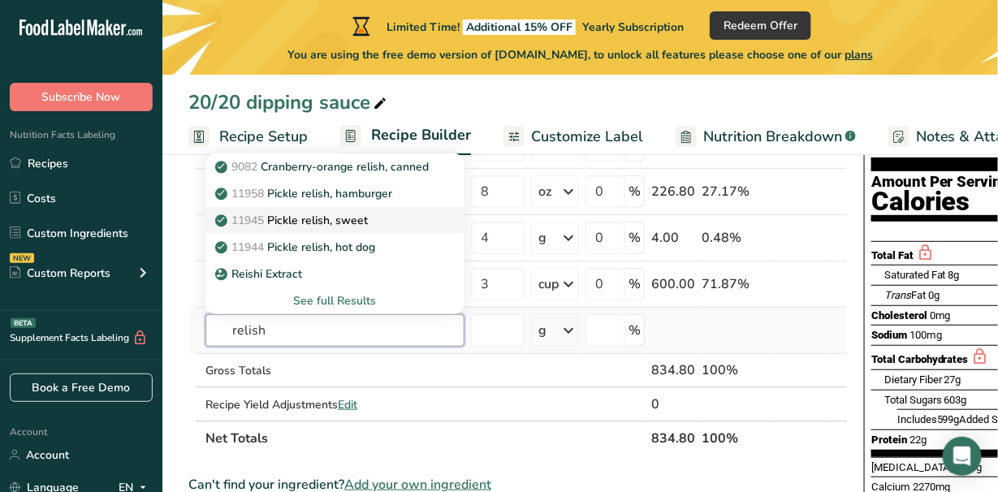
type input "relish"
click at [336, 221] on p "11945 Pickle relish, sweet" at bounding box center [292, 220] width 149 height 17
type input "Pickle relish, sweet"
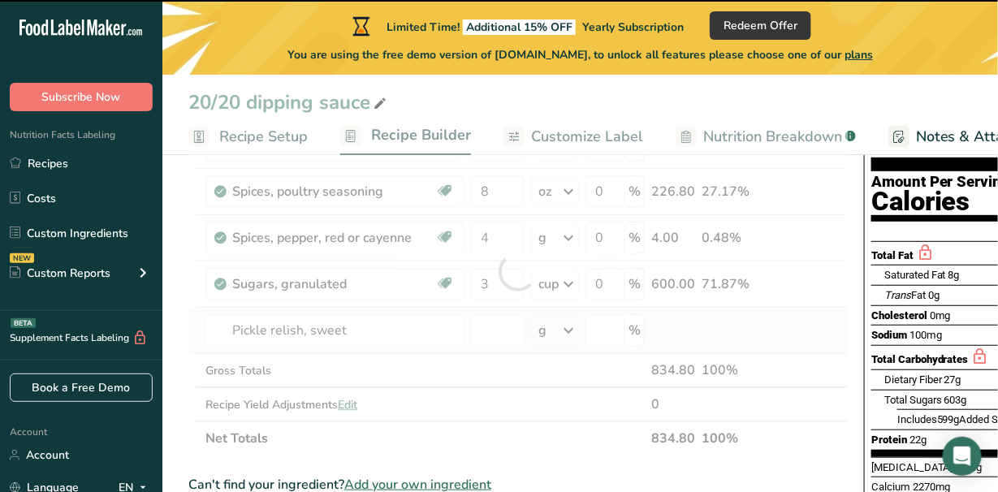
type input "0"
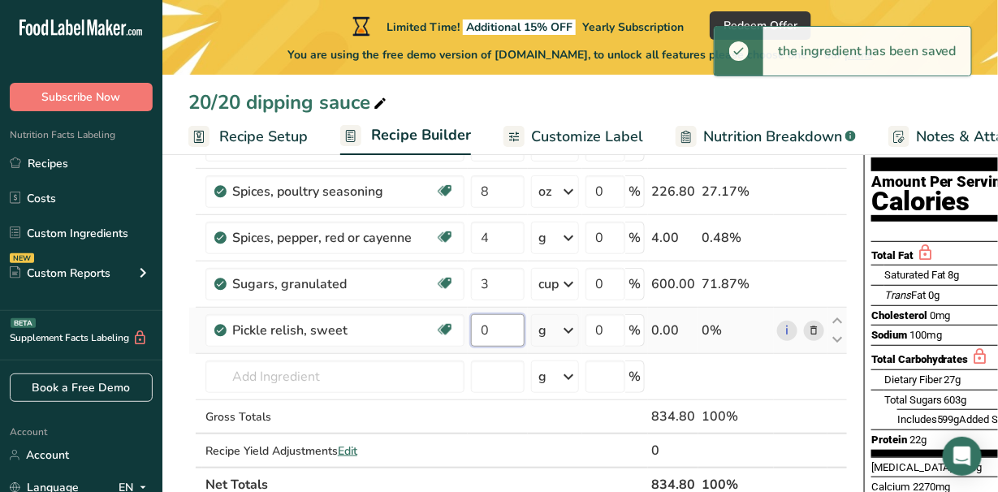
click at [495, 333] on input "0" at bounding box center [498, 330] width 54 height 32
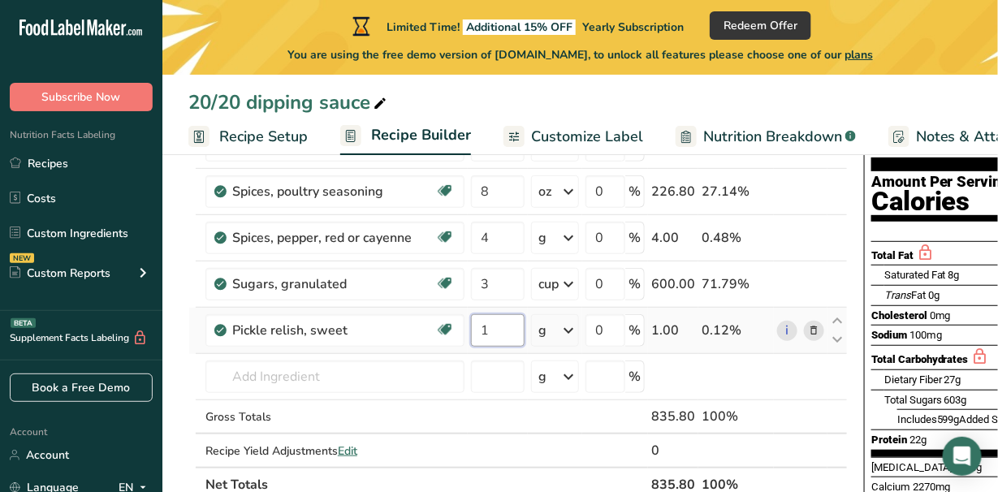
type input "1"
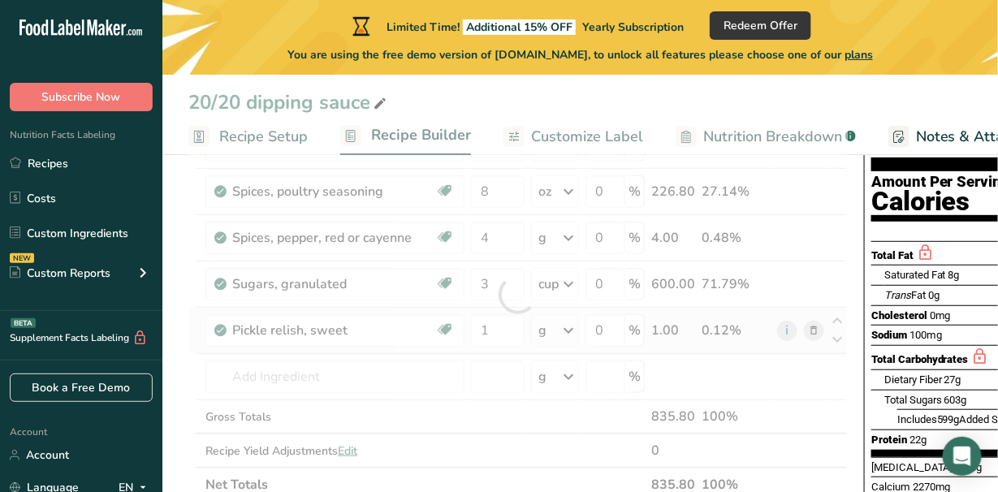
click at [569, 330] on div "Ingredient * Amount * Unit * Waste * .a-a{fill:#347362;}.b-a{fill:#fff;} Grams …" at bounding box center [517, 295] width 659 height 414
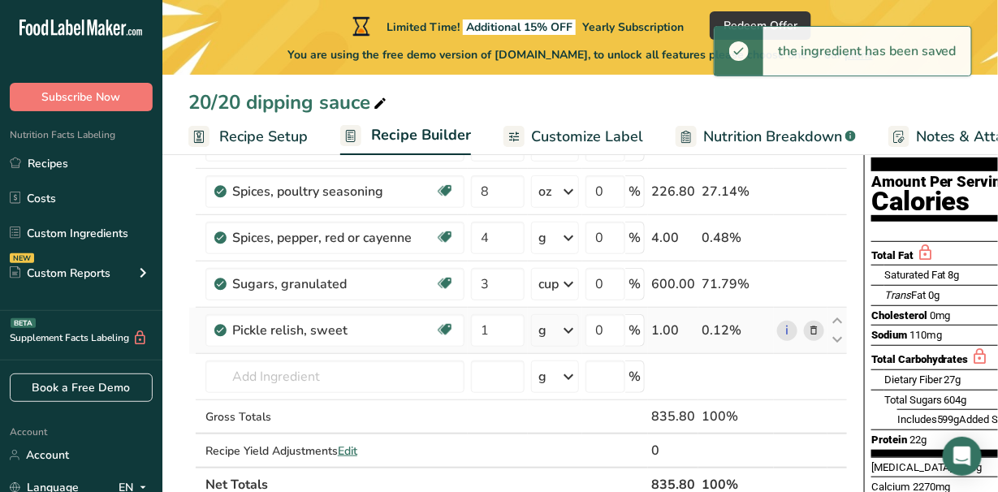
click at [569, 330] on icon at bounding box center [567, 330] width 19 height 29
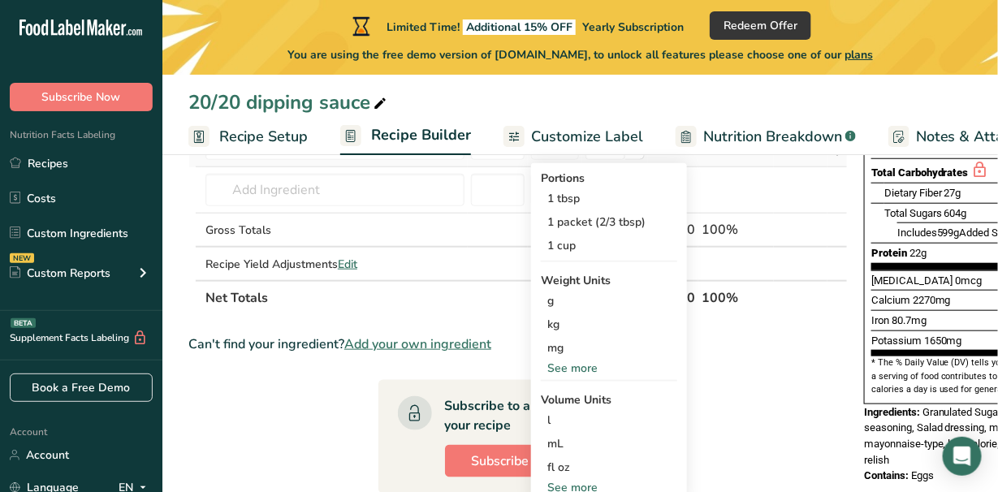
scroll to position [244, 0]
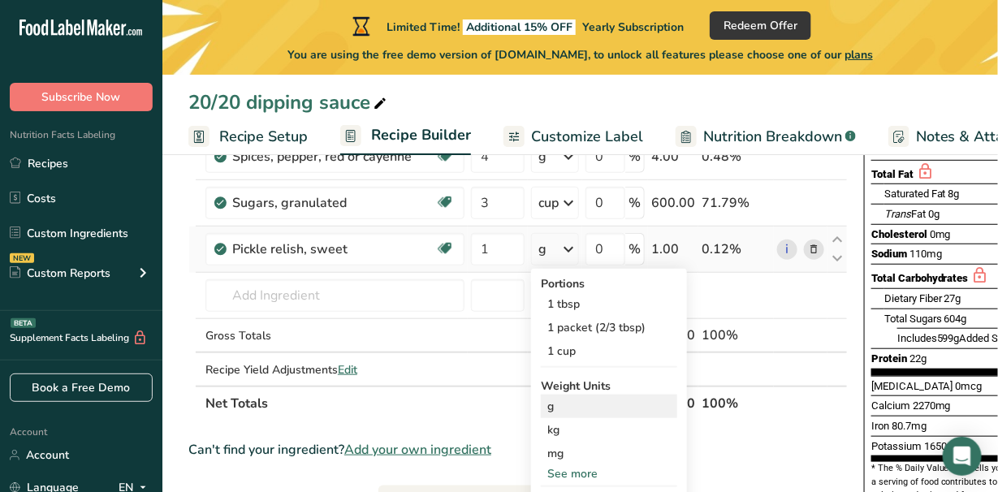
click at [571, 407] on div "g" at bounding box center [609, 406] width 136 height 24
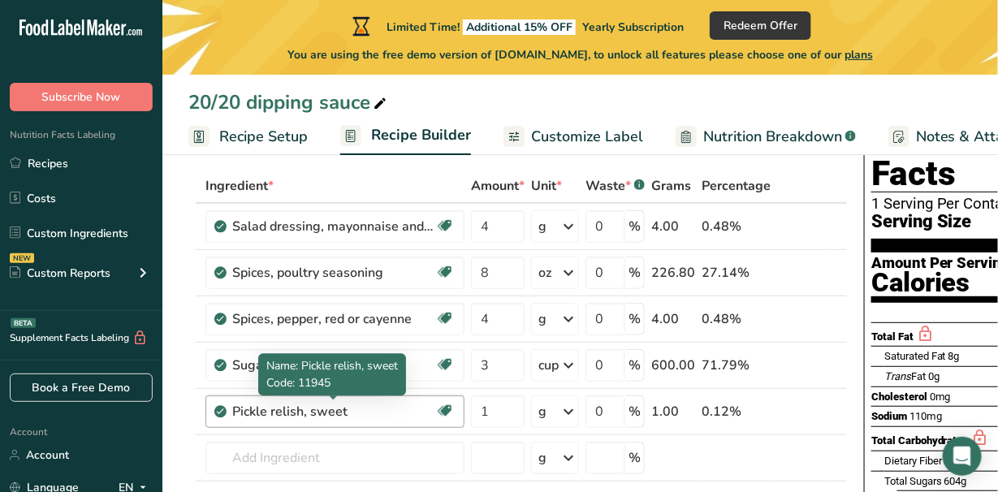
scroll to position [162, 0]
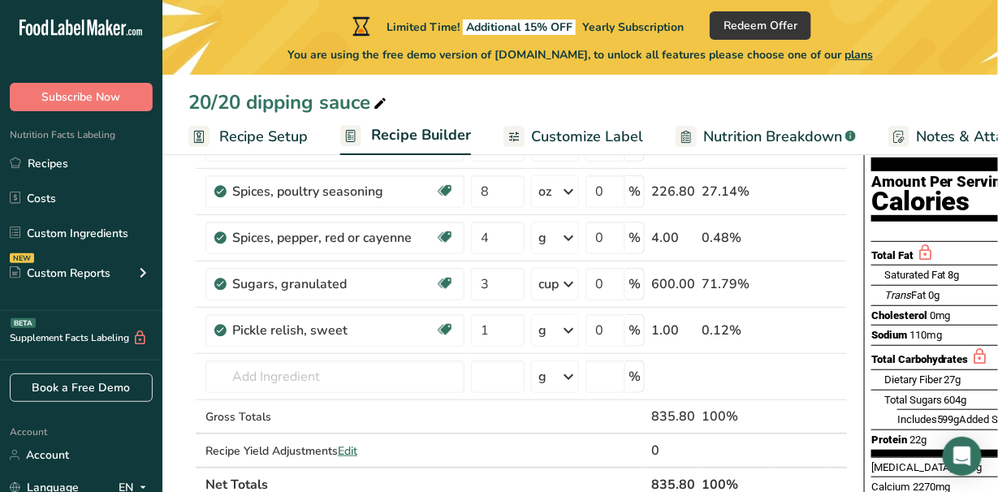
click at [687, 136] on div at bounding box center [685, 136] width 21 height 21
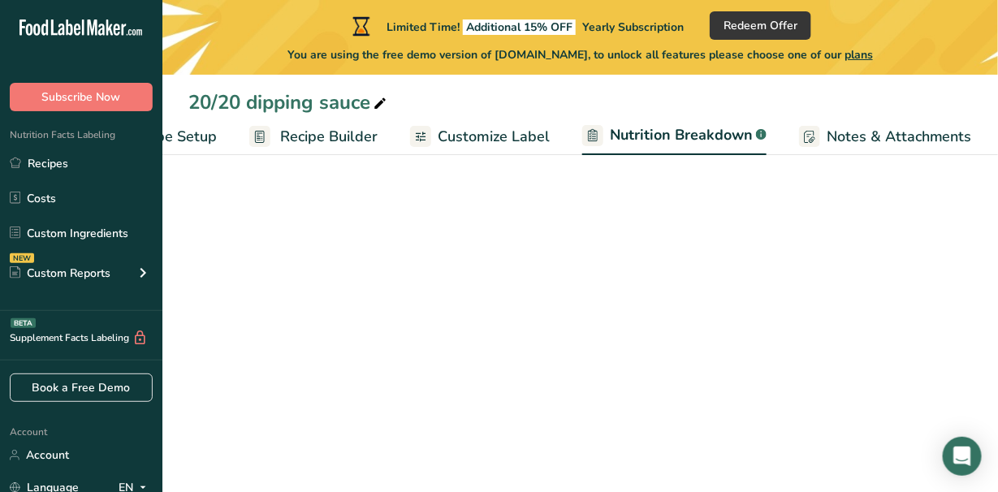
select select "Calories"
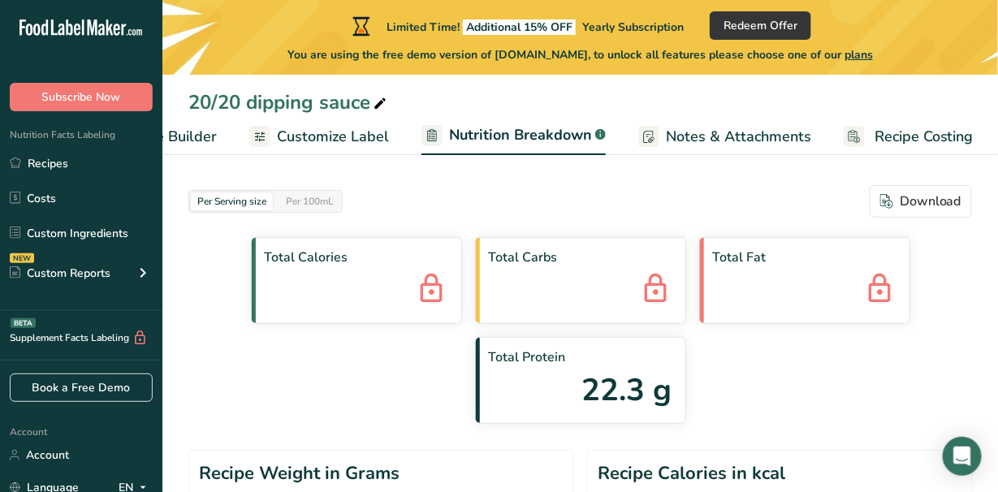
click at [735, 138] on span "Notes & Attachments" at bounding box center [738, 137] width 145 height 22
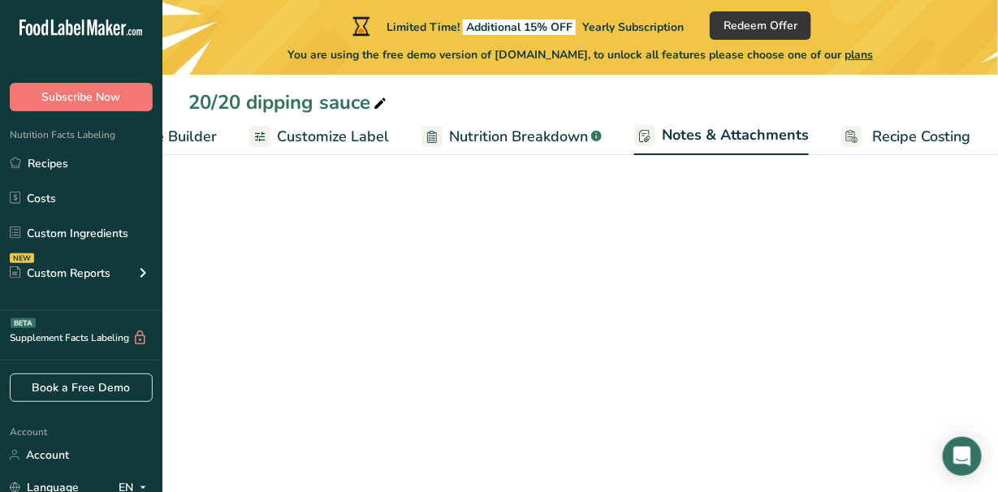
scroll to position [0, 251]
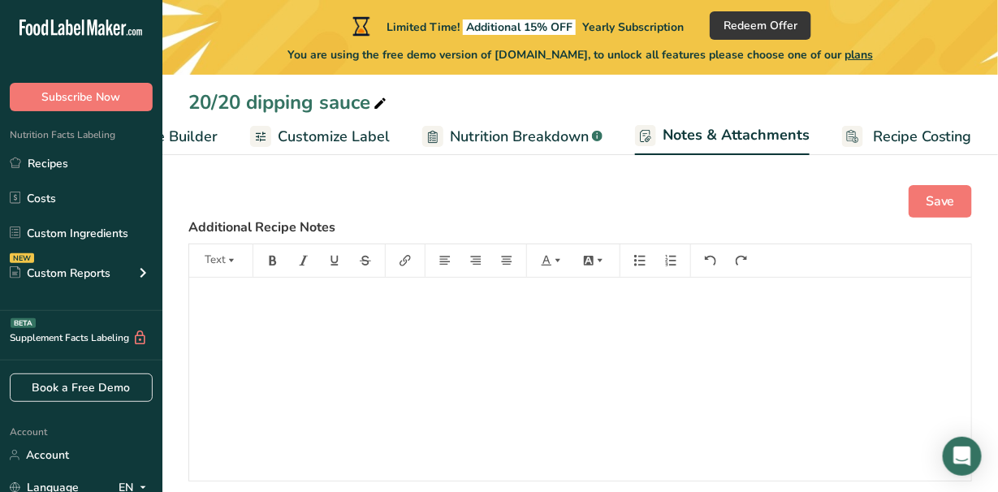
click at [900, 139] on span "Recipe Costing" at bounding box center [922, 137] width 99 height 22
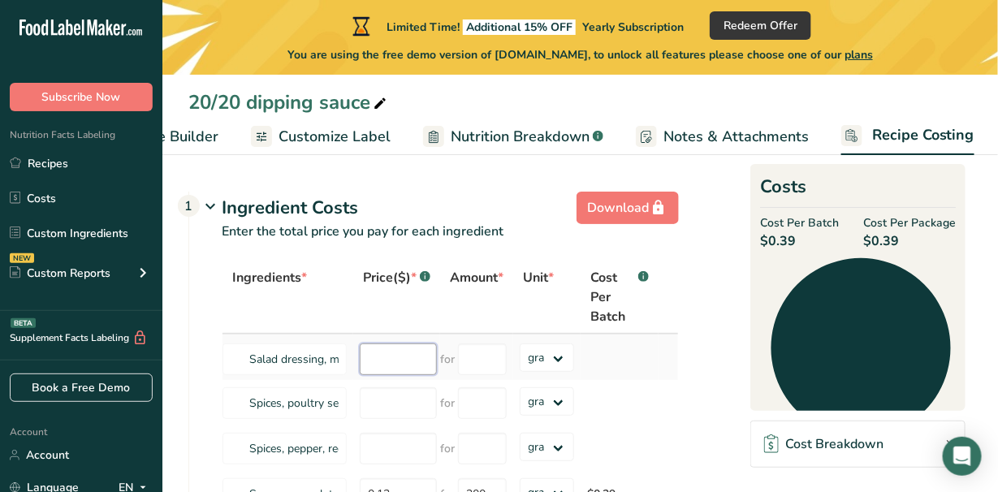
click at [389, 360] on input "number" at bounding box center [398, 359] width 77 height 32
